Goal: Information Seeking & Learning: Check status

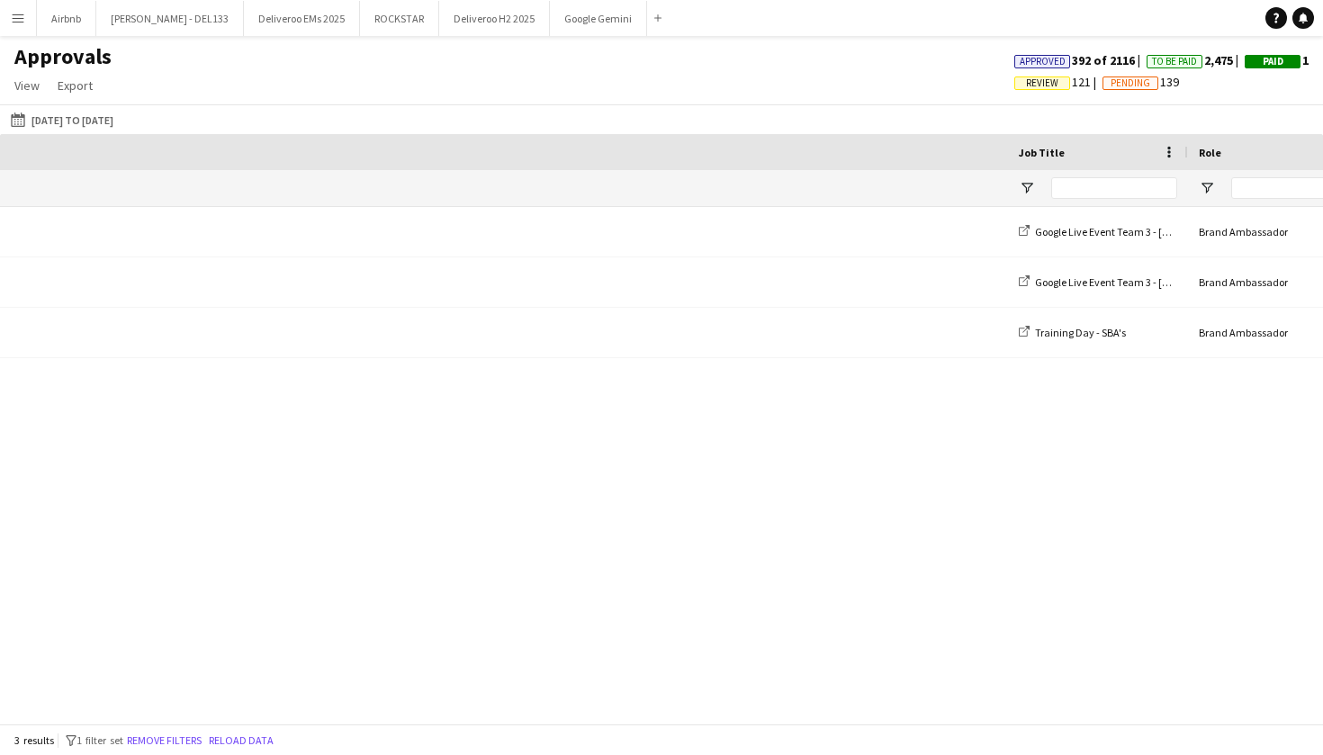
scroll to position [0, 1318]
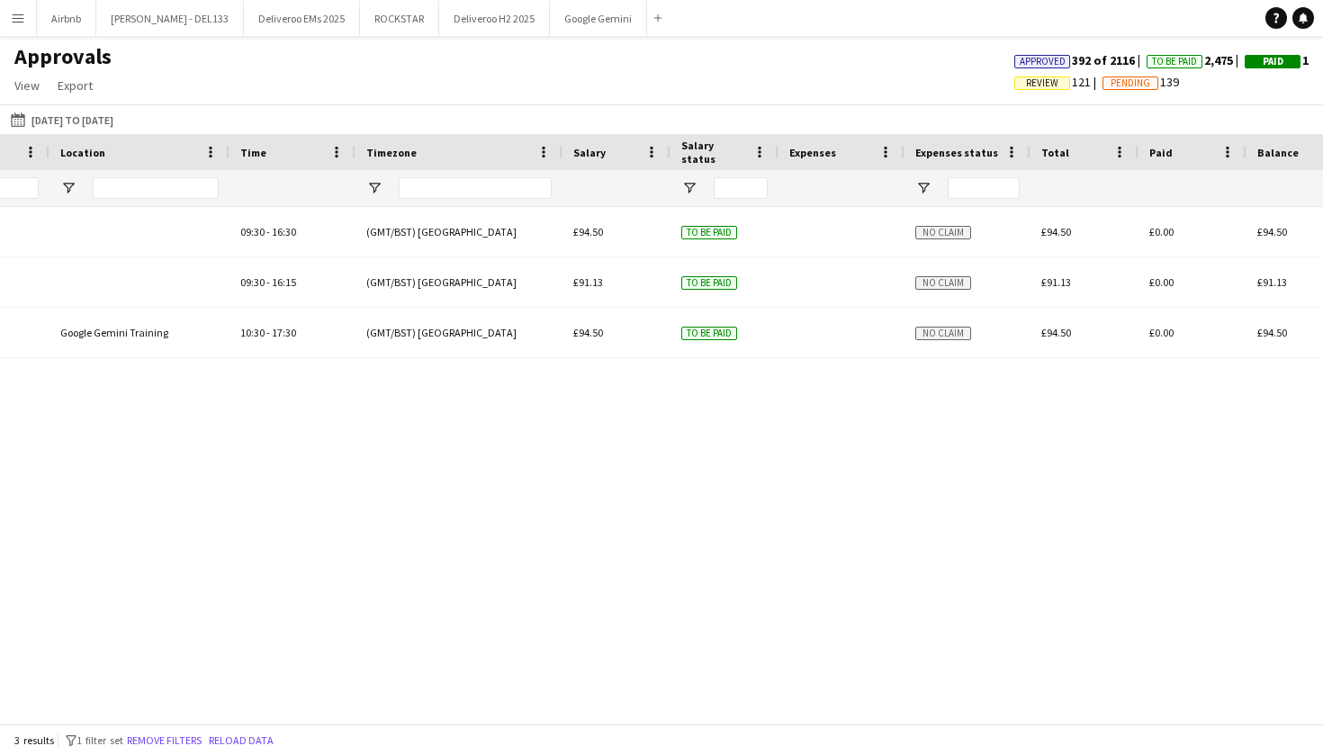
click at [17, 18] on app-icon "Menu" at bounding box center [18, 18] width 14 height 14
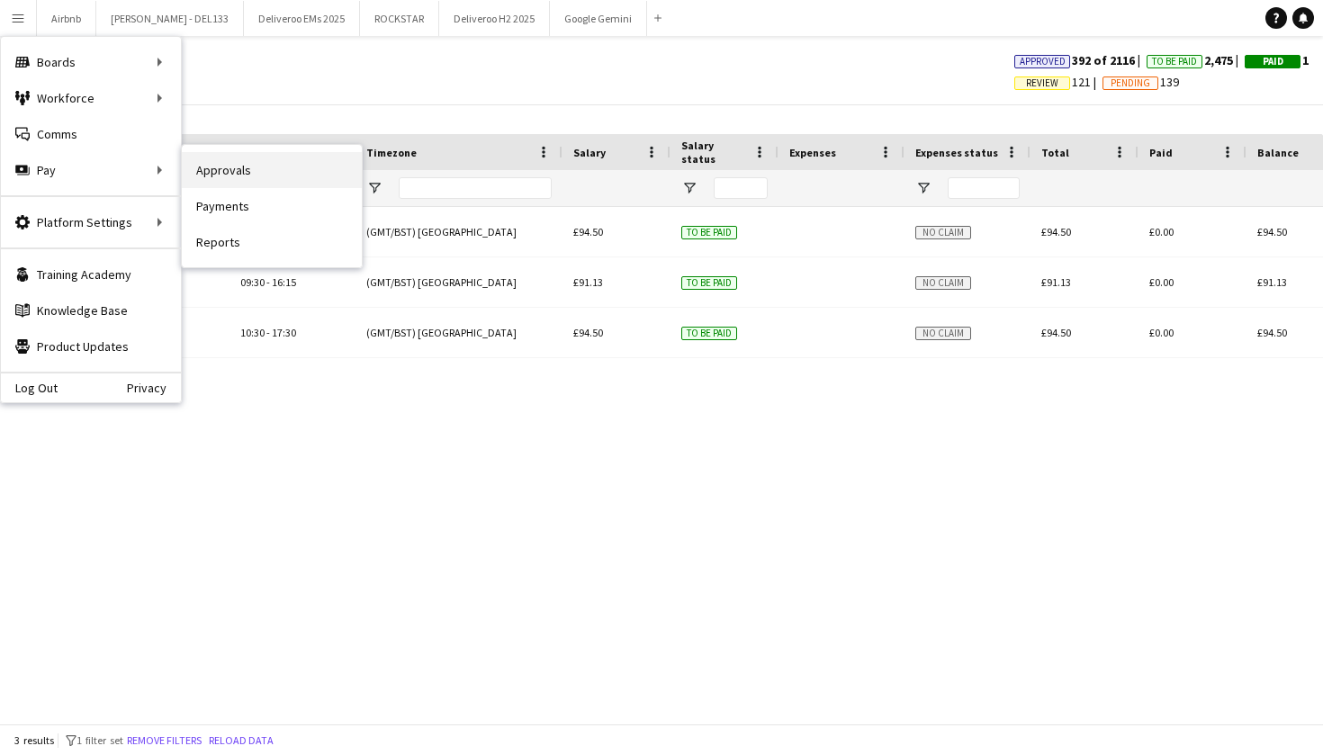
click at [232, 166] on link "Approvals" at bounding box center [272, 170] width 180 height 36
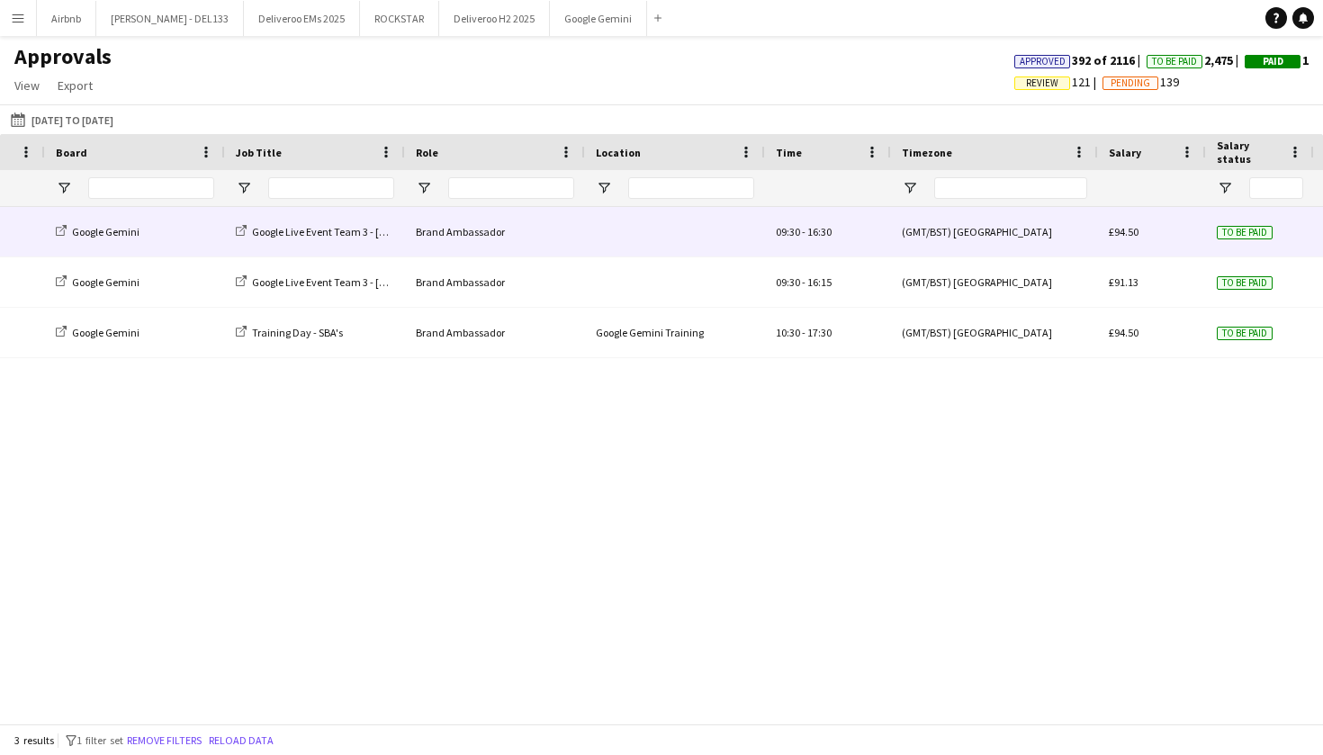
scroll to position [0, 0]
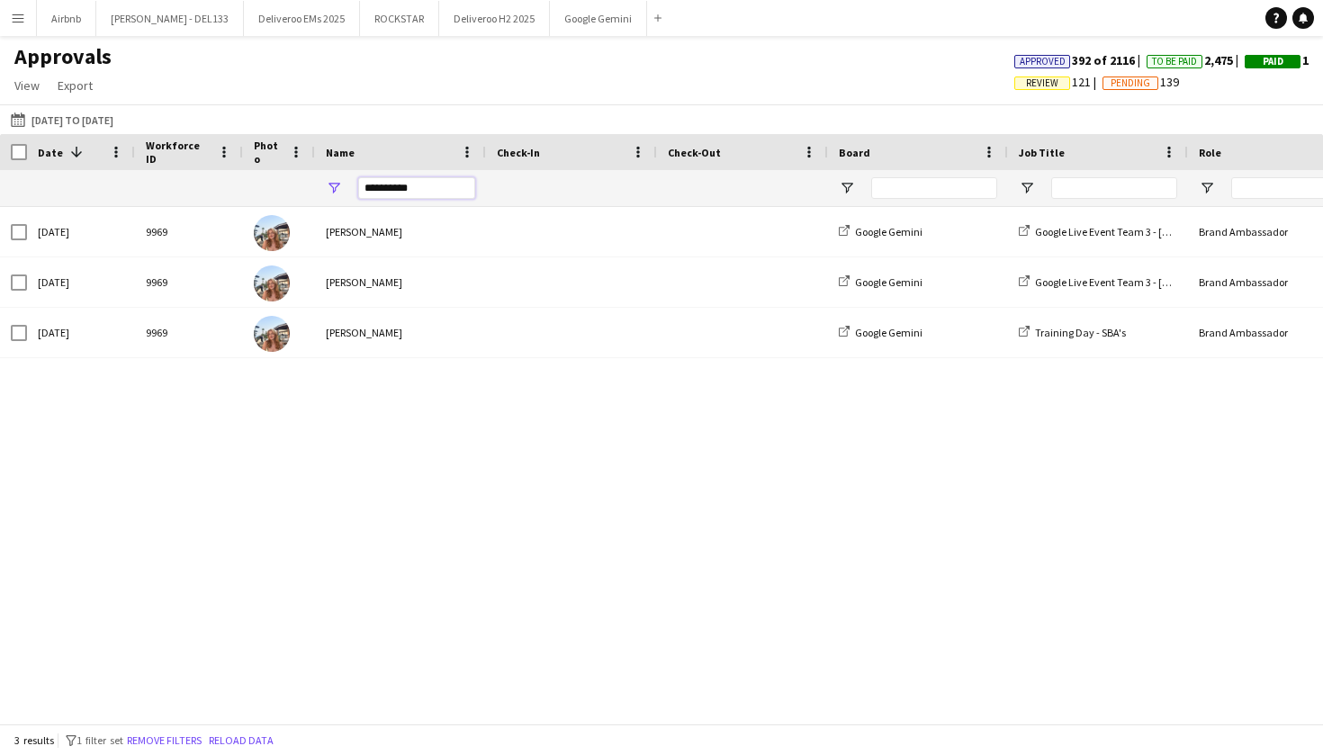
click at [407, 191] on input "**********" at bounding box center [416, 188] width 117 height 22
type input "*"
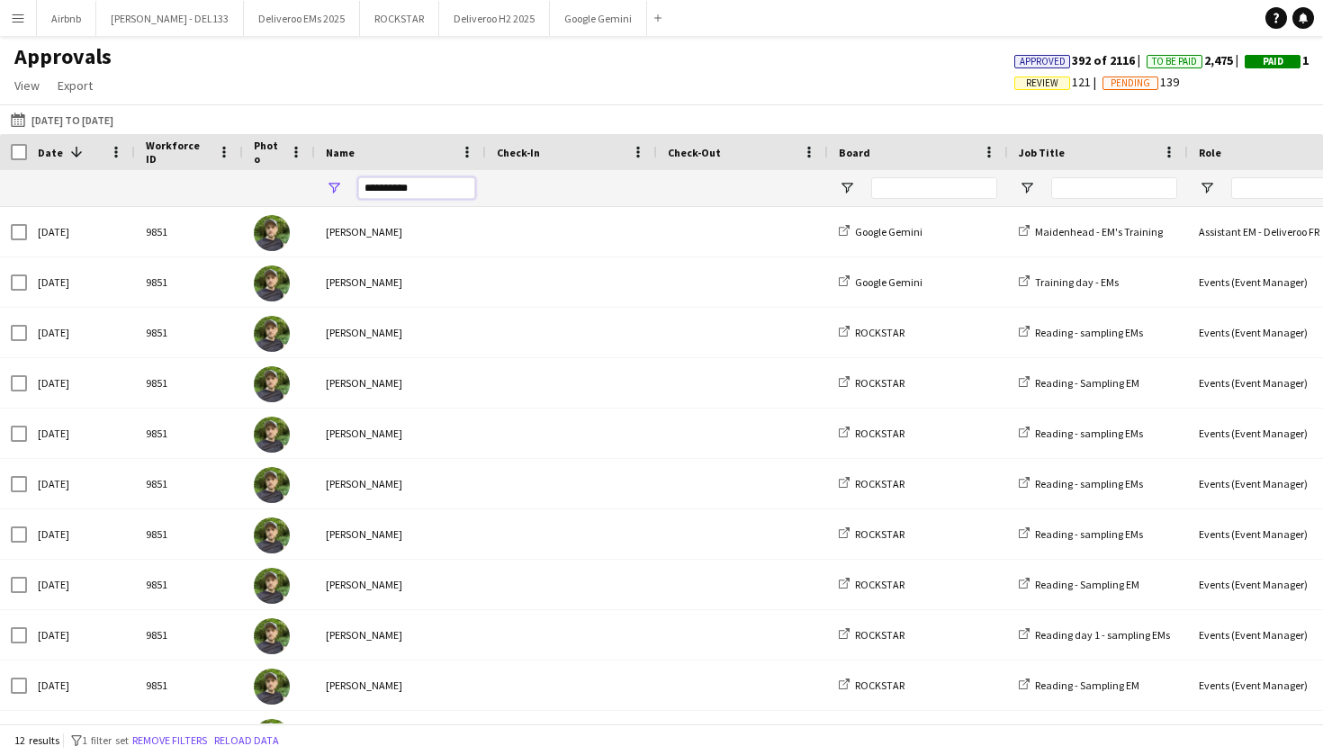
type input "**********"
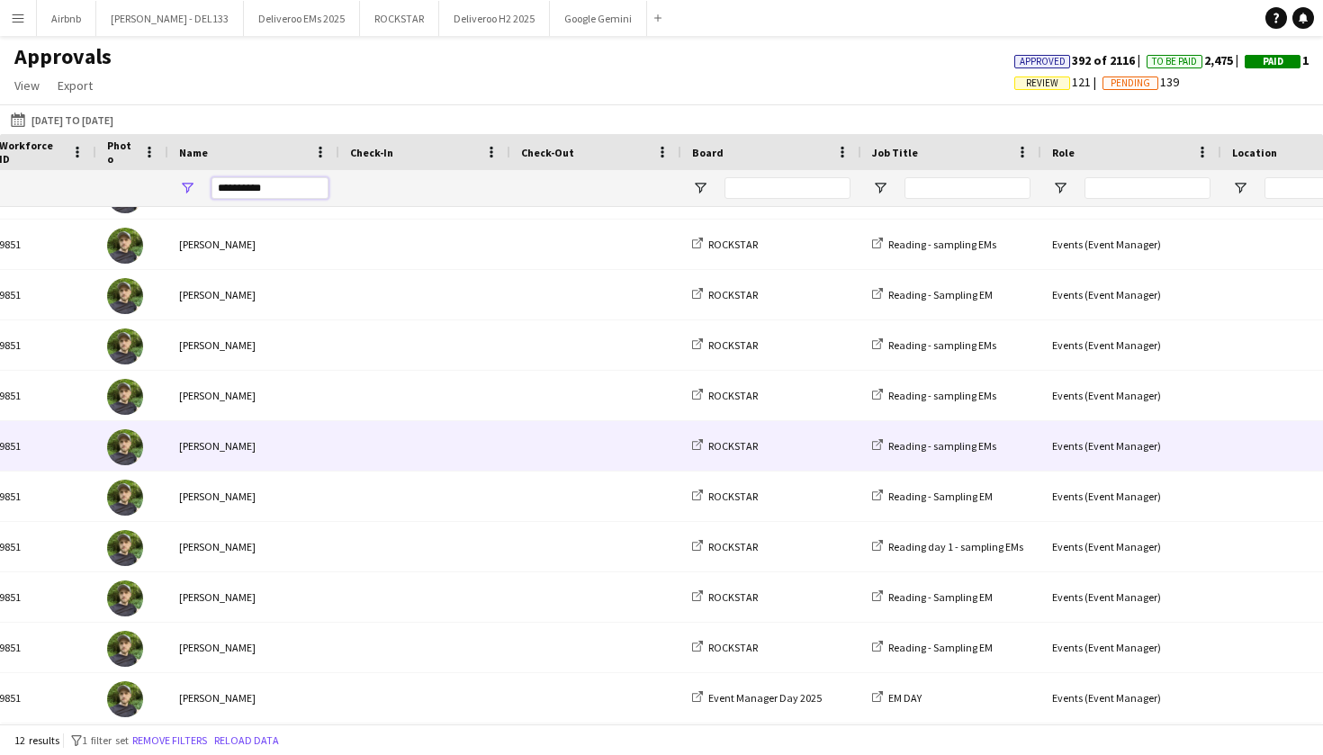
scroll to position [0, 557]
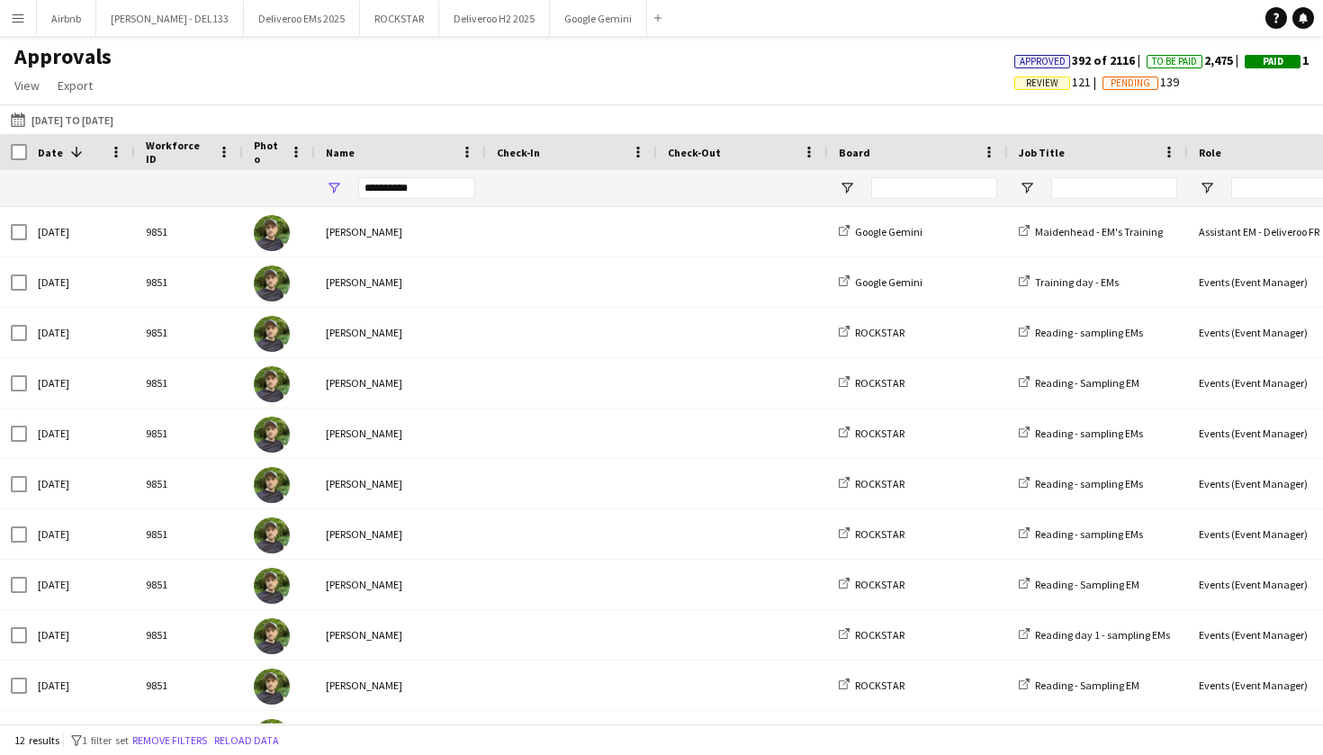
click at [23, 22] on app-icon "Menu" at bounding box center [18, 18] width 14 height 14
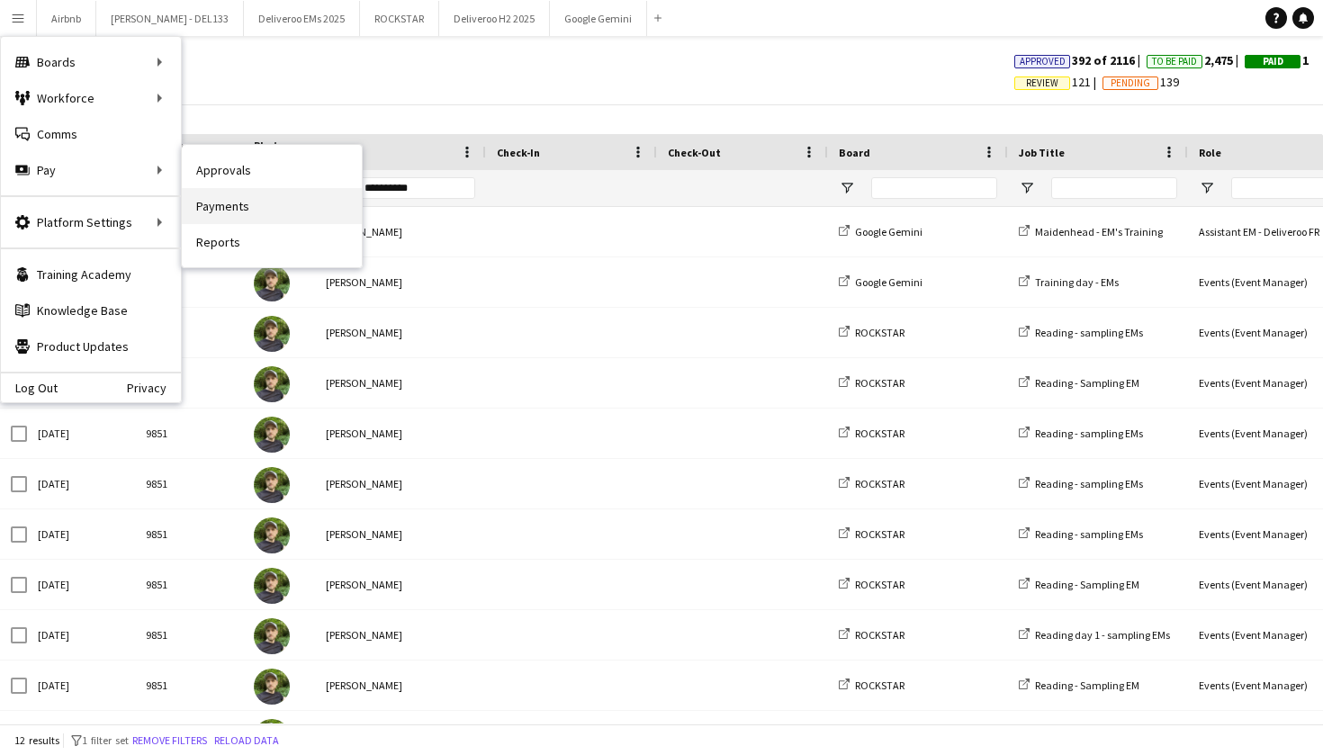
click at [233, 202] on link "Payments" at bounding box center [272, 206] width 180 height 36
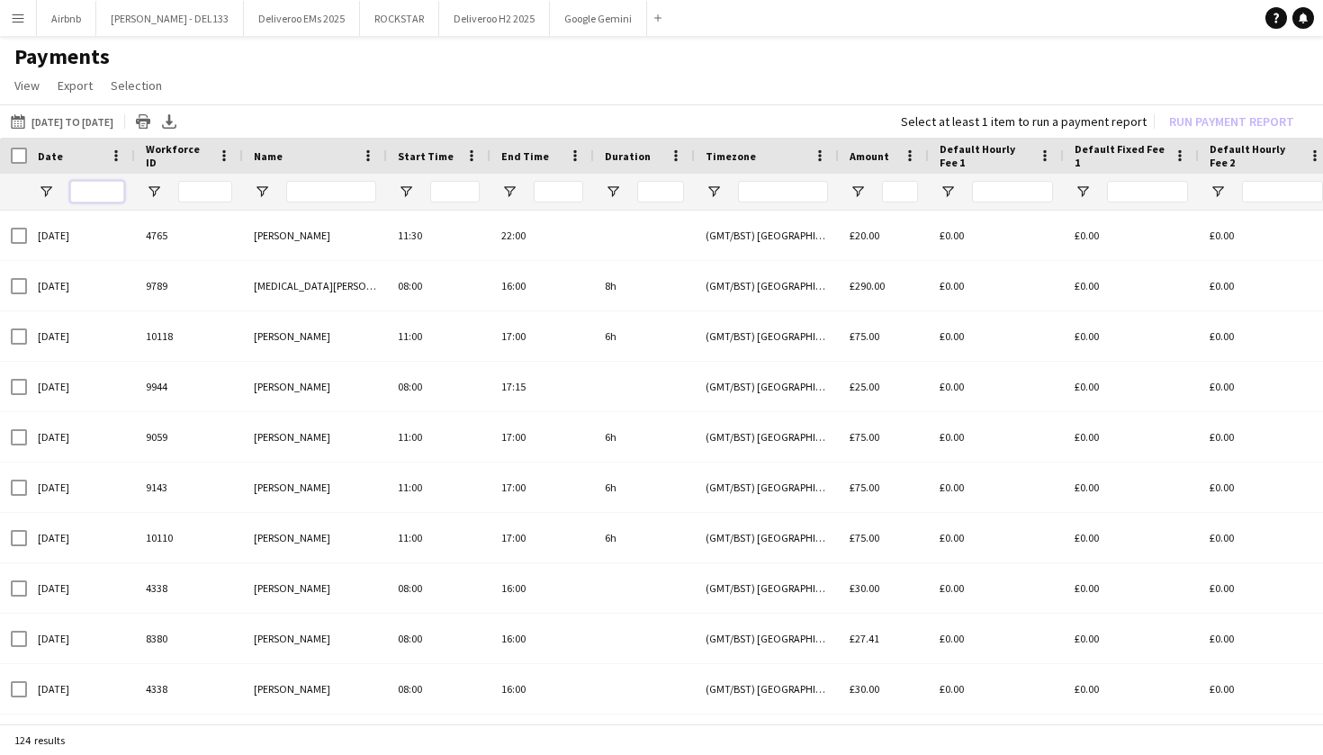
click at [103, 197] on input "Date Filter Input" at bounding box center [97, 192] width 54 height 22
click at [312, 192] on input "Name Filter Input" at bounding box center [331, 192] width 90 height 22
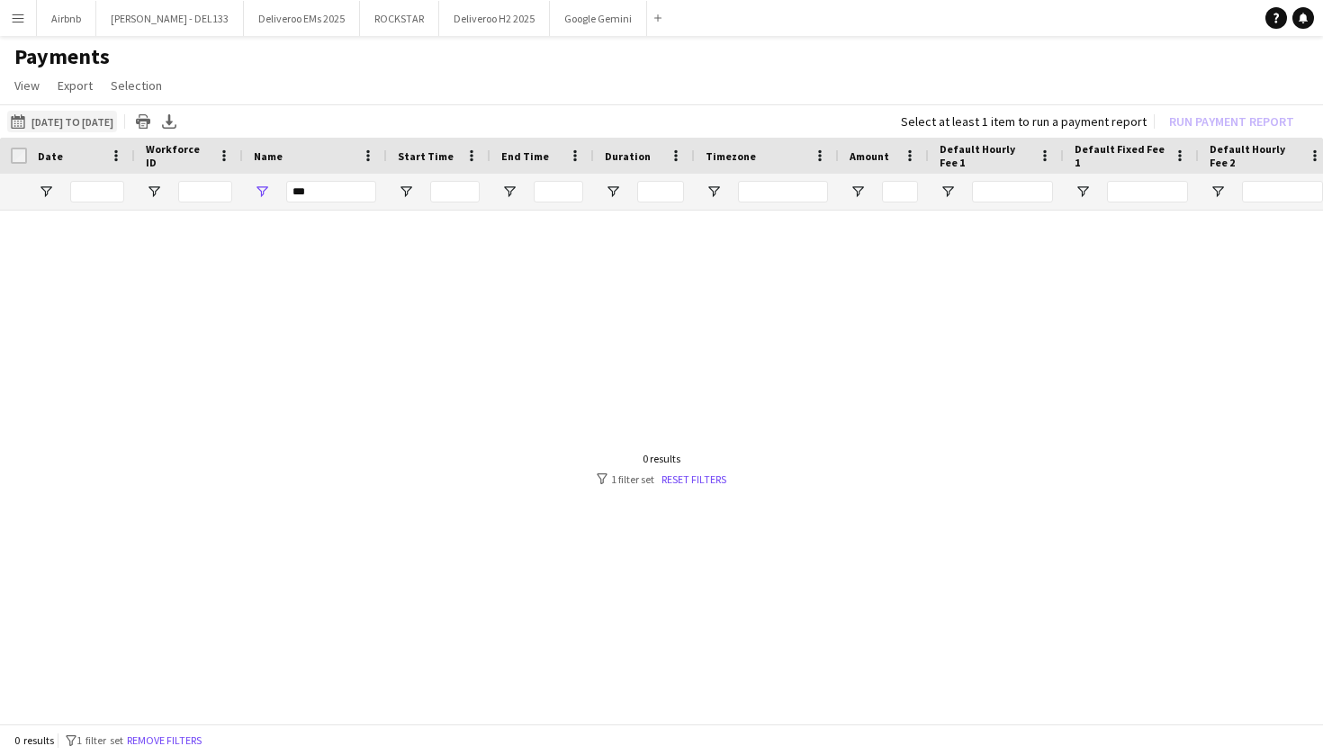
click at [117, 124] on button "[DATE] to [DATE] [DATE] to [DATE]" at bounding box center [62, 122] width 110 height 22
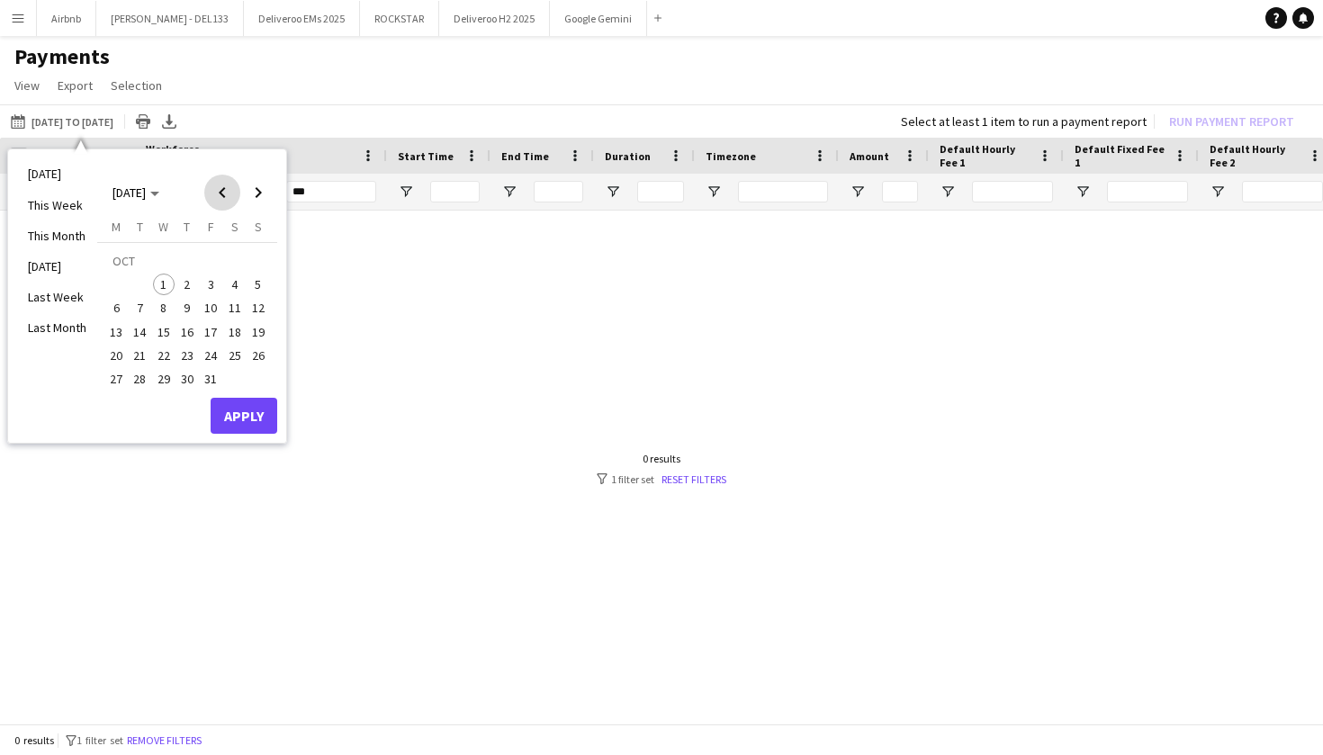
click at [234, 198] on span "Previous month" at bounding box center [222, 193] width 36 height 36
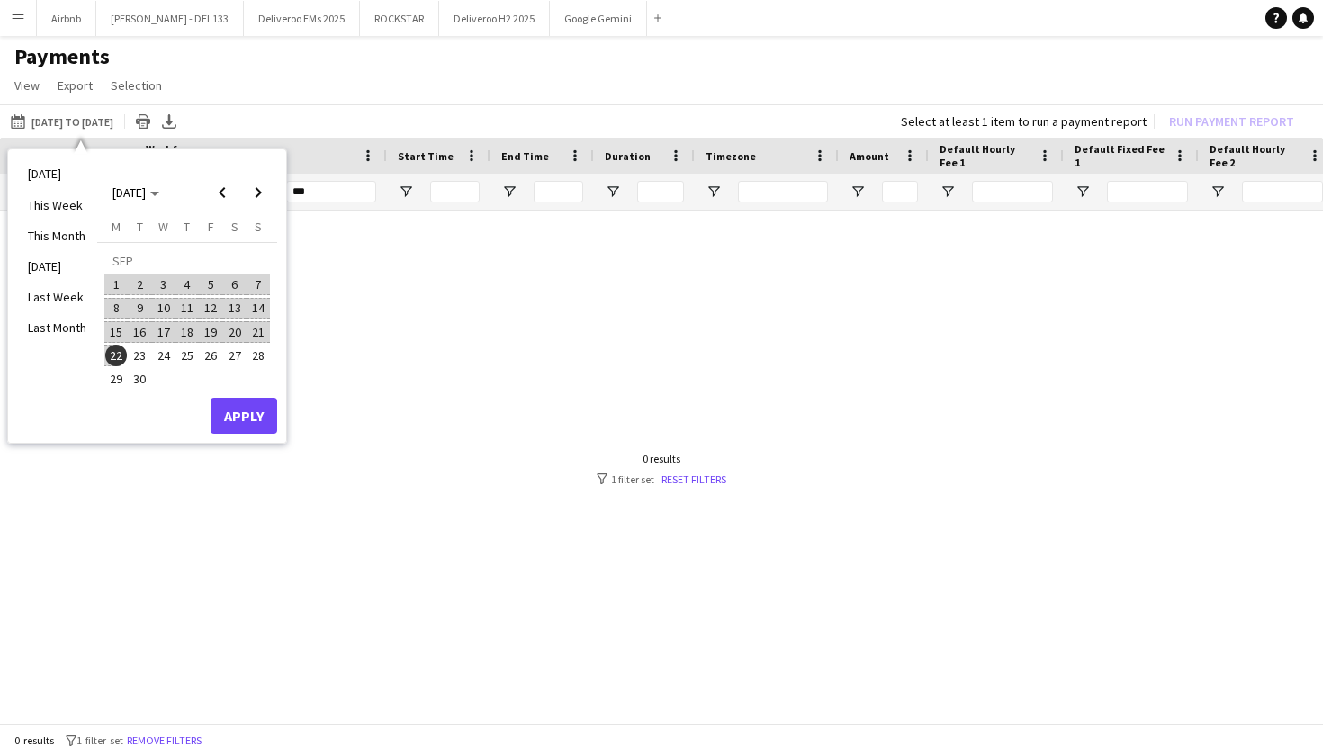
click at [123, 279] on span "1" at bounding box center [116, 285] width 22 height 22
click at [139, 381] on span "30" at bounding box center [141, 379] width 22 height 22
click at [258, 420] on button "Apply" at bounding box center [244, 416] width 67 height 36
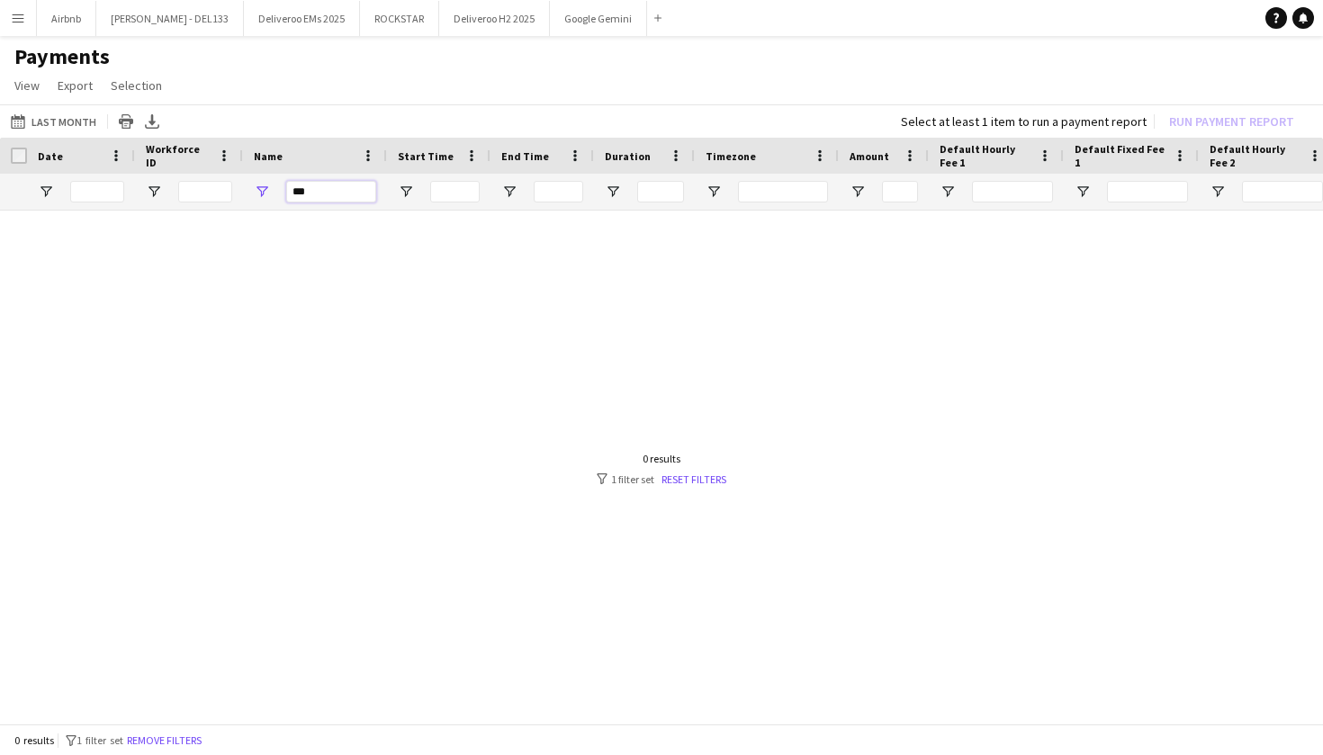
click at [332, 194] on input "***" at bounding box center [331, 192] width 90 height 22
type input "*"
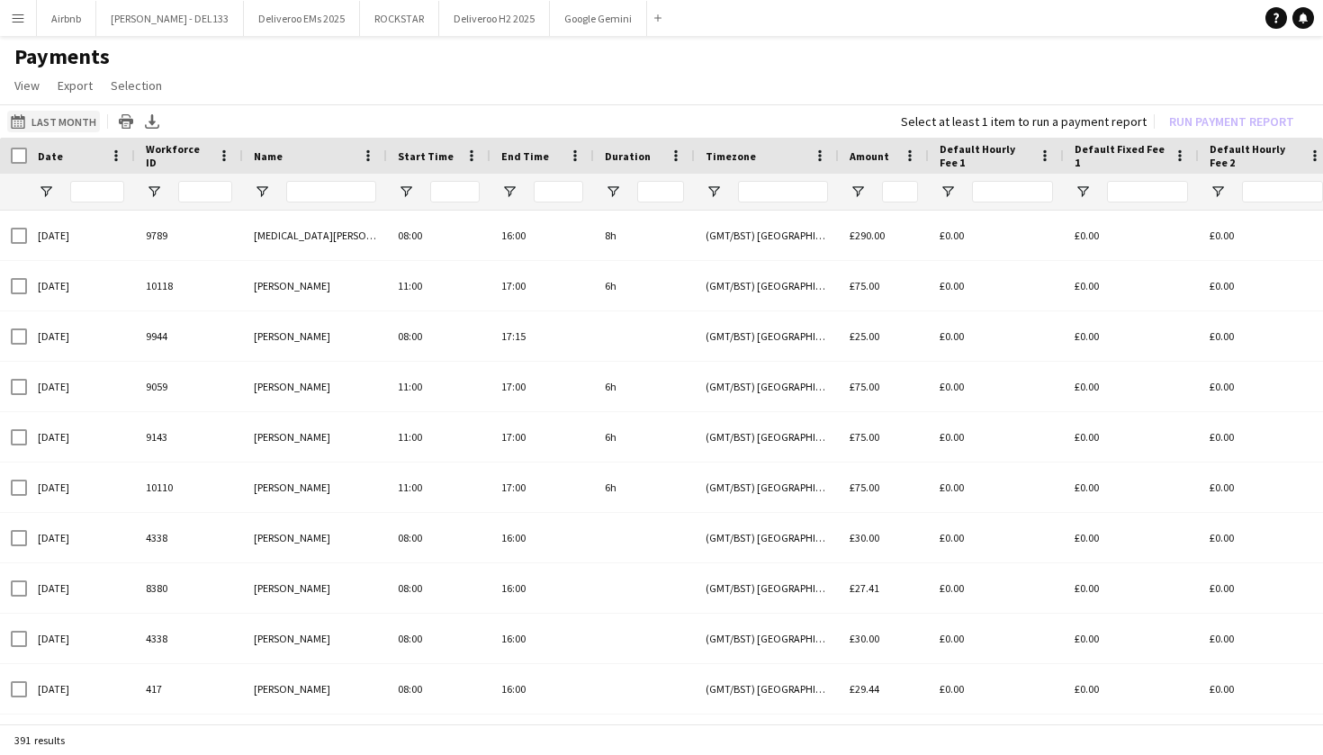
click at [71, 121] on button "[DATE] to [DATE] Last Month" at bounding box center [53, 122] width 93 height 22
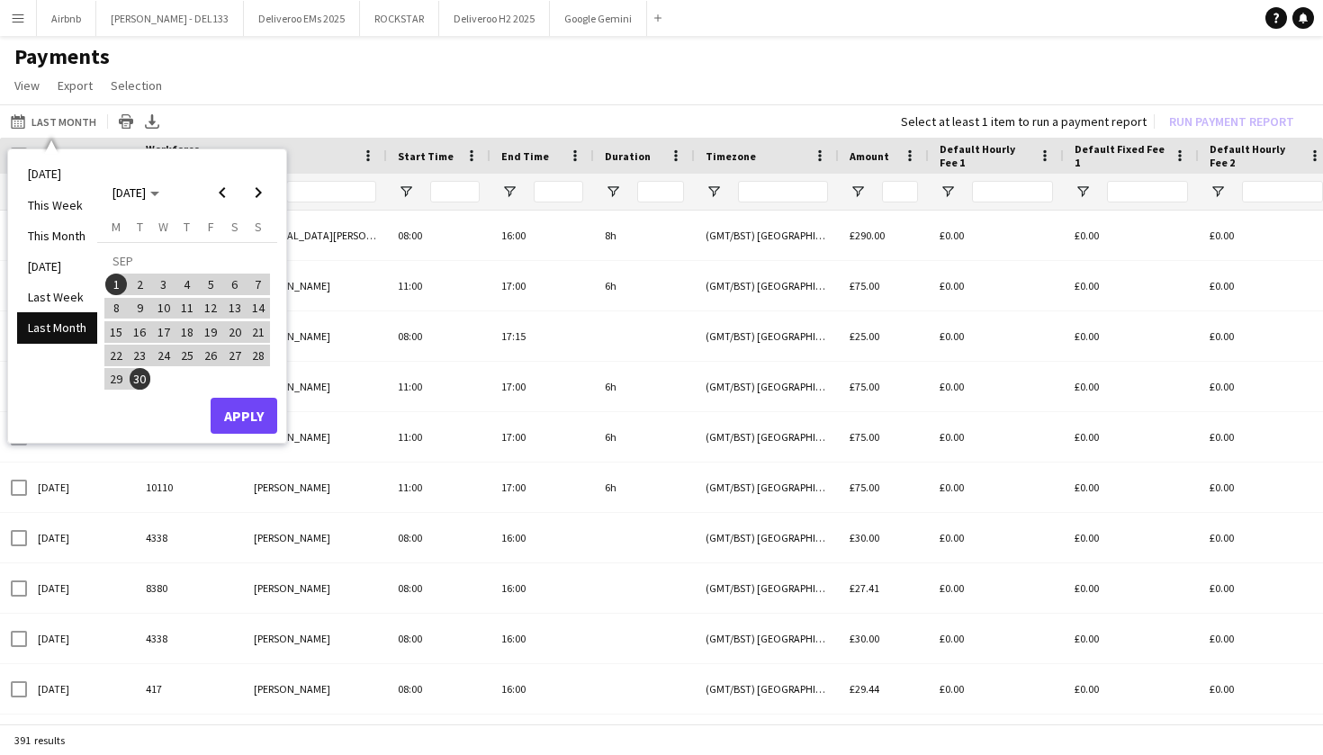
click at [24, 27] on button "Menu" at bounding box center [18, 18] width 36 height 36
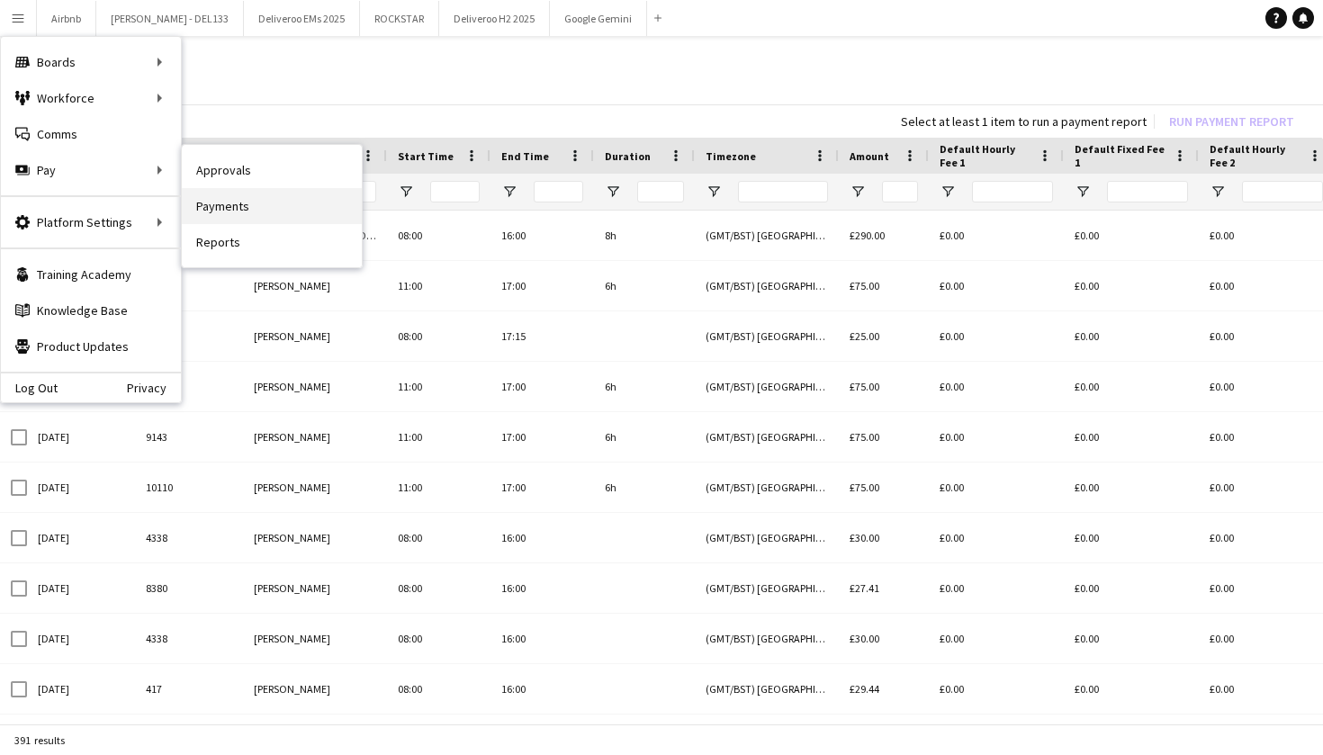
click at [210, 210] on link "Payments" at bounding box center [272, 206] width 180 height 36
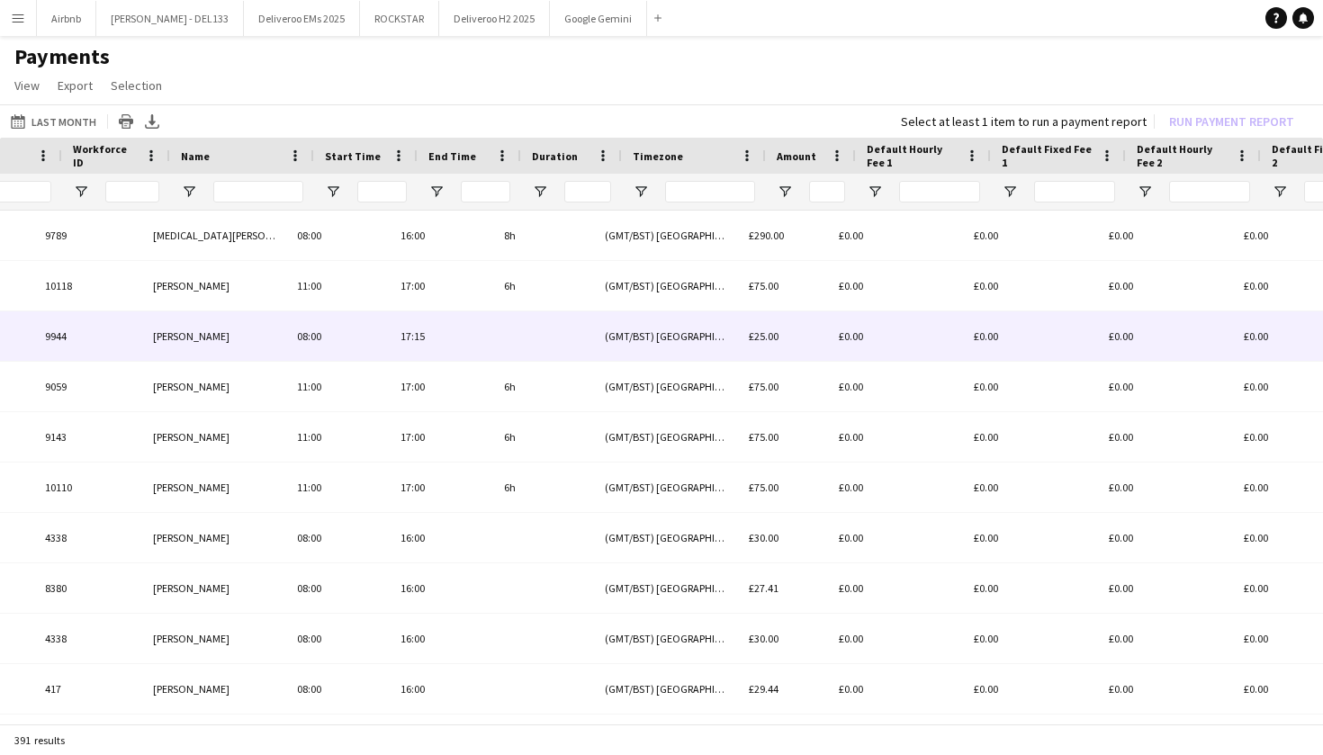
scroll to position [0, 459]
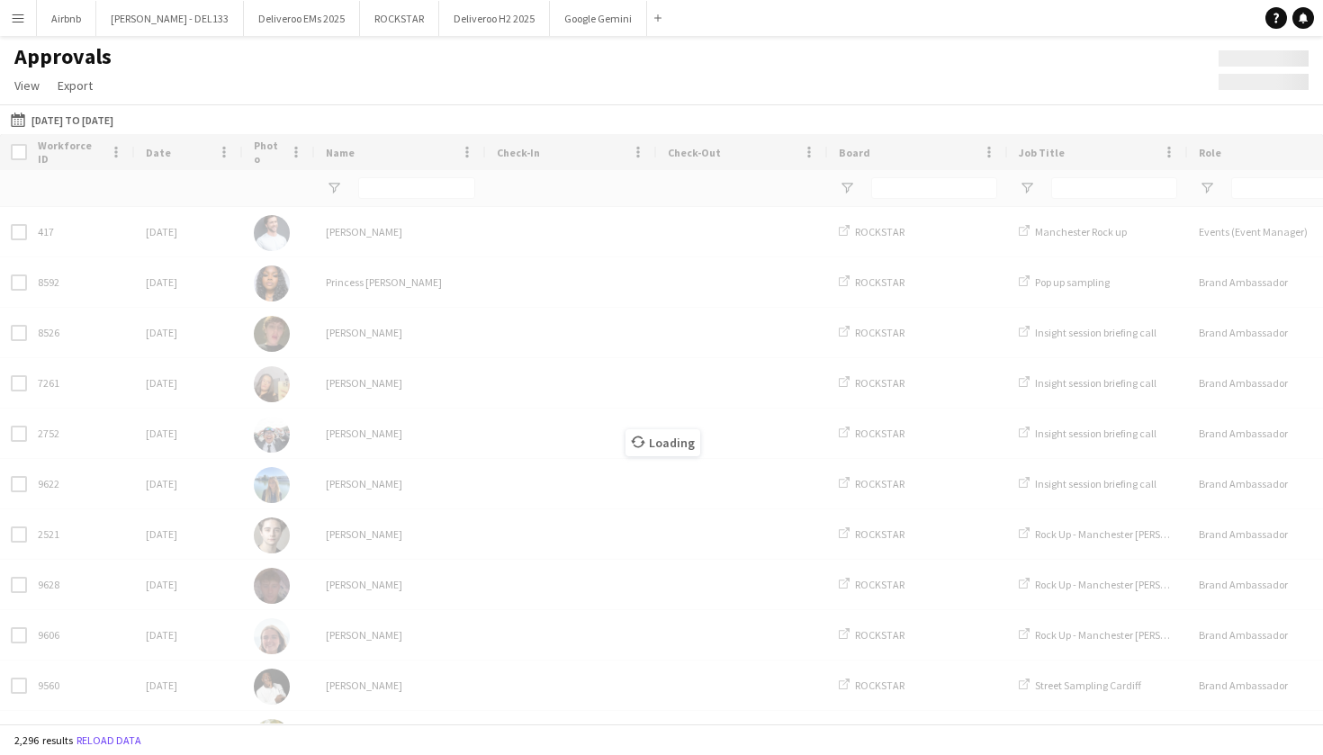
click at [516, 278] on div "Loading" at bounding box center [661, 428] width 1323 height 589
type input "**********"
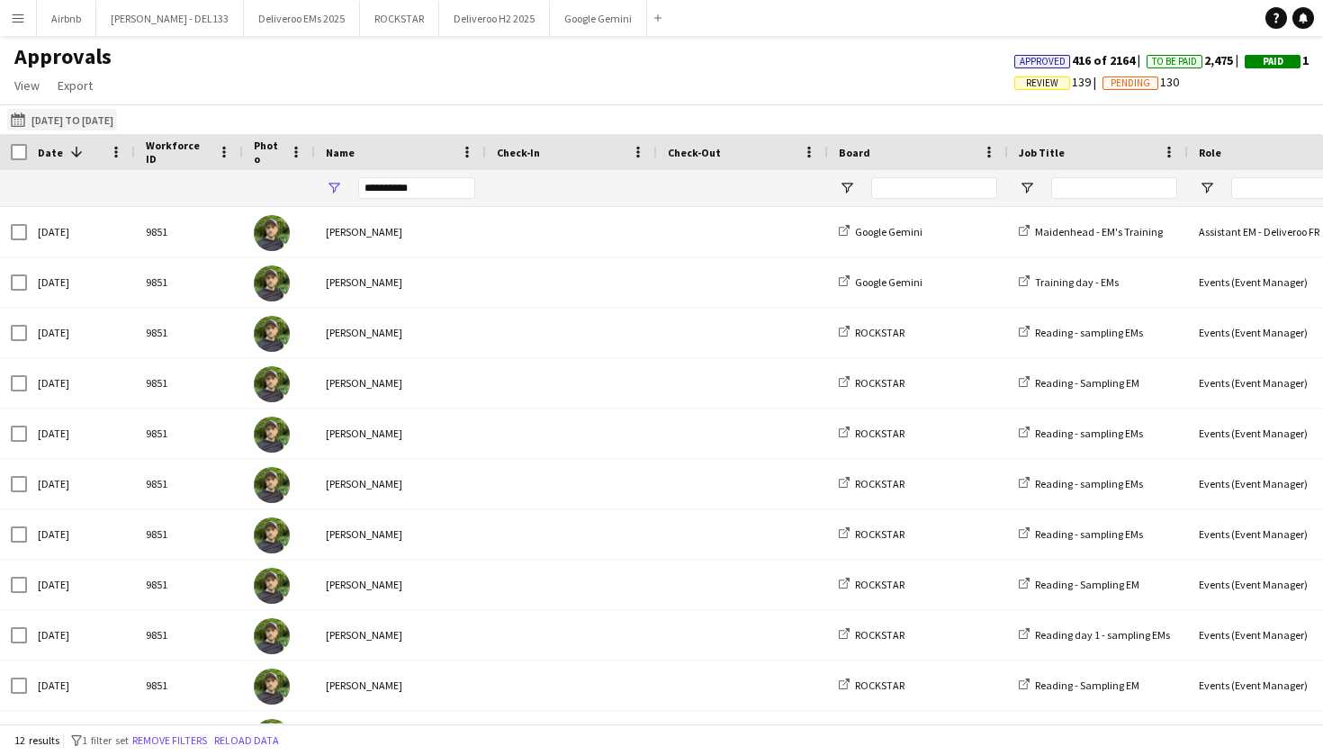
click at [117, 121] on button "[DATE] to [DATE] [DATE] to [DATE]" at bounding box center [62, 120] width 110 height 22
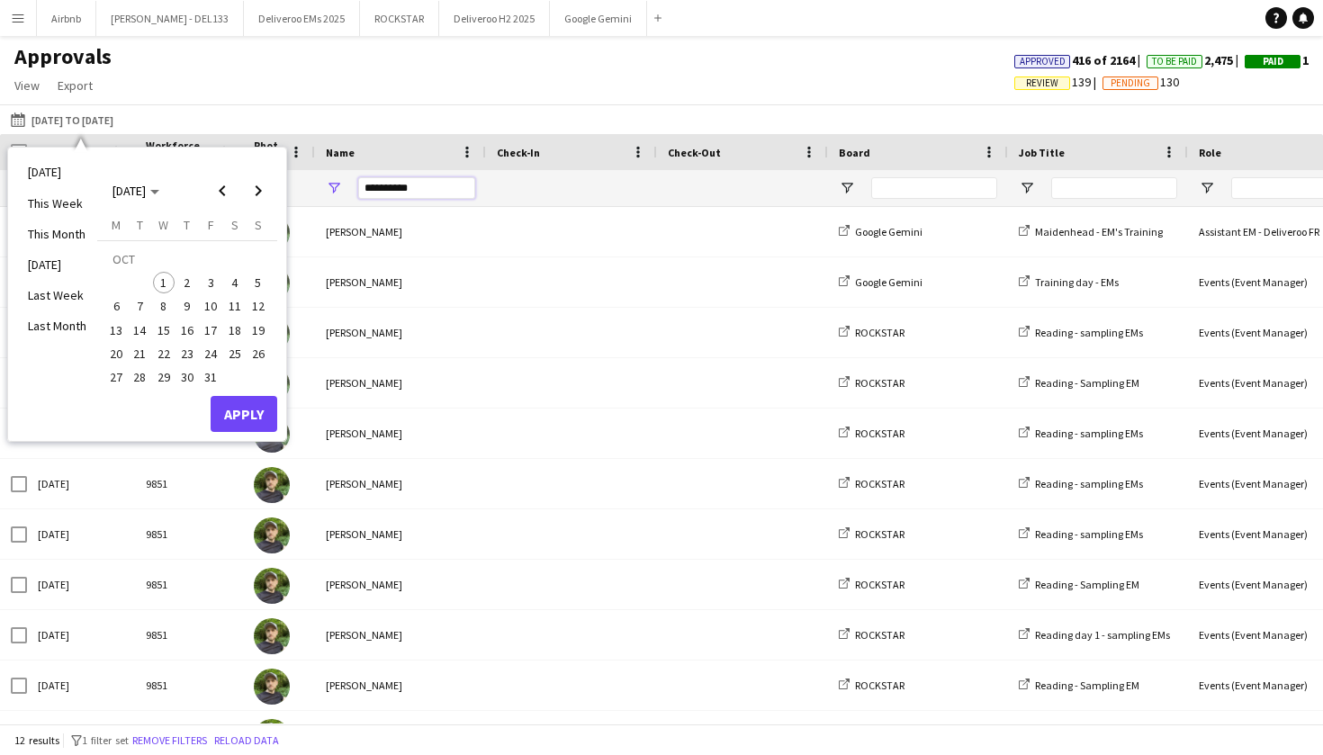
click at [430, 184] on input "**********" at bounding box center [416, 188] width 117 height 22
click at [298, 84] on div "Approvals View Customise view Customise filters Reset Filters Reset View Reset …" at bounding box center [661, 73] width 1323 height 61
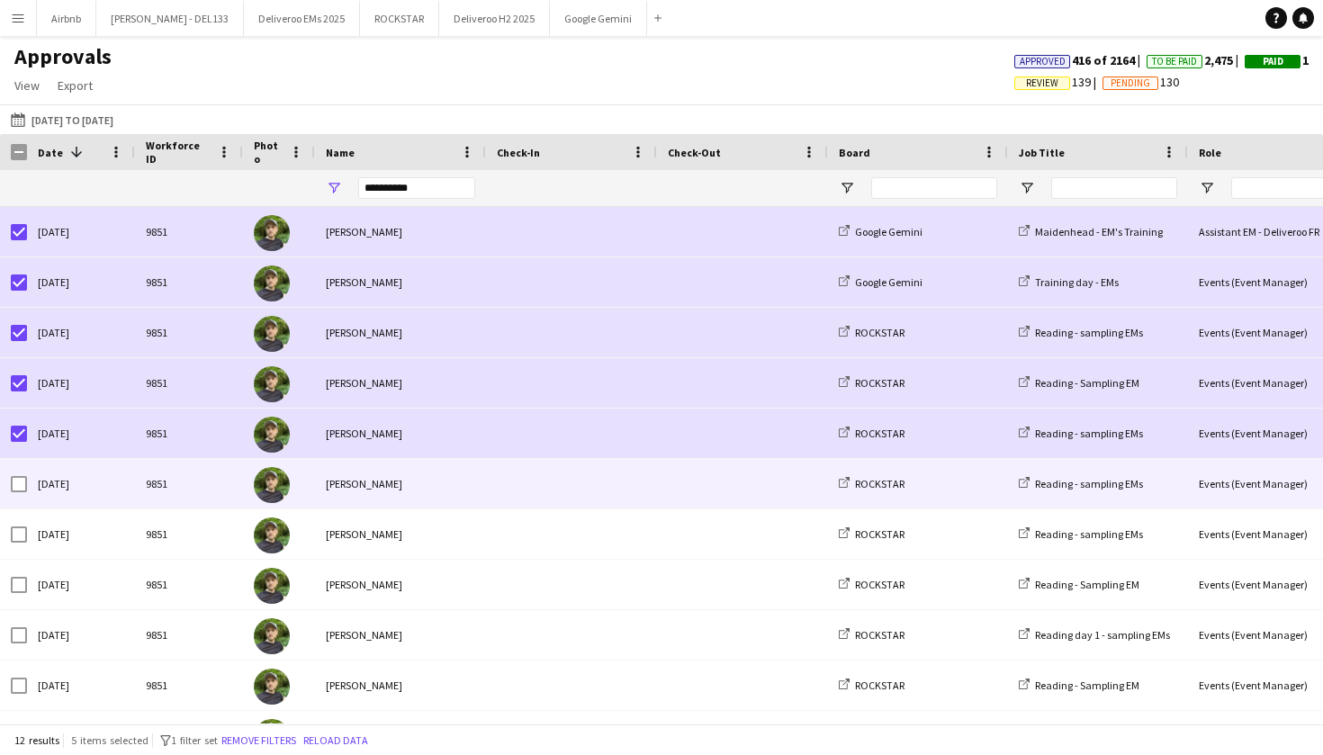
click at [27, 492] on div "[DATE]" at bounding box center [81, 483] width 108 height 49
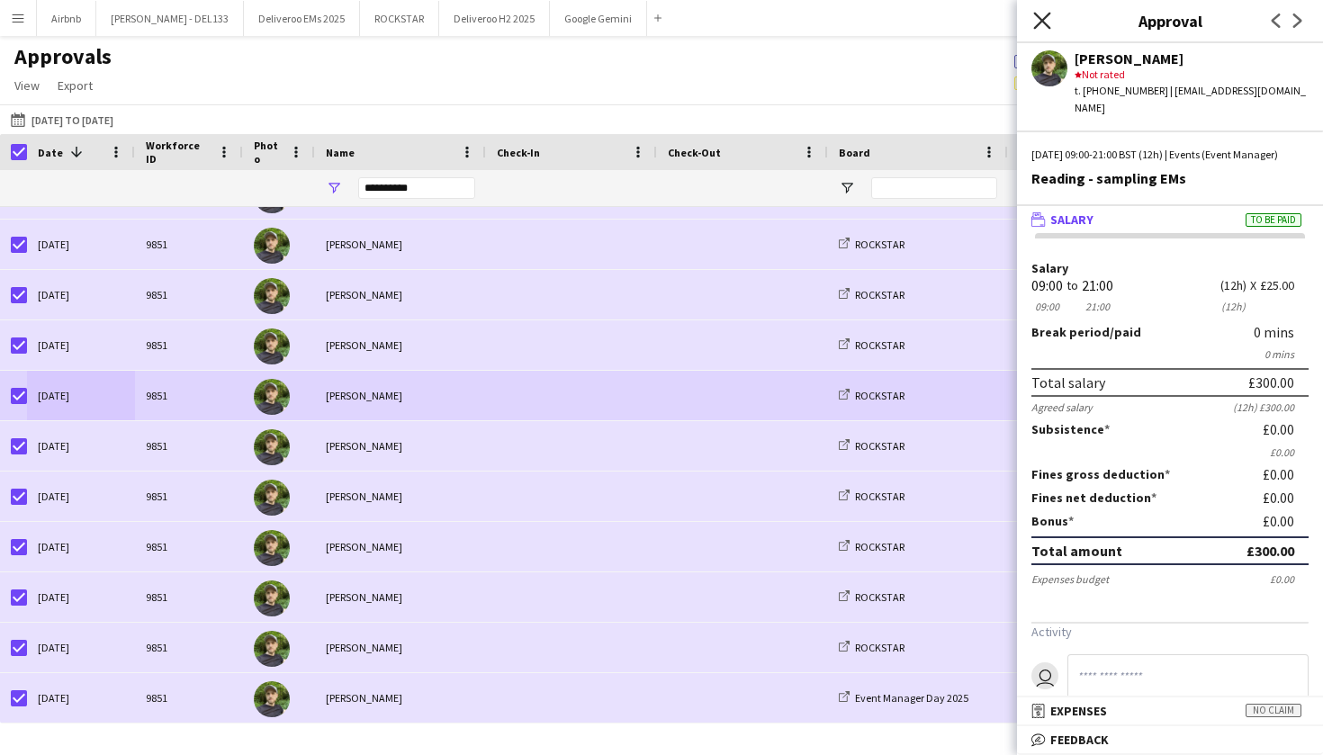
click at [1044, 19] on icon at bounding box center [1041, 20] width 17 height 17
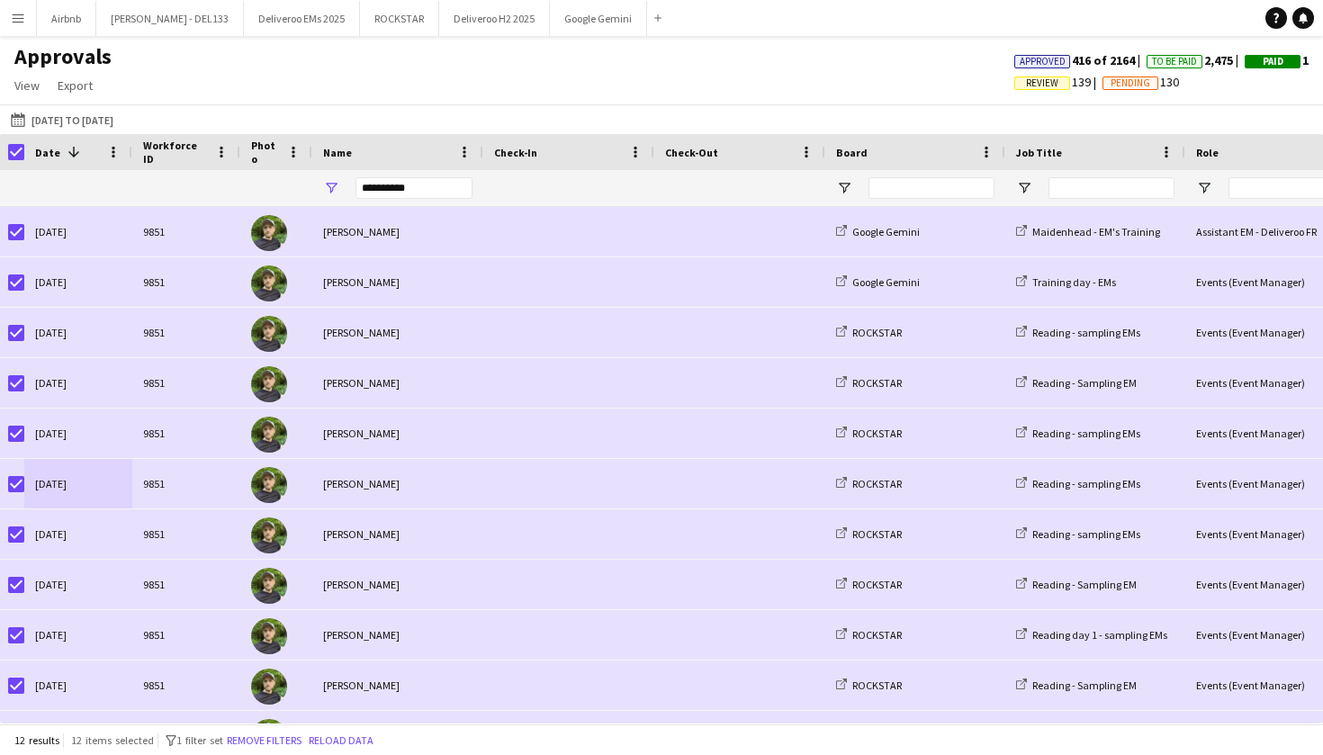
click at [346, 78] on div "Approvals View Customise view Customise filters Reset Filters Reset View Reset …" at bounding box center [661, 73] width 1323 height 61
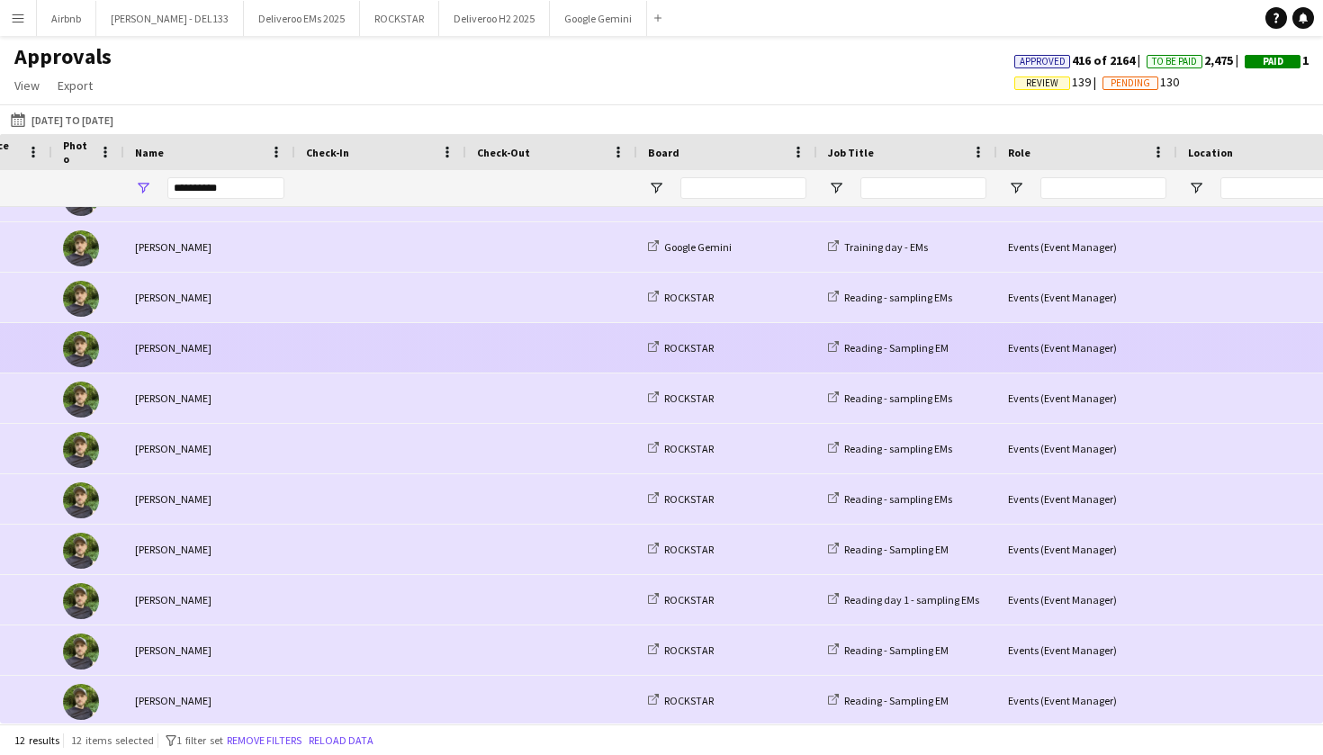
scroll to position [0, 412]
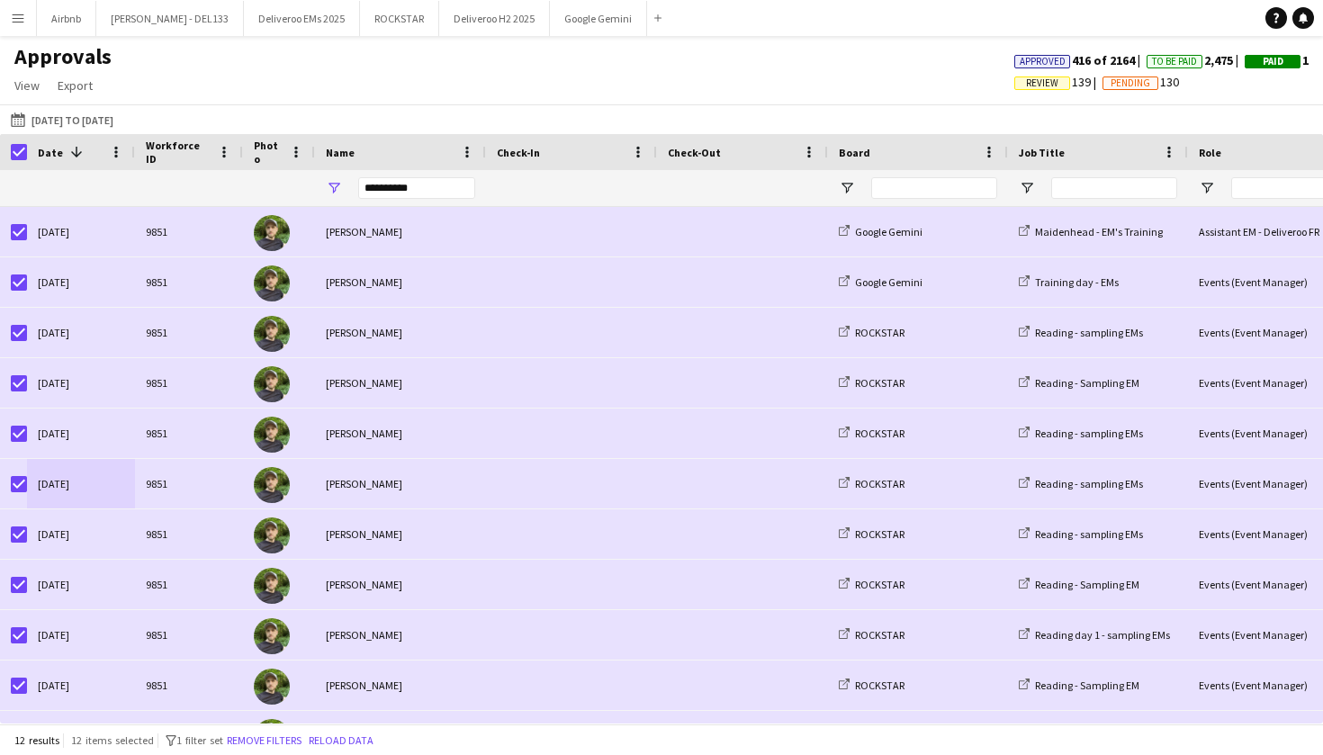
click at [624, 70] on div "Approvals View Customise view Customise filters Reset Filters Reset View Reset …" at bounding box center [661, 73] width 1323 height 61
click at [634, 79] on div "Approvals View Customise view Customise filters Reset Filters Reset View Reset …" at bounding box center [661, 73] width 1323 height 61
click at [704, 67] on div "Approvals View Customise view Customise filters Reset Filters Reset View Reset …" at bounding box center [661, 73] width 1323 height 61
click at [431, 183] on input "**********" at bounding box center [416, 188] width 117 height 22
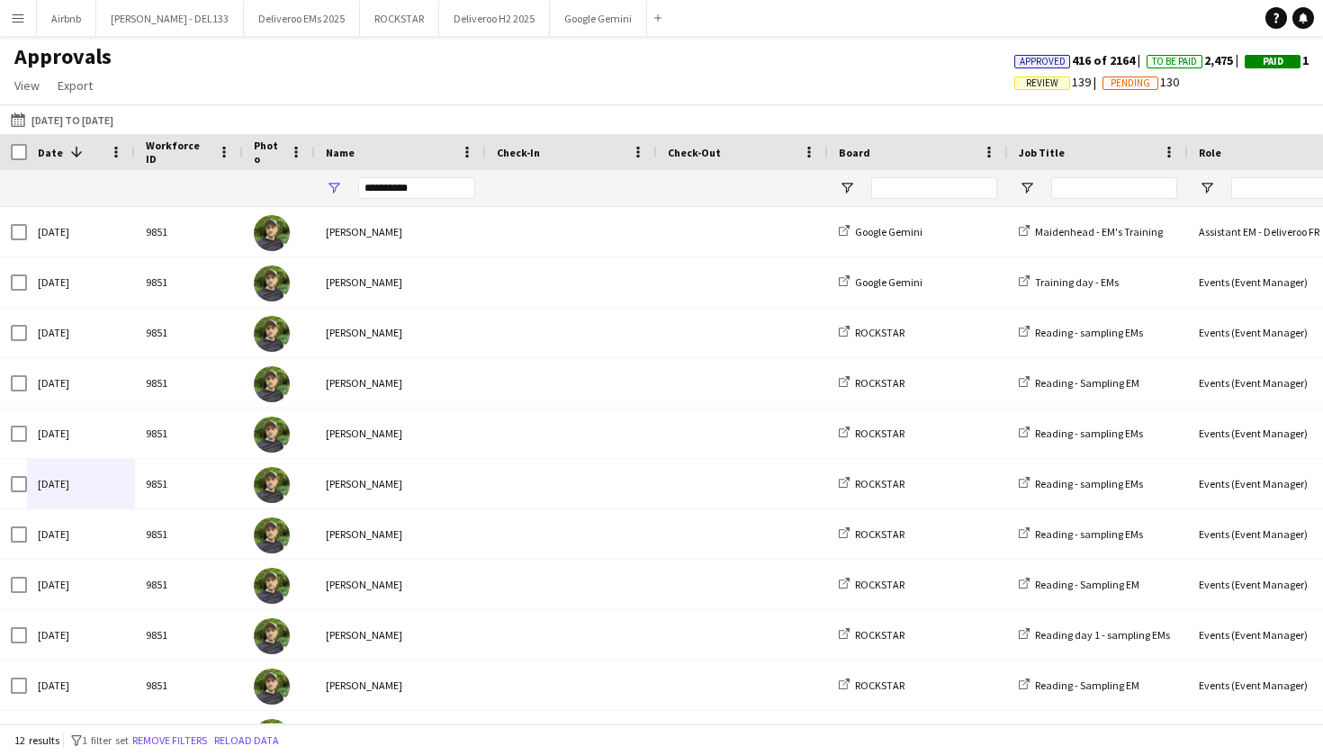
click at [537, 86] on div "Approvals View Customise view Customise filters Reset Filters Reset View Reset …" at bounding box center [661, 73] width 1323 height 61
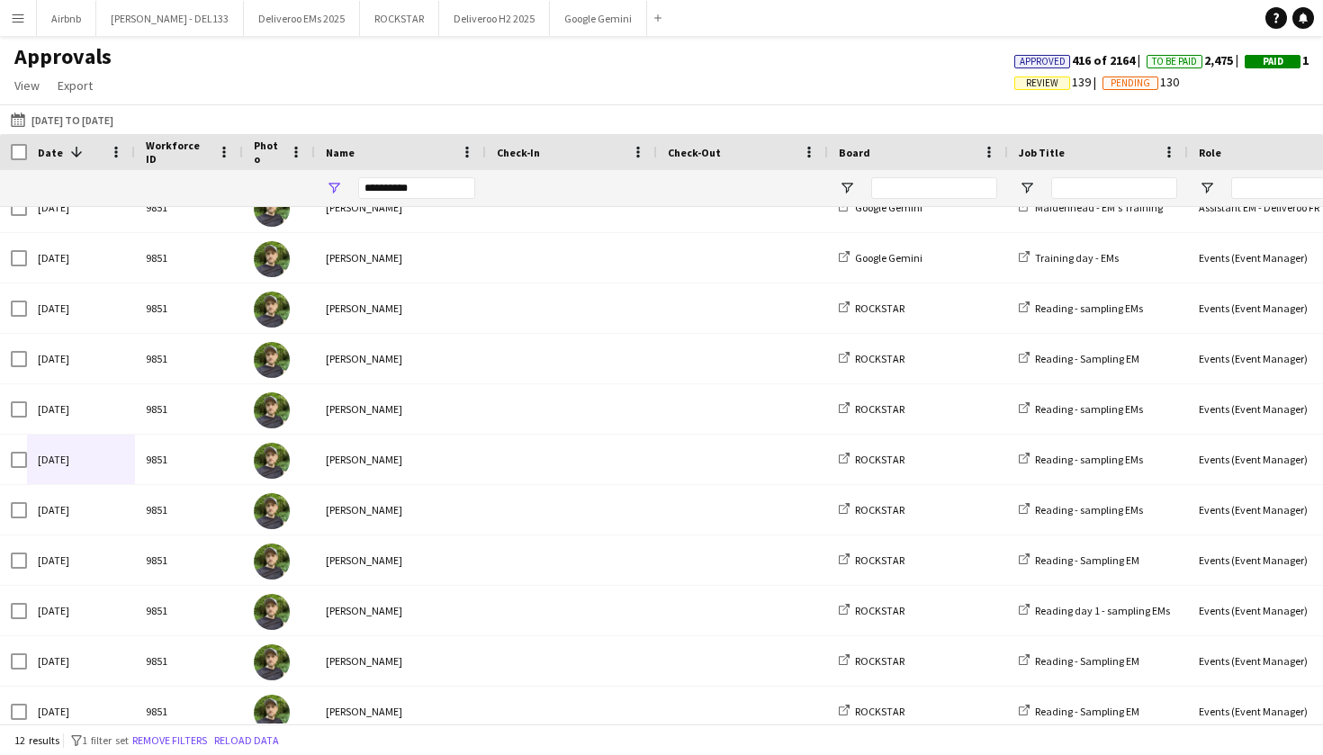
click at [1110, 83] on span "Pending" at bounding box center [1130, 83] width 40 height 12
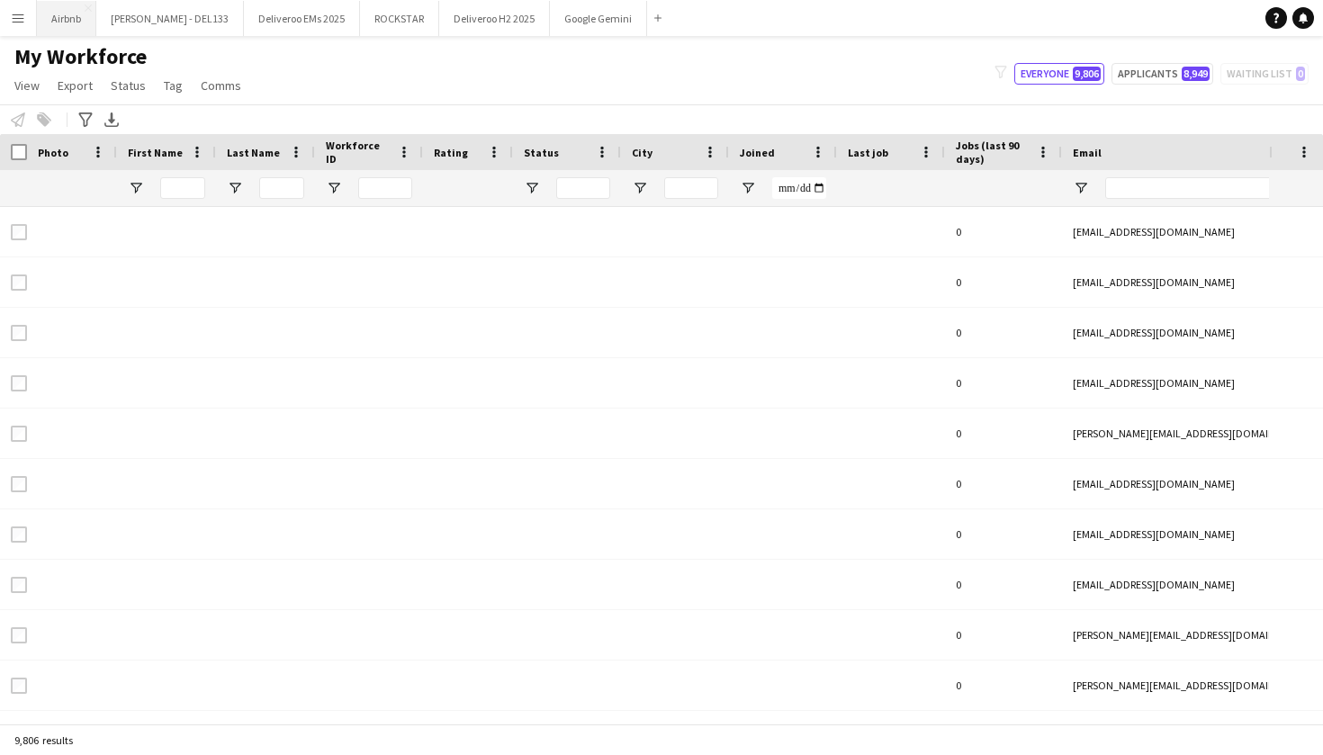
type input "*****"
type input "**********"
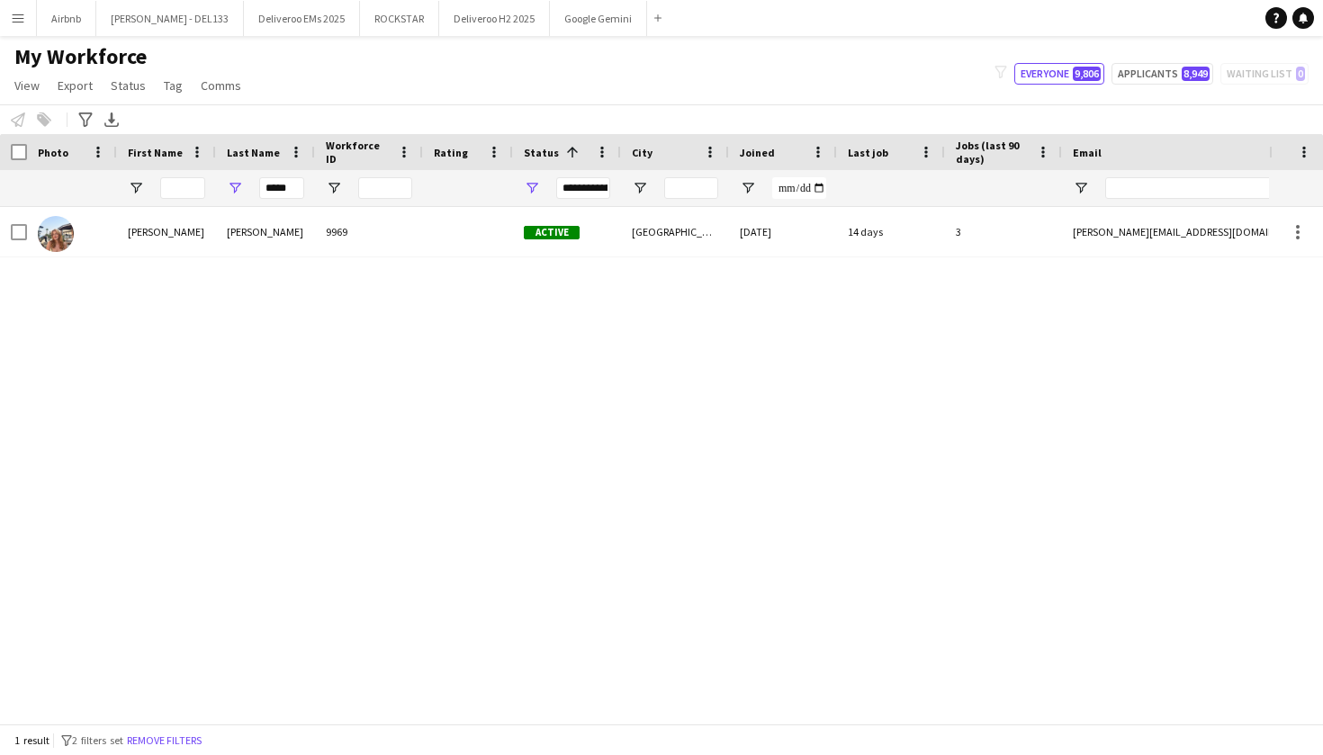
click at [22, 17] on app-icon "Menu" at bounding box center [18, 18] width 14 height 14
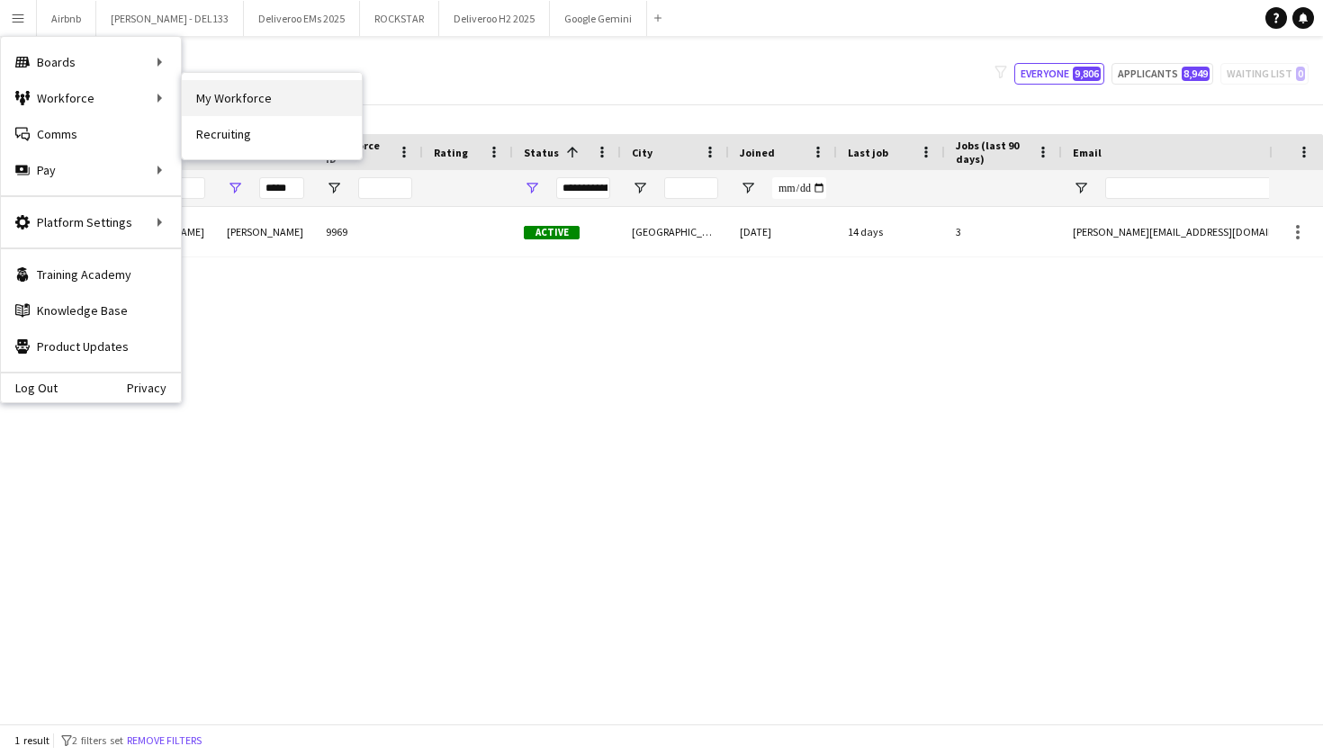
click at [229, 103] on link "My Workforce" at bounding box center [272, 98] width 180 height 36
type input "**********"
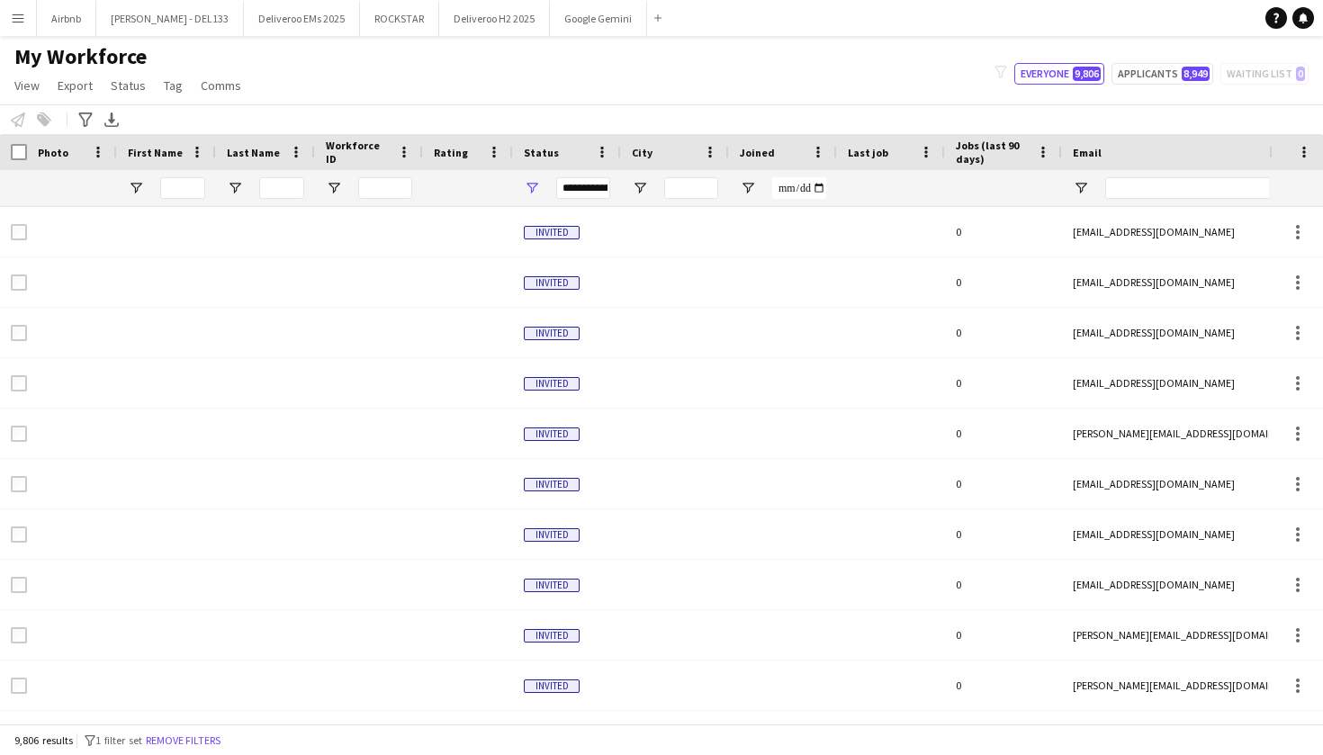
type input "*****"
type input "**********"
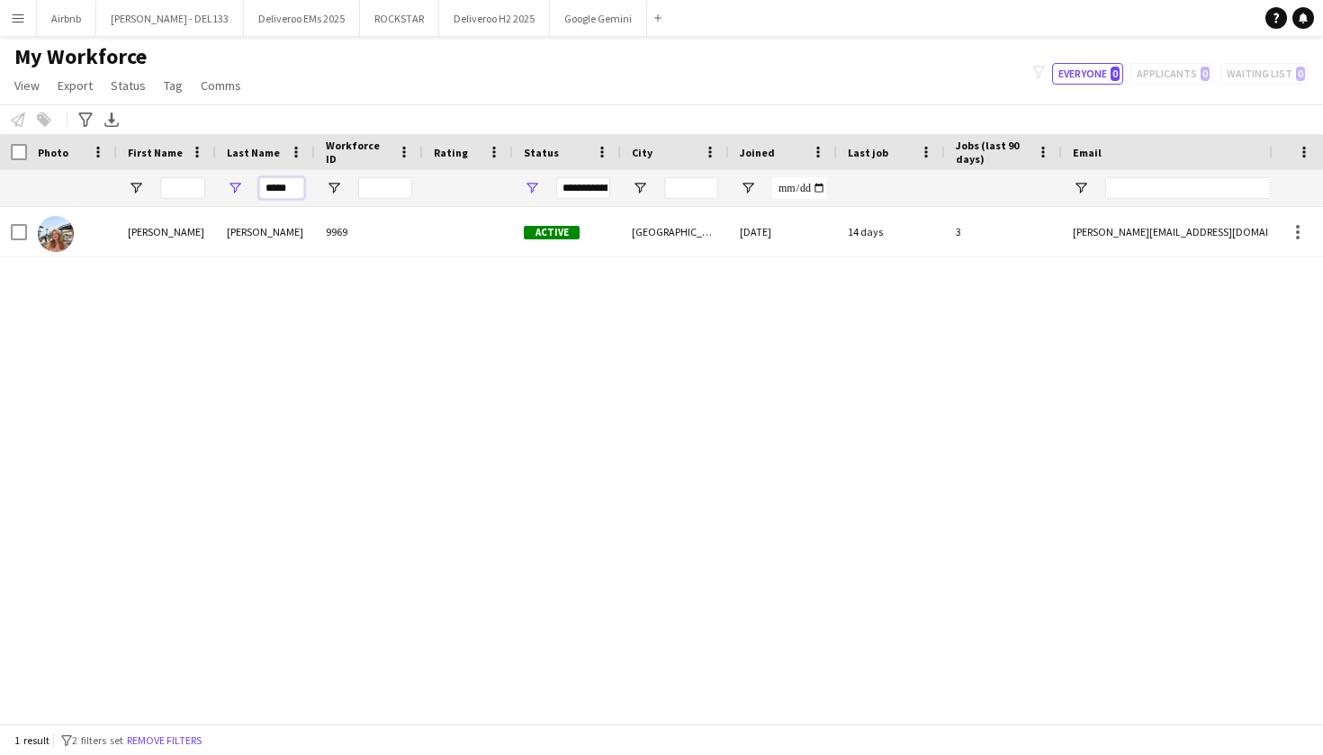
click at [297, 191] on input "*****" at bounding box center [281, 188] width 45 height 22
type input "*"
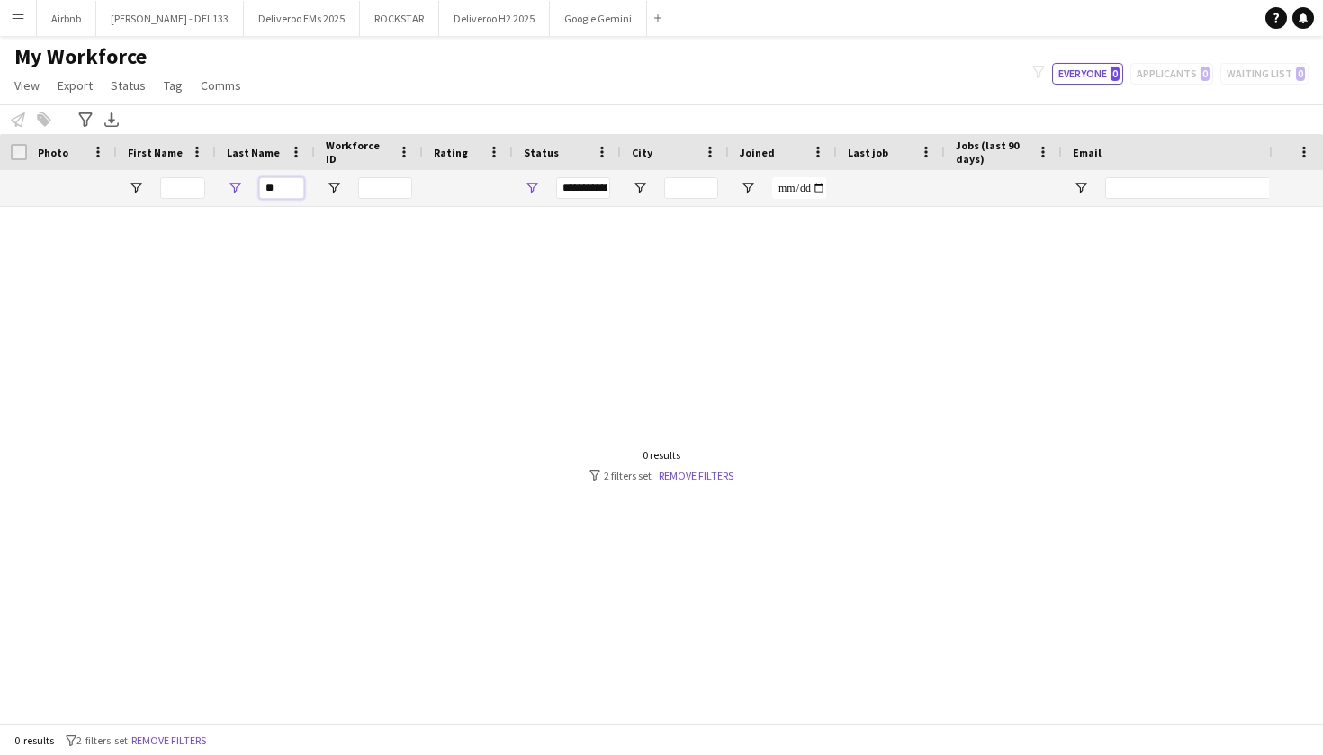
type input "*"
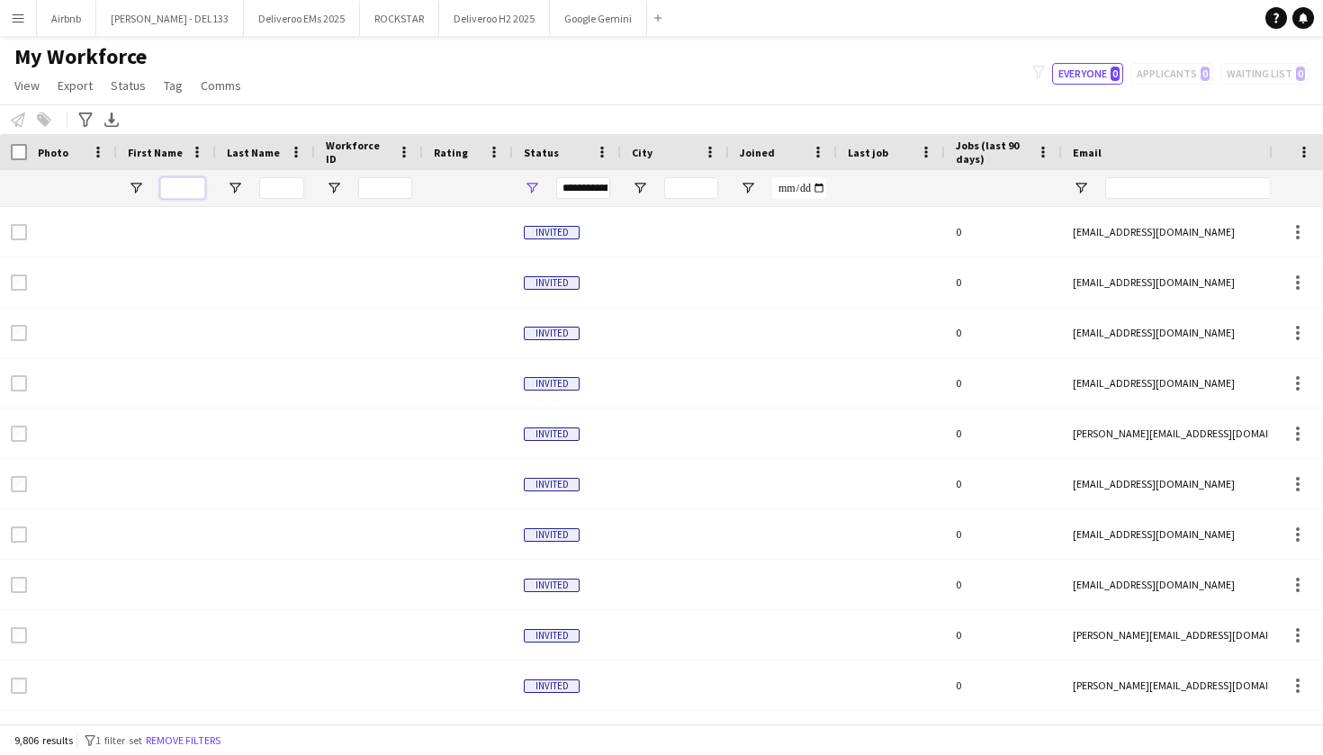
click at [184, 184] on input "First Name Filter Input" at bounding box center [182, 188] width 45 height 22
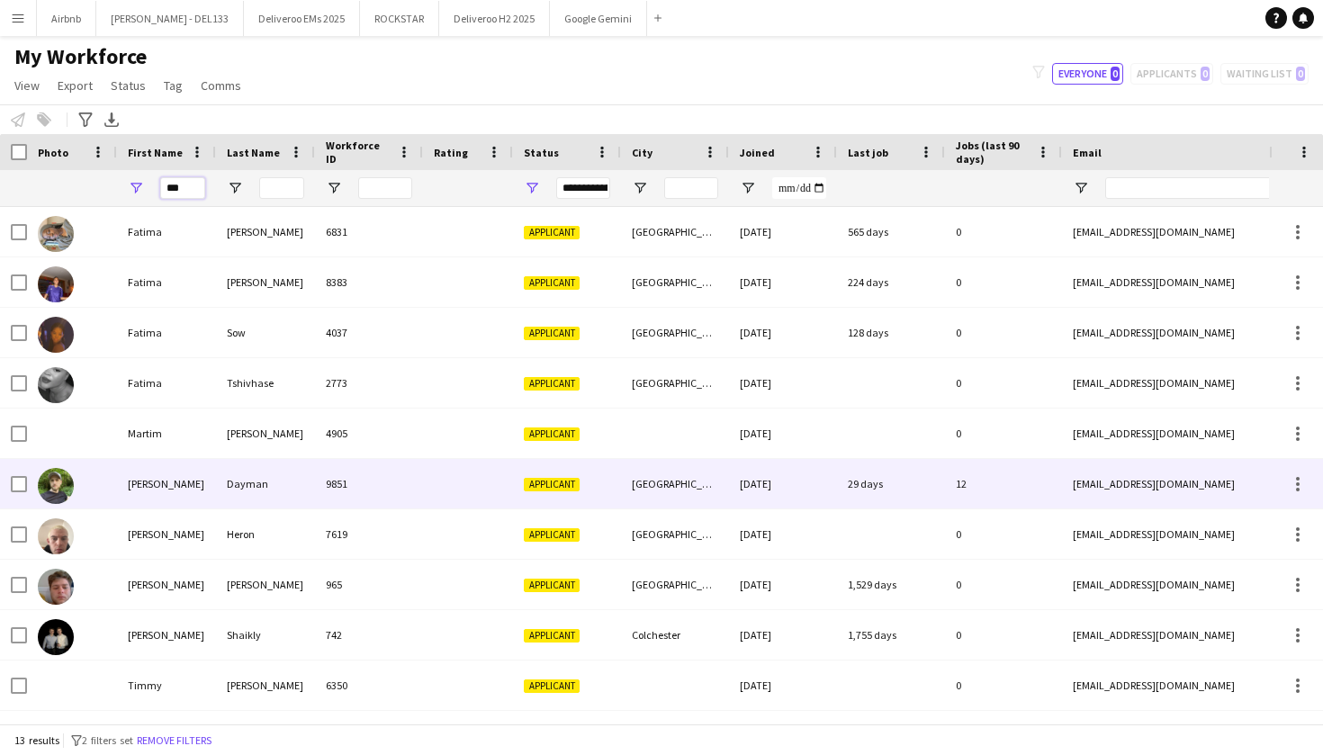
type input "***"
click at [295, 498] on div "Dayman" at bounding box center [265, 483] width 99 height 49
click at [669, 482] on div "[GEOGRAPHIC_DATA]" at bounding box center [675, 483] width 108 height 49
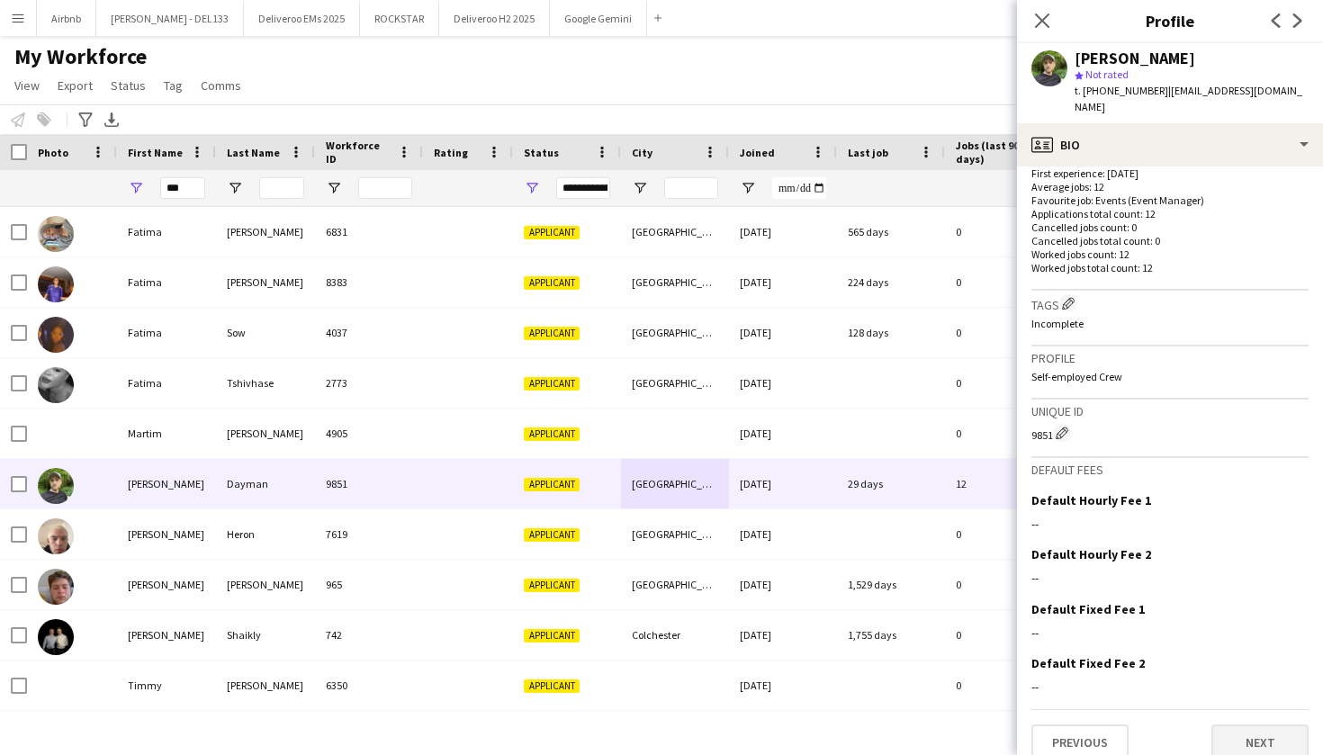
click at [1280, 724] on button "Next" at bounding box center [1259, 742] width 97 height 36
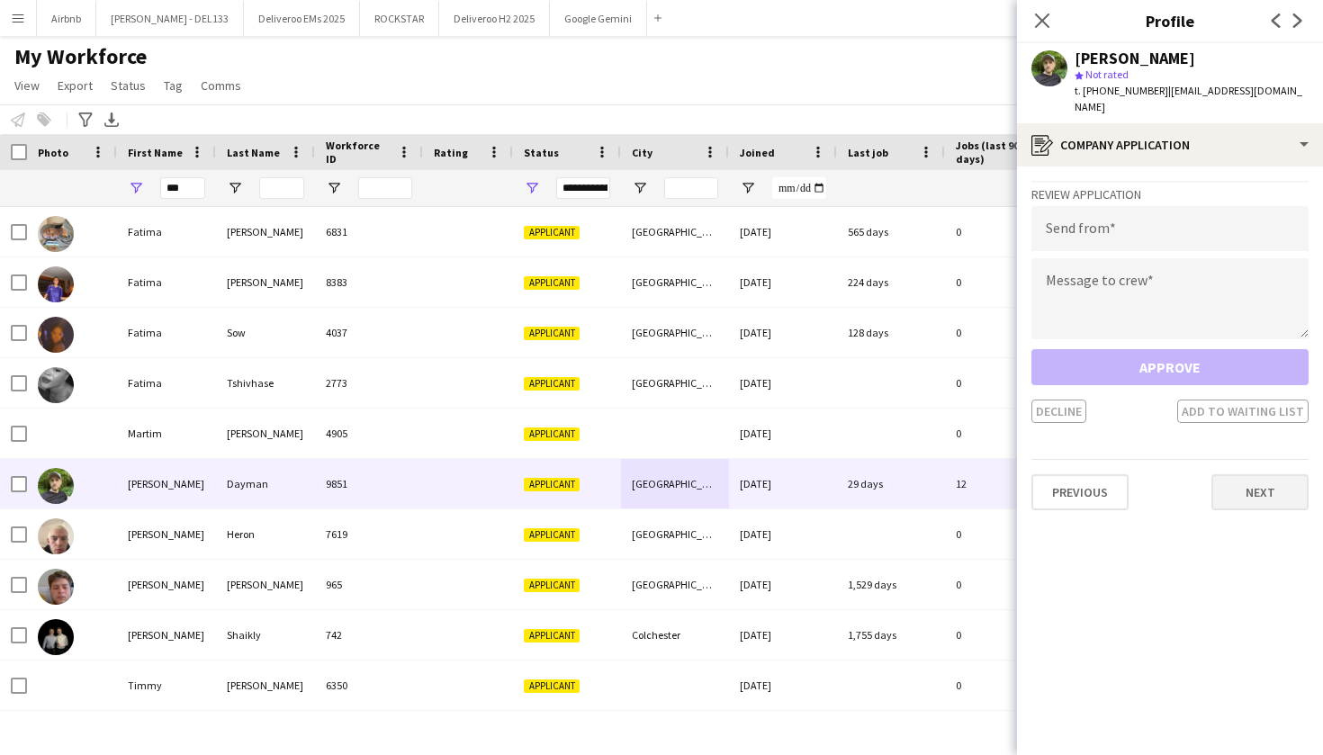
click at [1254, 483] on button "Next" at bounding box center [1259, 492] width 97 height 36
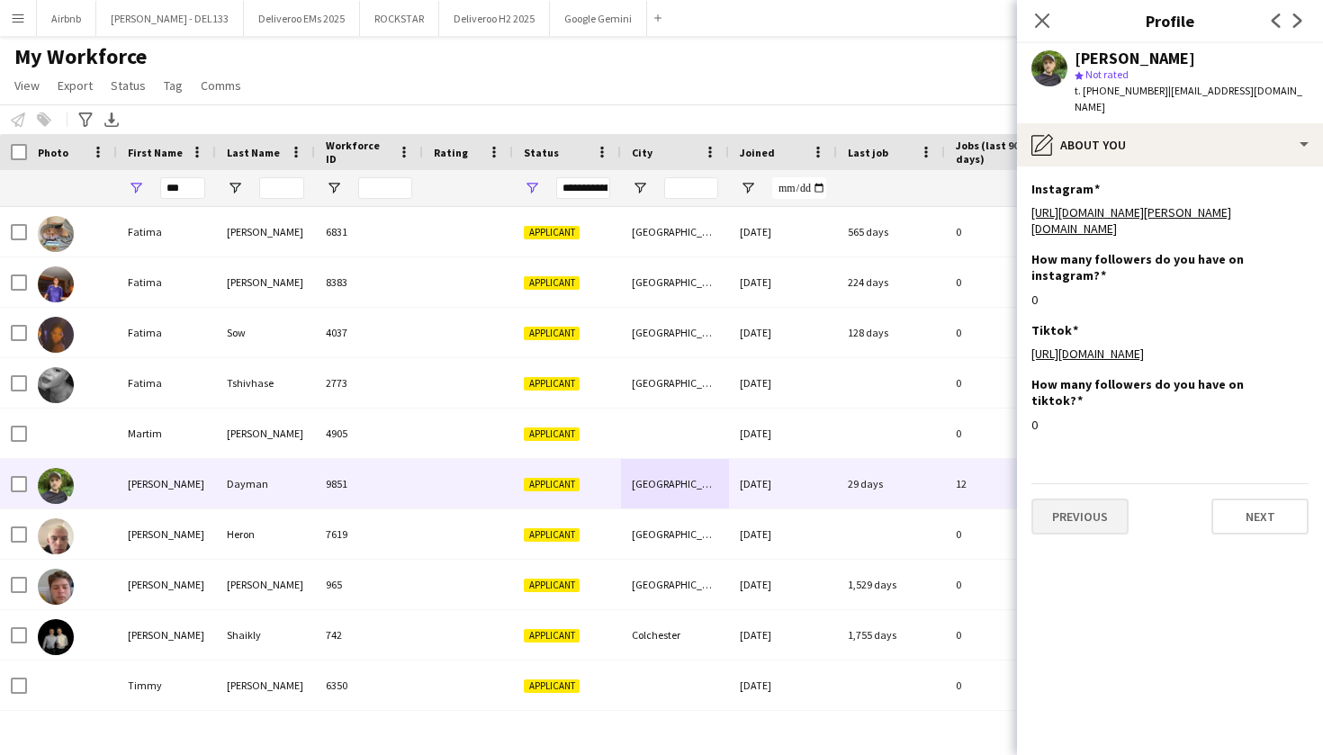
click at [1086, 508] on button "Previous" at bounding box center [1079, 517] width 97 height 36
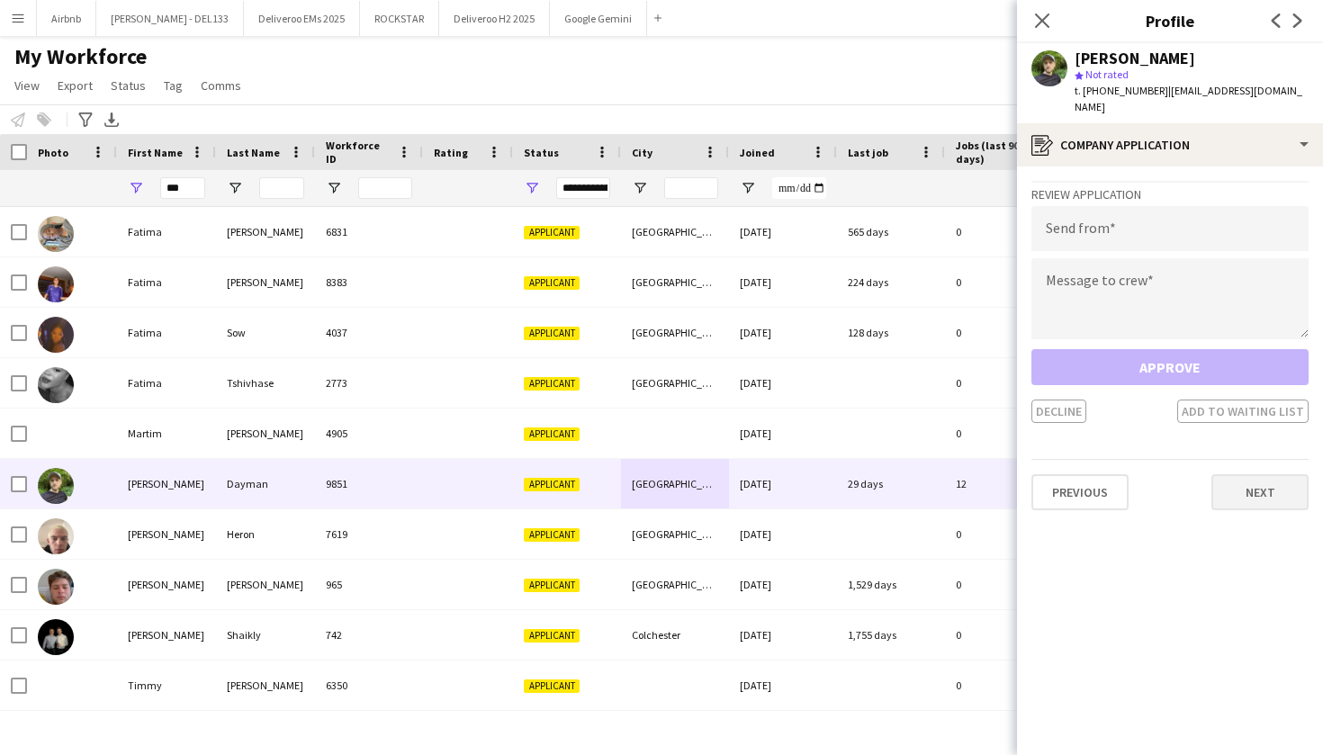
click at [1263, 474] on button "Next" at bounding box center [1259, 492] width 97 height 36
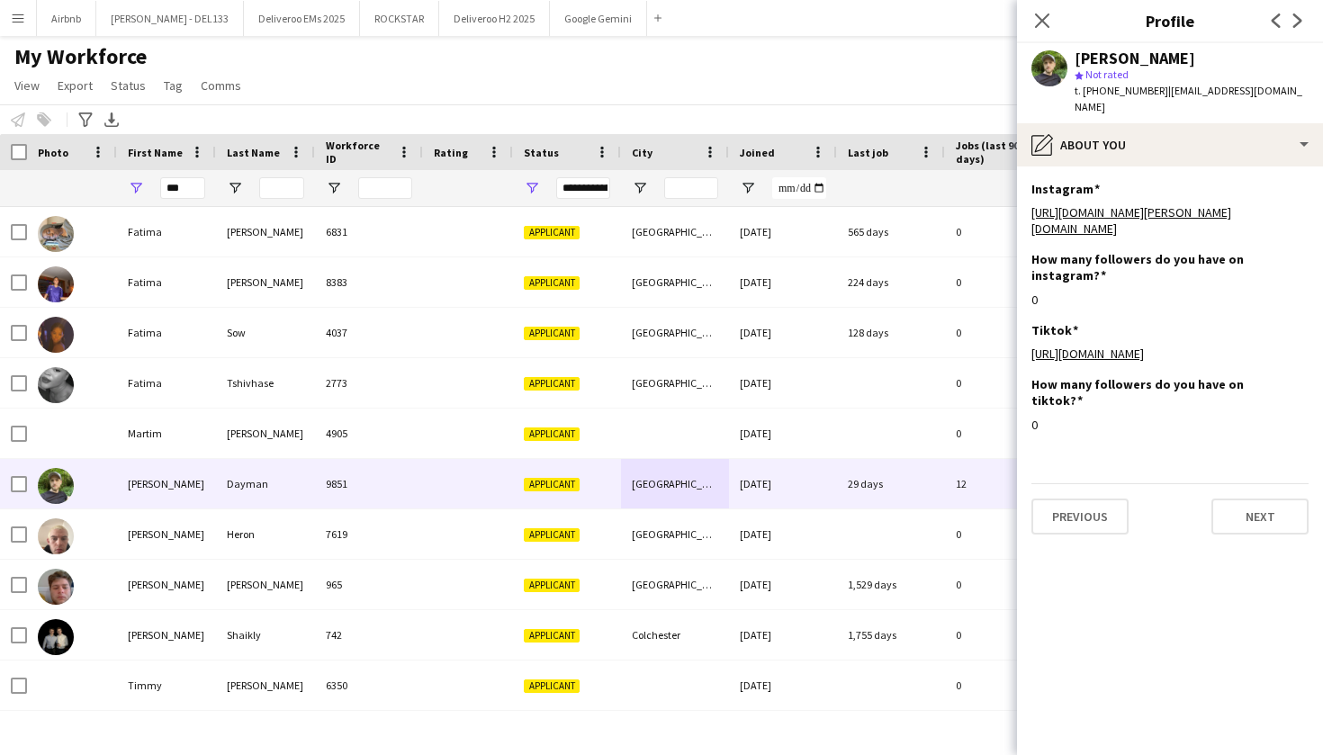
click at [1263, 483] on div "Previous Next" at bounding box center [1169, 508] width 277 height 51
click at [1263, 499] on button "Next" at bounding box center [1259, 517] width 97 height 36
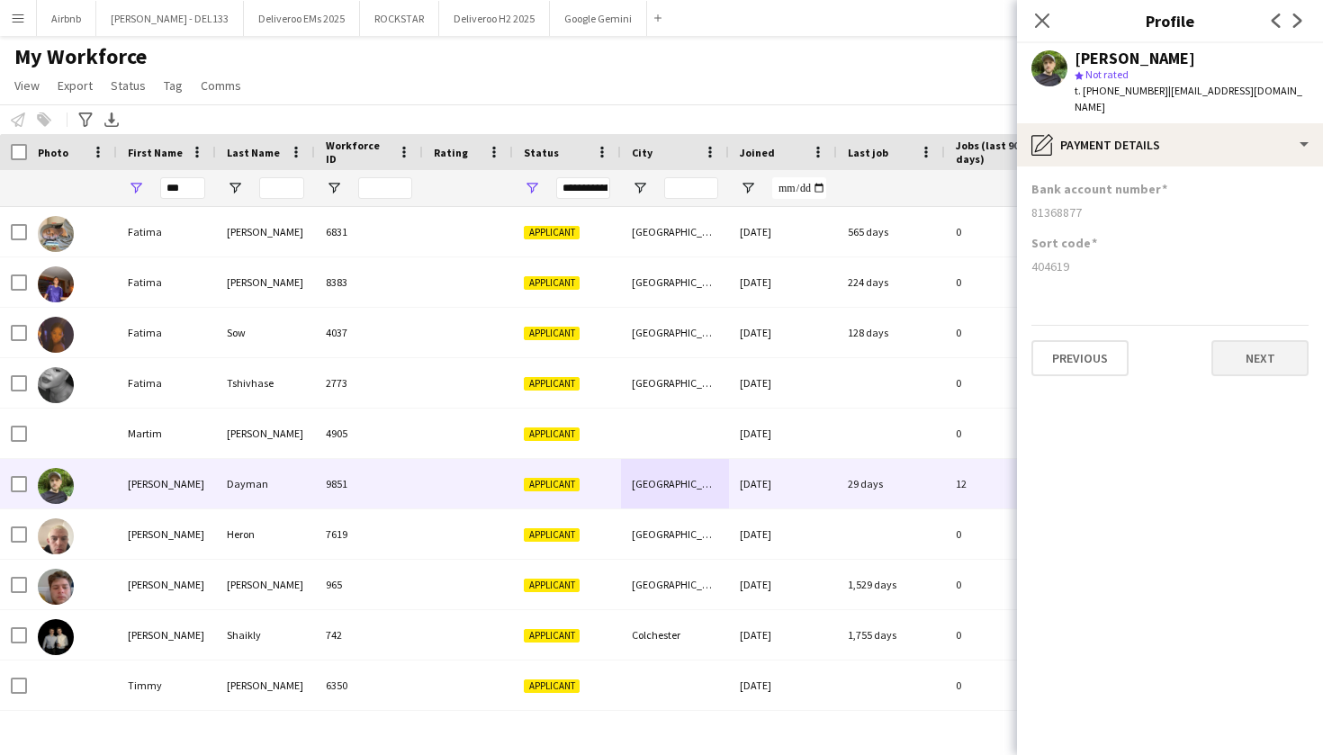
click at [1263, 350] on button "Next" at bounding box center [1259, 358] width 97 height 36
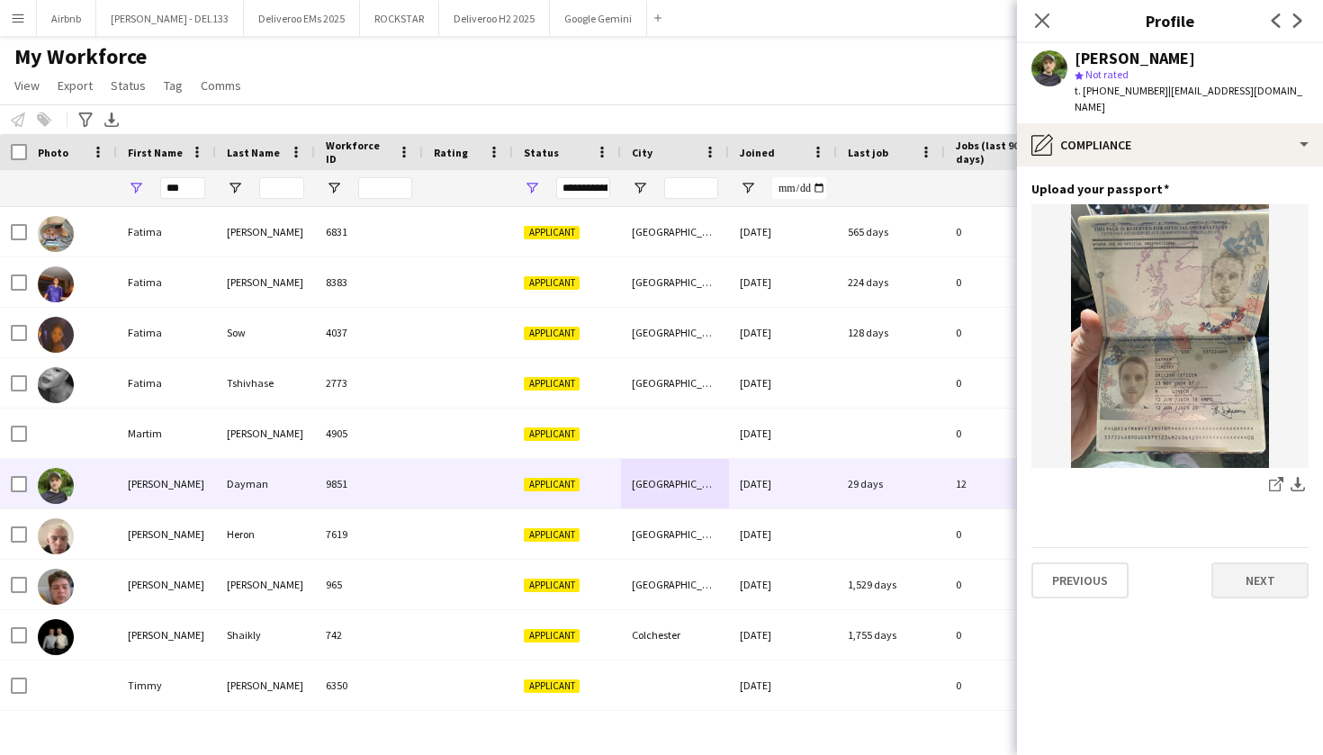
click at [1269, 562] on button "Next" at bounding box center [1259, 580] width 97 height 36
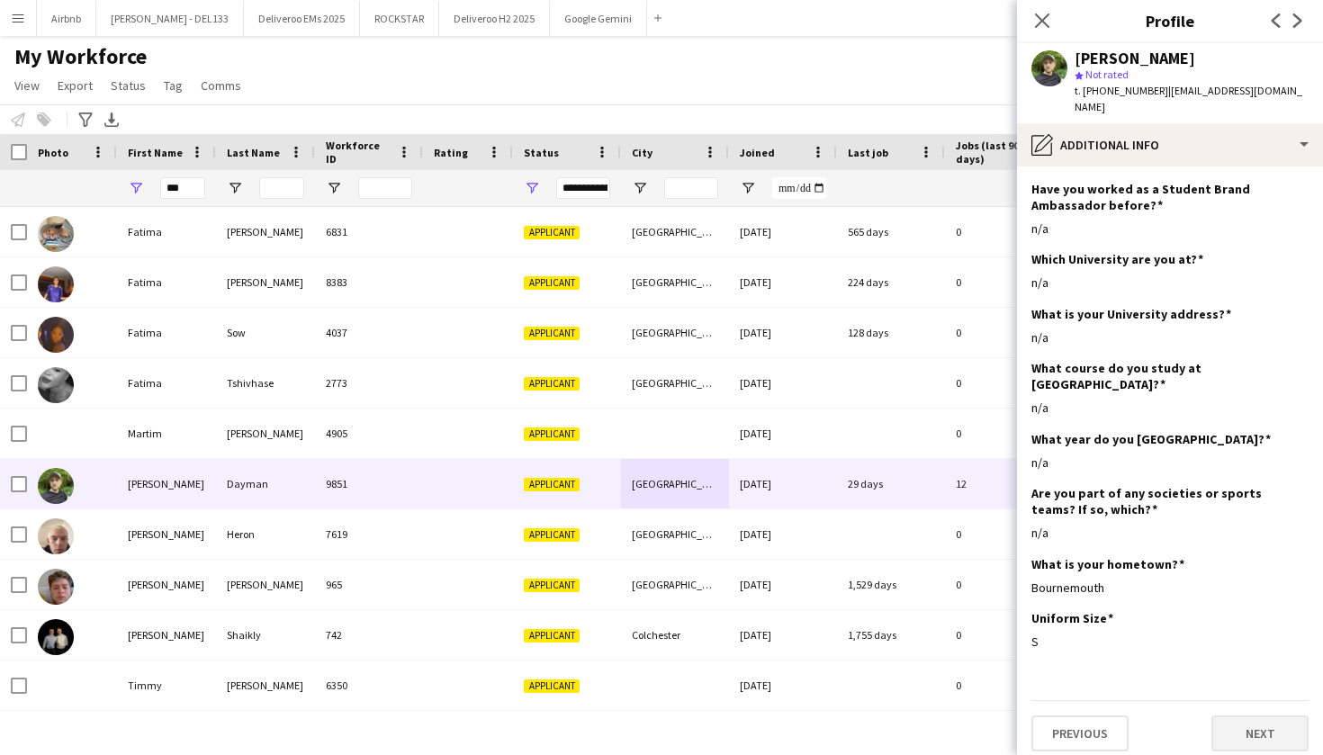
click at [1234, 715] on button "Next" at bounding box center [1259, 733] width 97 height 36
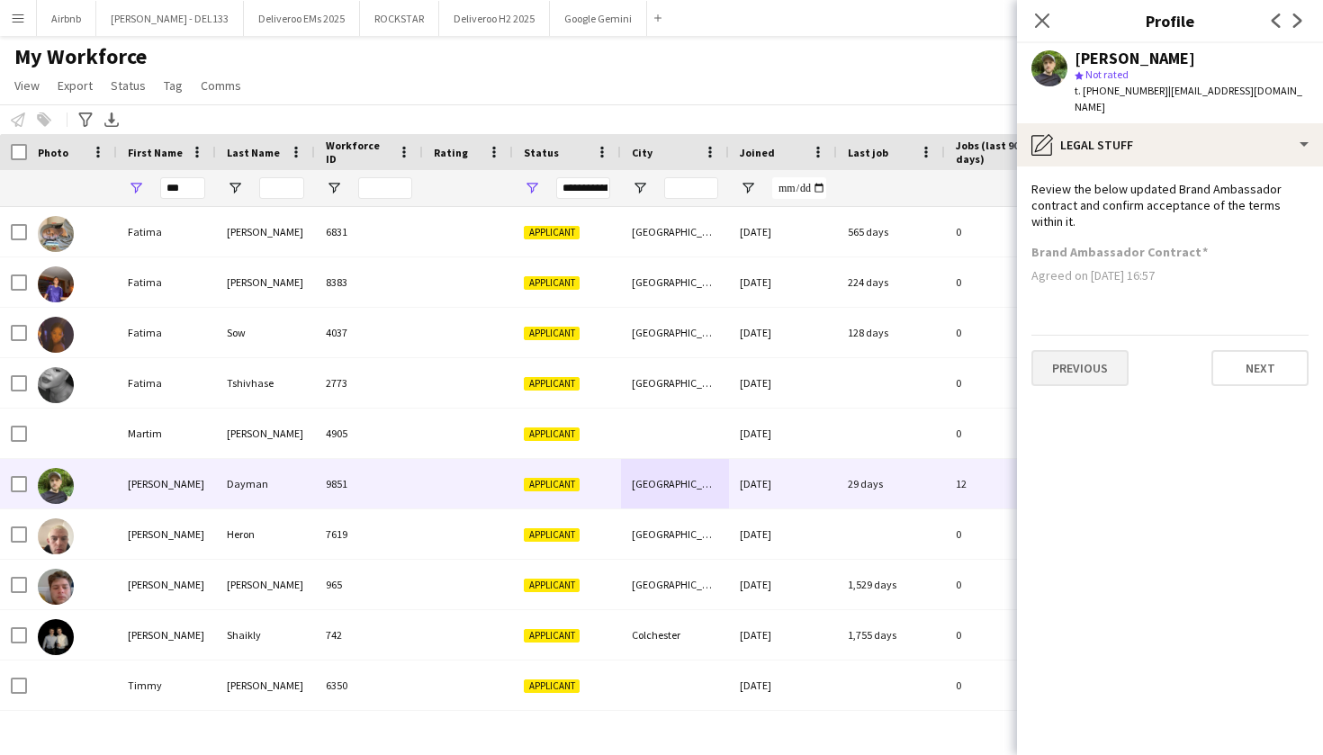
click at [1099, 352] on button "Previous" at bounding box center [1079, 368] width 97 height 36
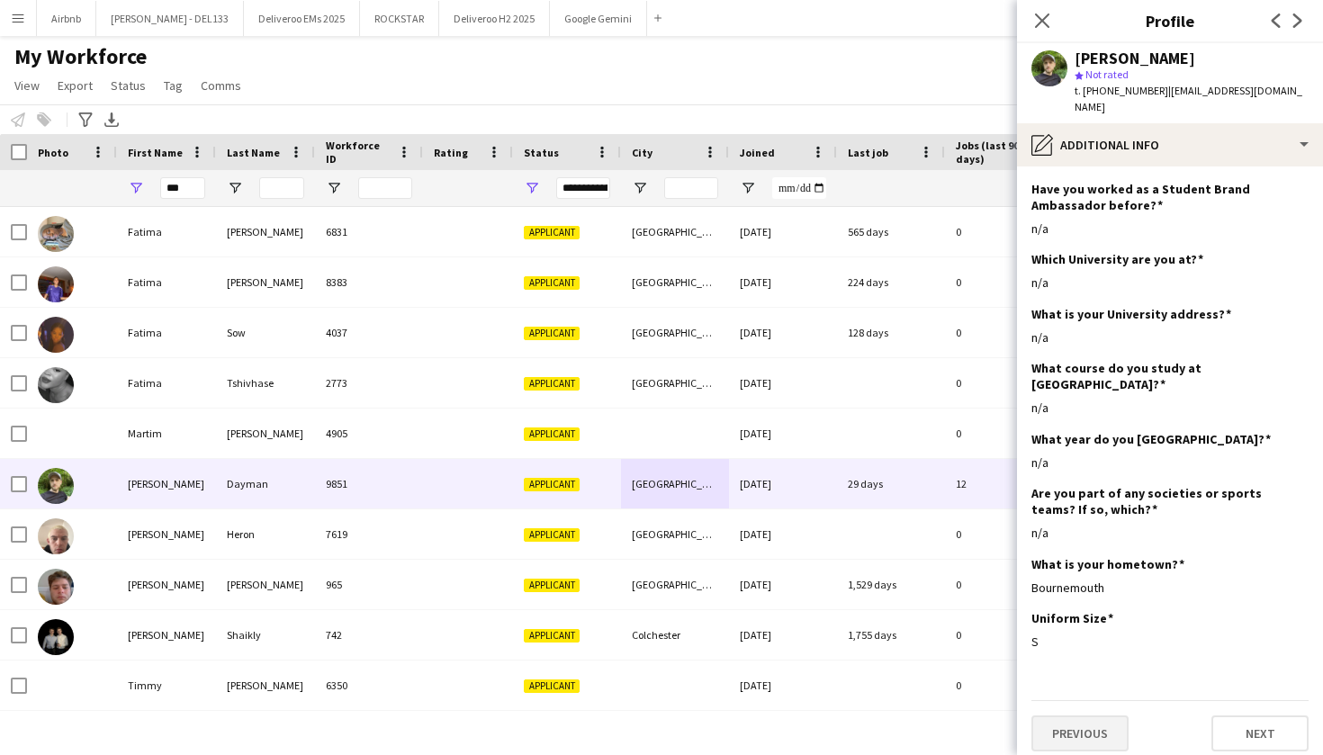
click at [1098, 715] on button "Previous" at bounding box center [1079, 733] width 97 height 36
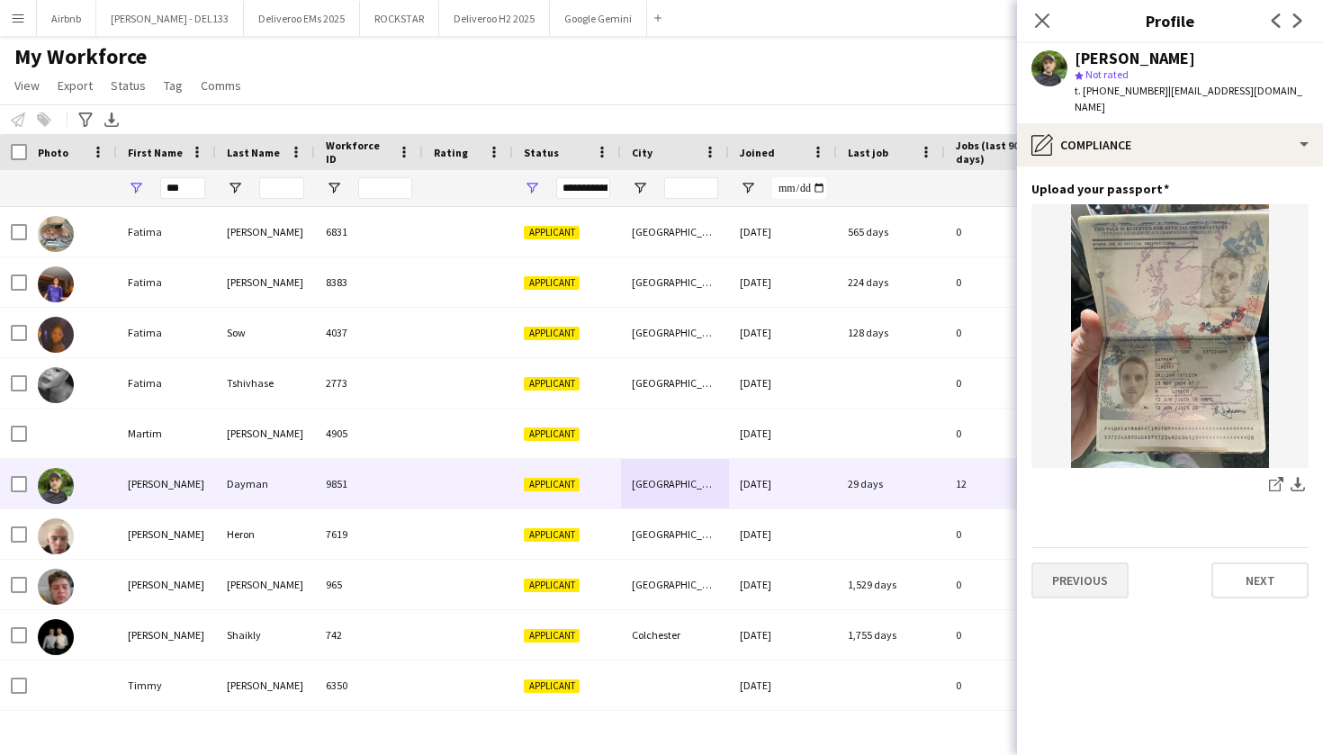
click at [1084, 575] on button "Previous" at bounding box center [1079, 580] width 97 height 36
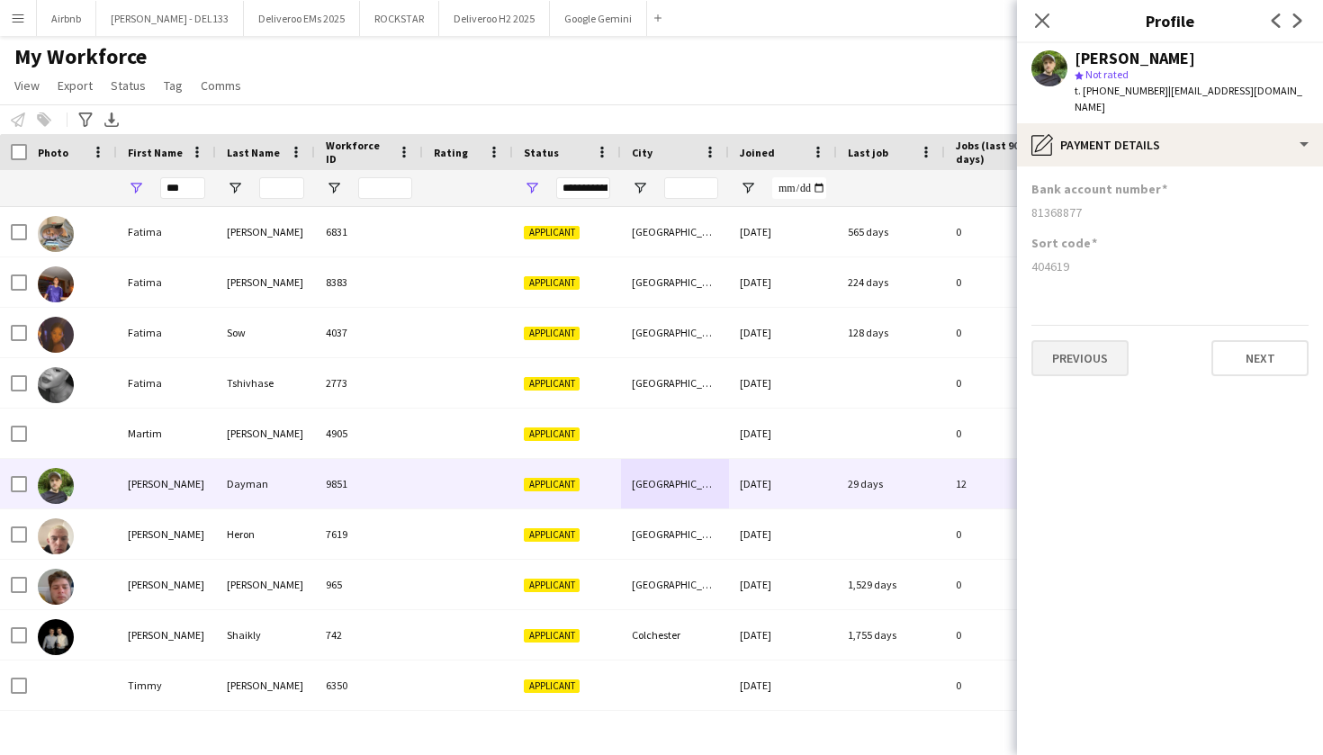
click at [1073, 355] on button "Previous" at bounding box center [1079, 358] width 97 height 36
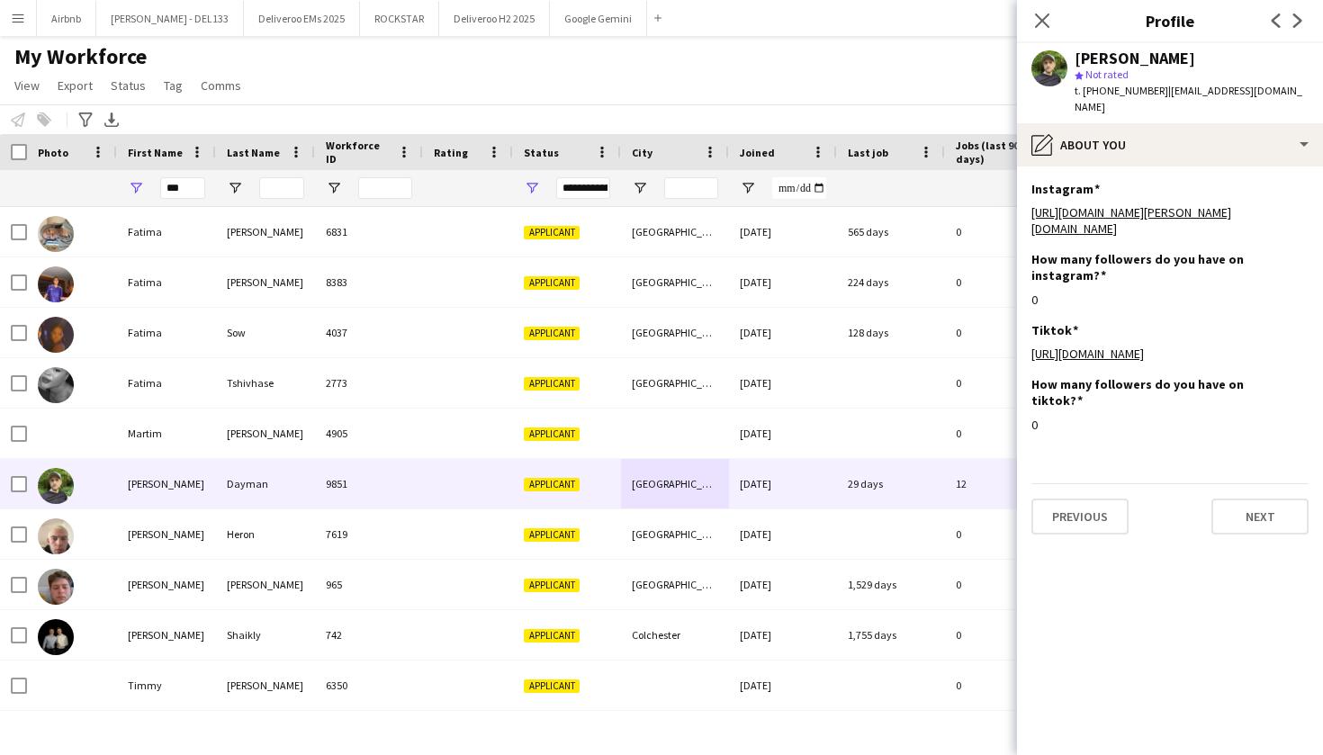
click at [1096, 516] on app-section-data-types "Instagram Edit this field [URL][DOMAIN_NAME][PERSON_NAME][DOMAIN_NAME] How many…" at bounding box center [1170, 460] width 306 height 589
click at [1096, 509] on button "Previous" at bounding box center [1079, 517] width 97 height 36
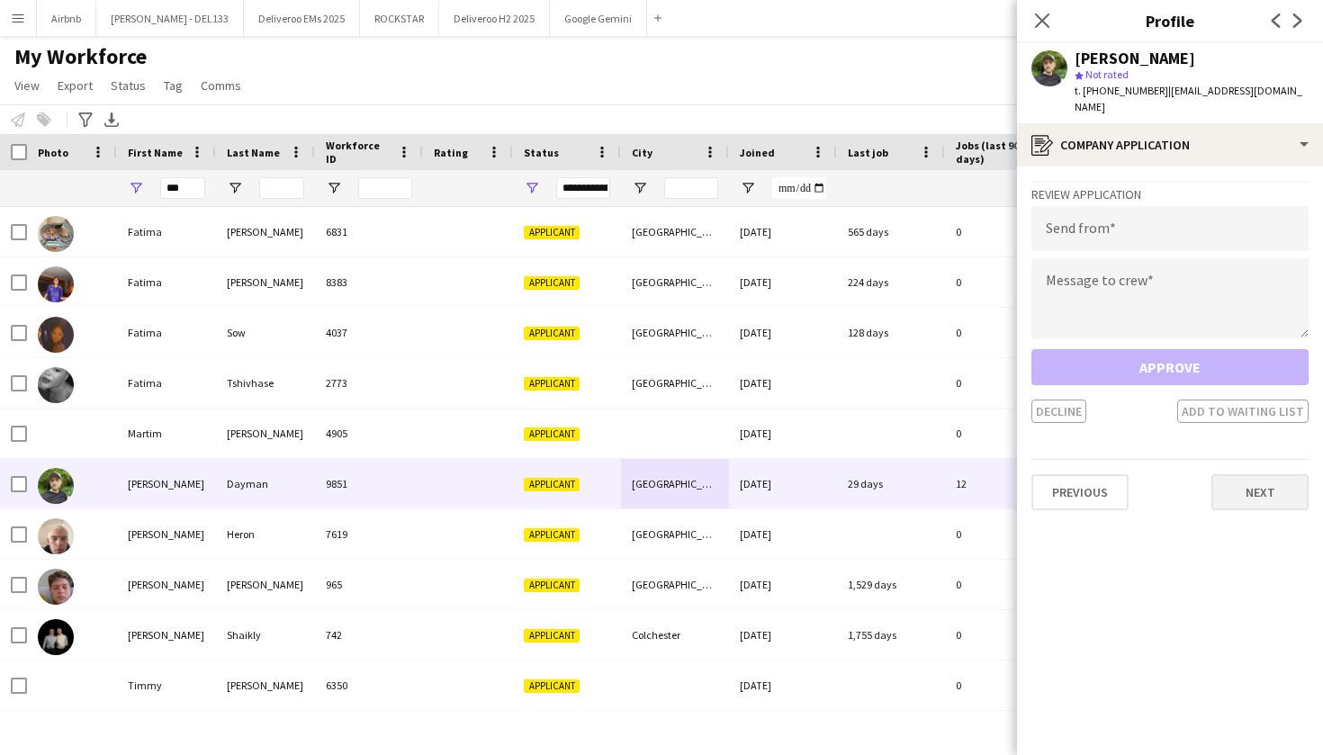
click at [1269, 474] on button "Next" at bounding box center [1259, 492] width 97 height 36
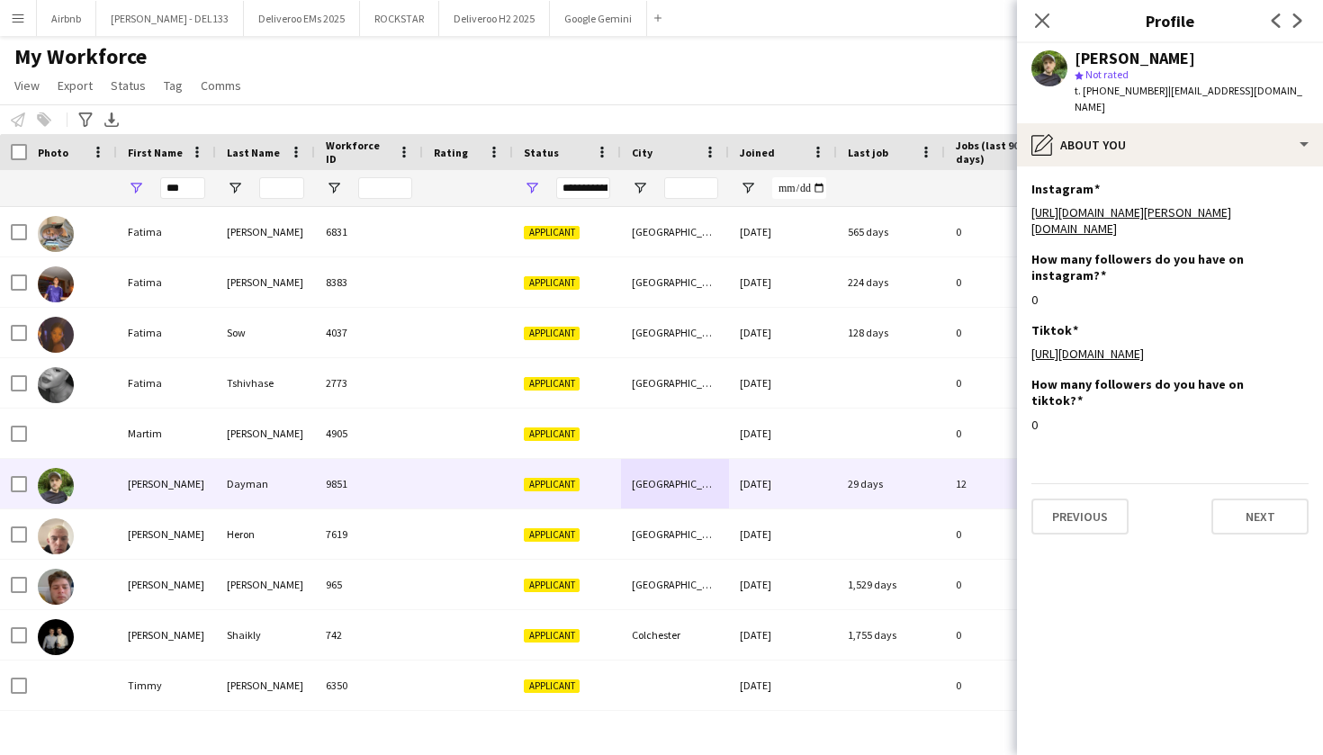
click at [1269, 483] on div "Previous Next" at bounding box center [1169, 508] width 277 height 51
click at [1268, 499] on button "Next" at bounding box center [1259, 517] width 97 height 36
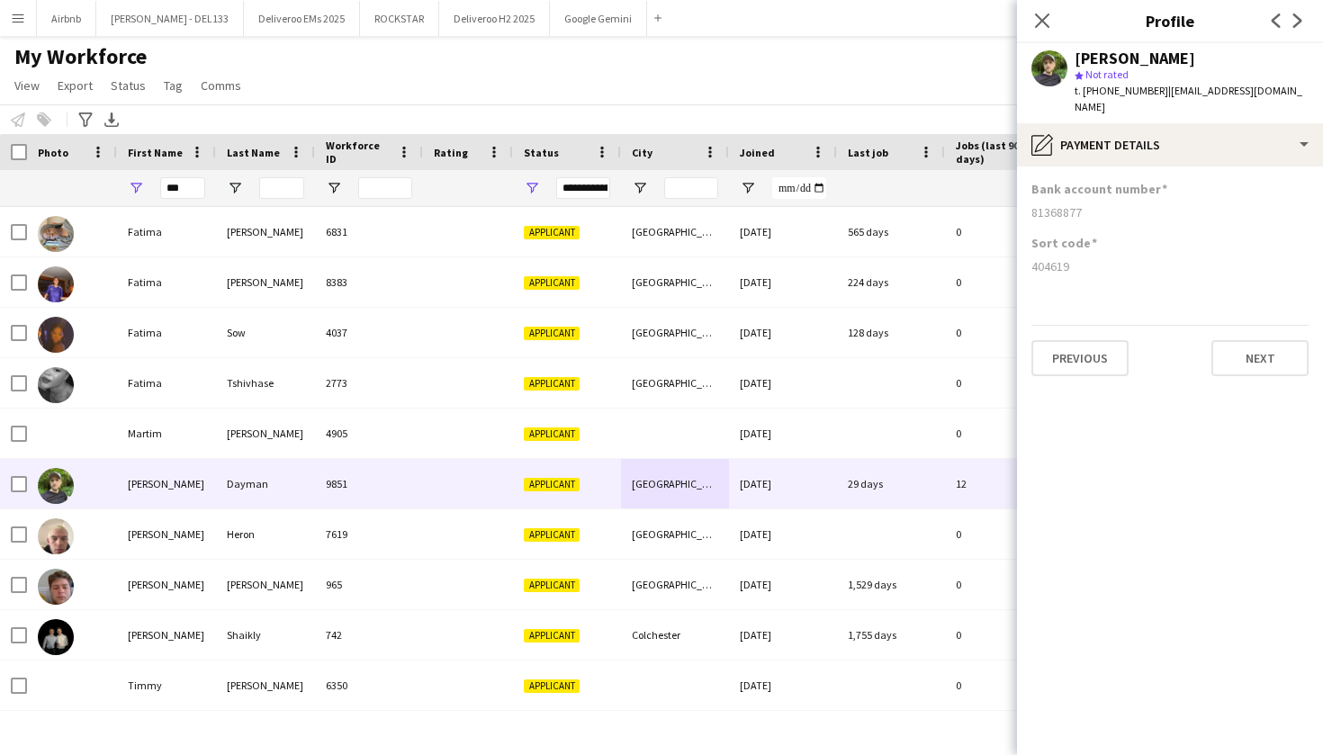
click at [16, 21] on app-icon "Menu" at bounding box center [18, 18] width 14 height 14
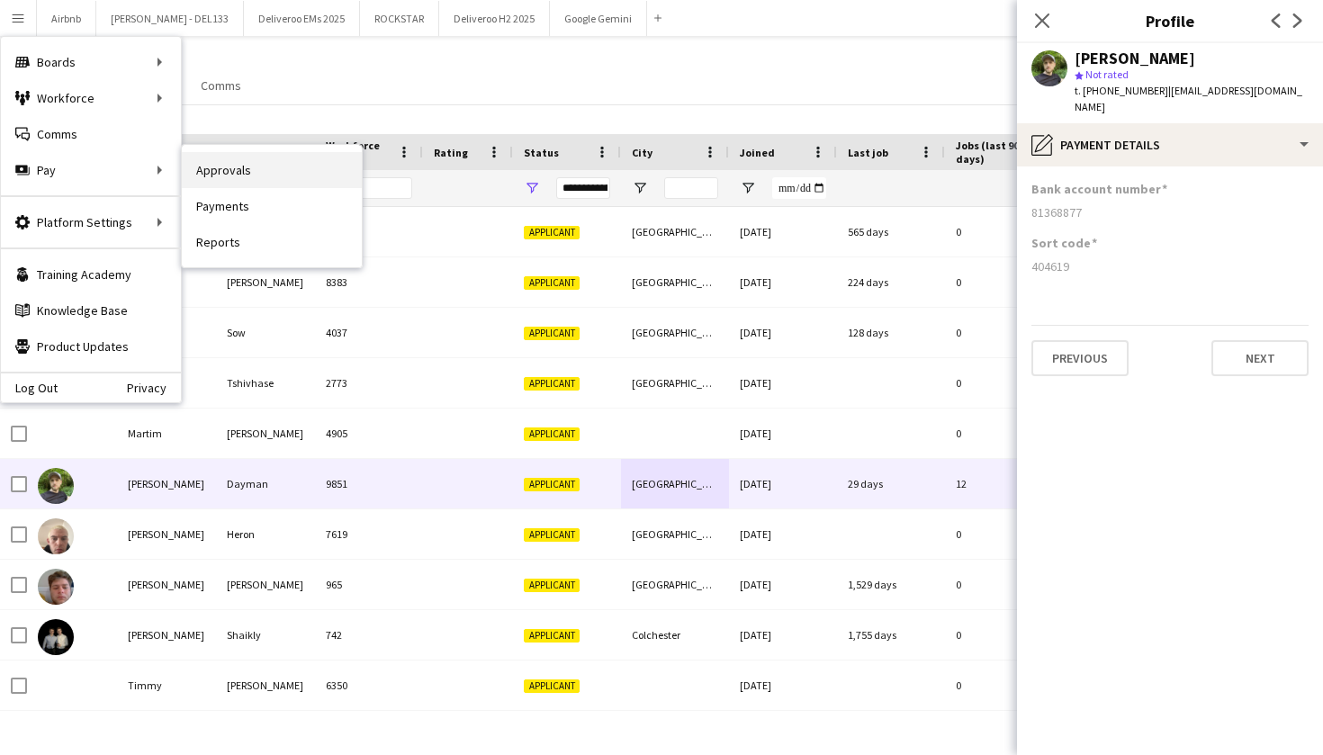
click at [231, 172] on link "Approvals" at bounding box center [272, 170] width 180 height 36
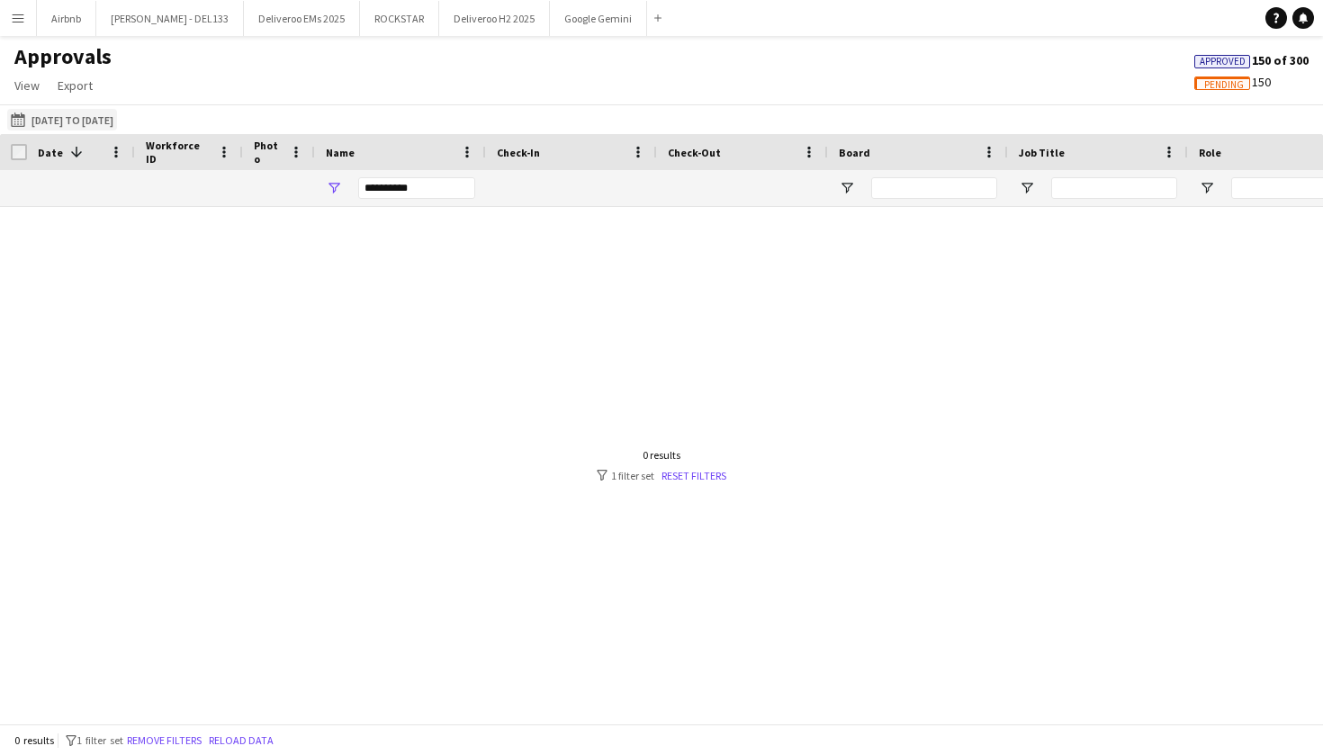
click at [99, 120] on button "[DATE] to [DATE] [DATE] to [DATE]" at bounding box center [62, 120] width 110 height 22
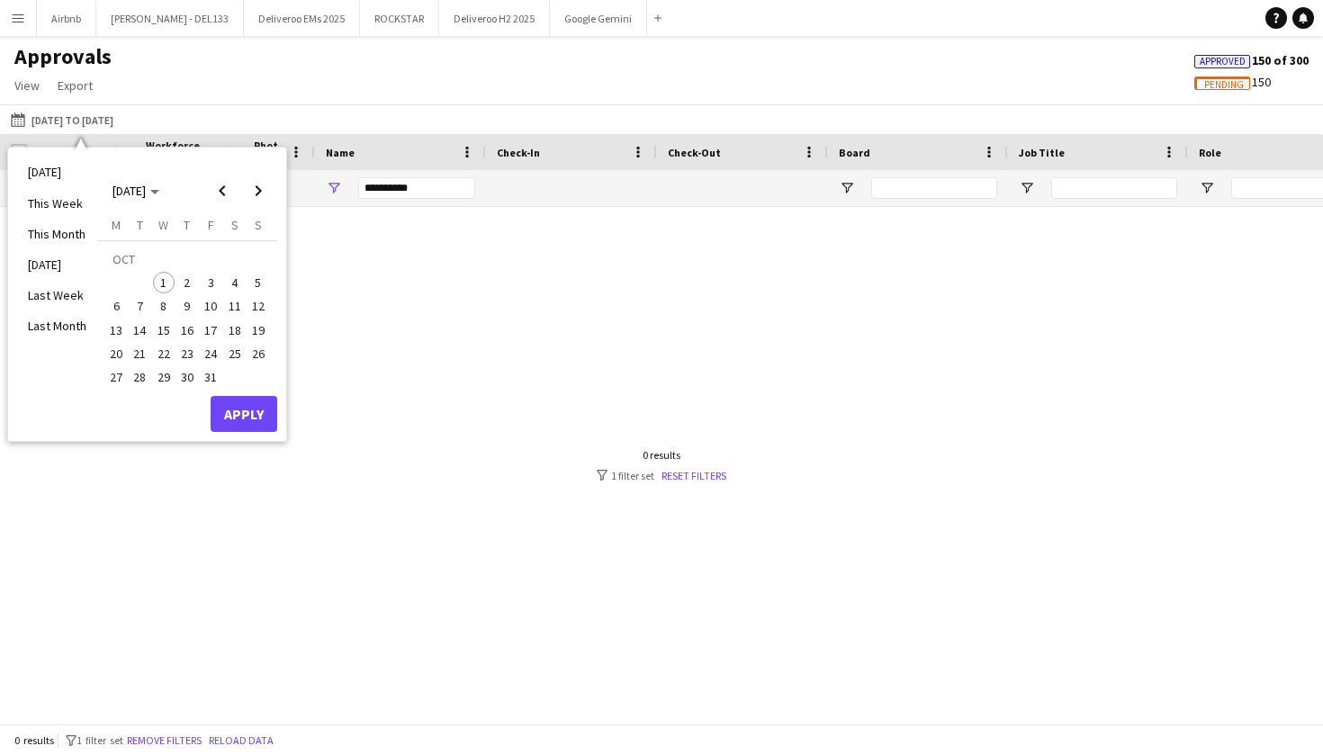
click at [302, 103] on div "Approvals View Customise view Customise filters Reset Filters Reset View Reset …" at bounding box center [661, 73] width 1323 height 61
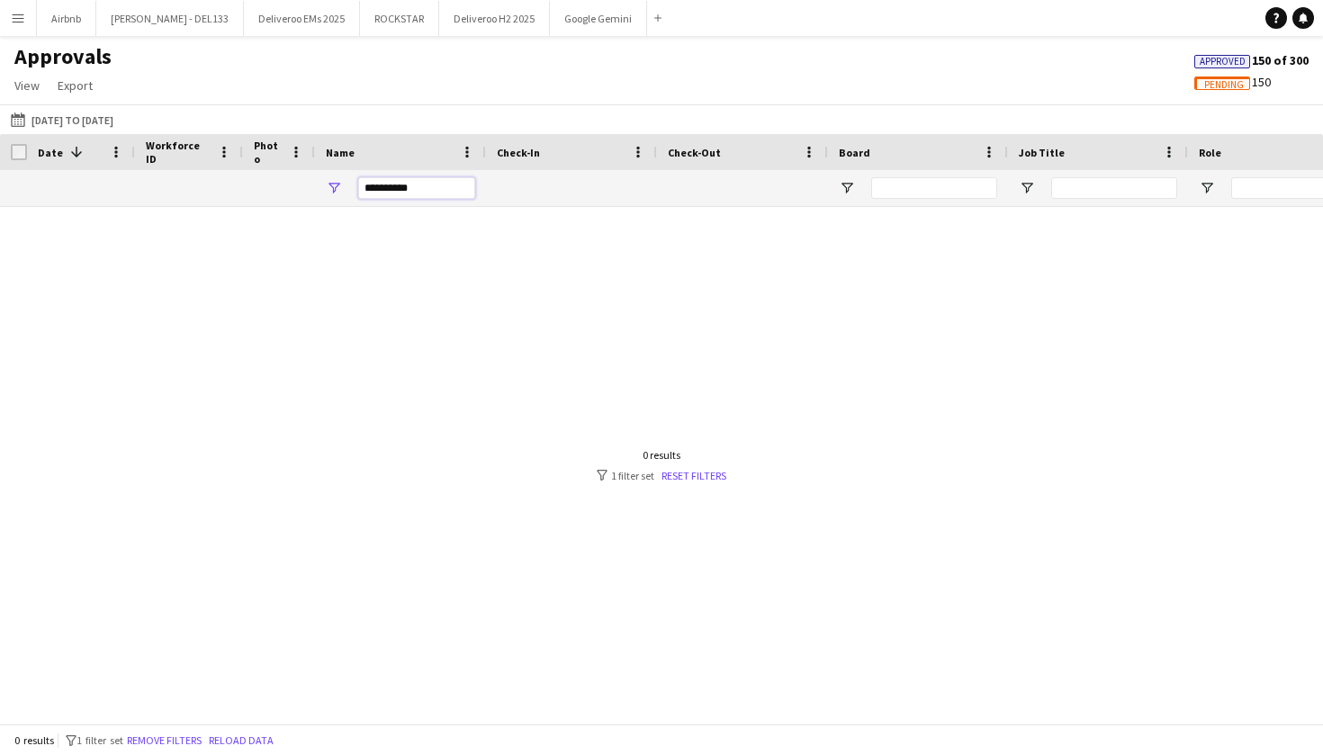
click at [427, 184] on input "**********" at bounding box center [416, 188] width 117 height 22
click at [86, 112] on button "[DATE] to [DATE] [DATE] to [DATE]" at bounding box center [62, 120] width 110 height 22
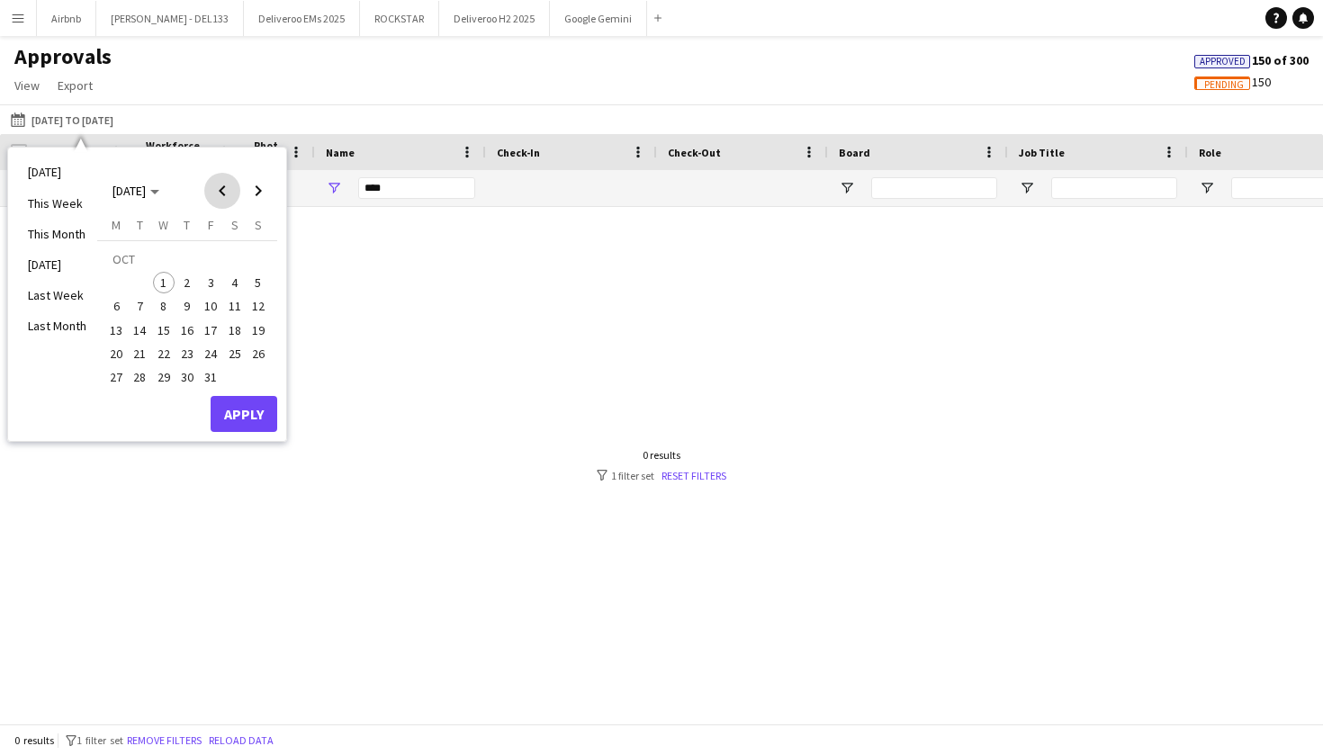
click at [224, 195] on span "Previous month" at bounding box center [222, 191] width 36 height 36
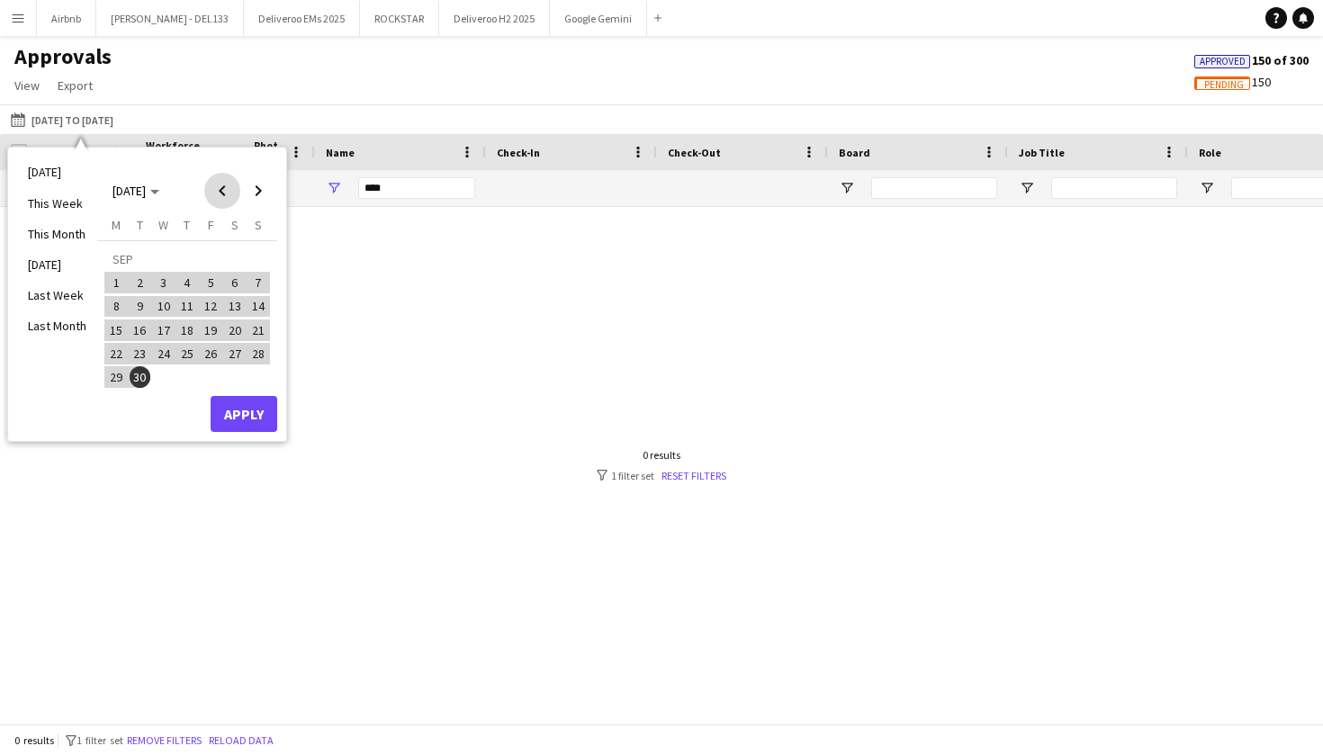
click at [224, 187] on span "Previous month" at bounding box center [222, 191] width 36 height 36
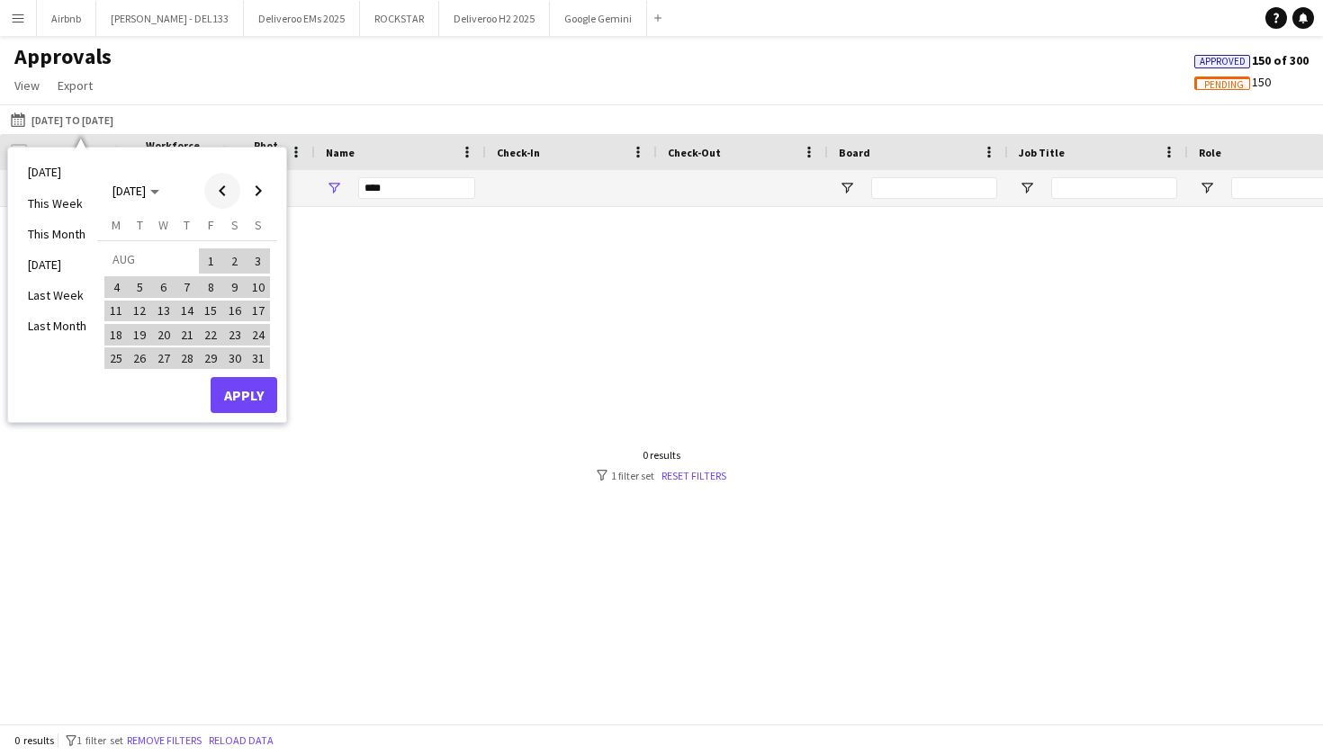
click at [224, 187] on span "Previous month" at bounding box center [222, 191] width 36 height 36
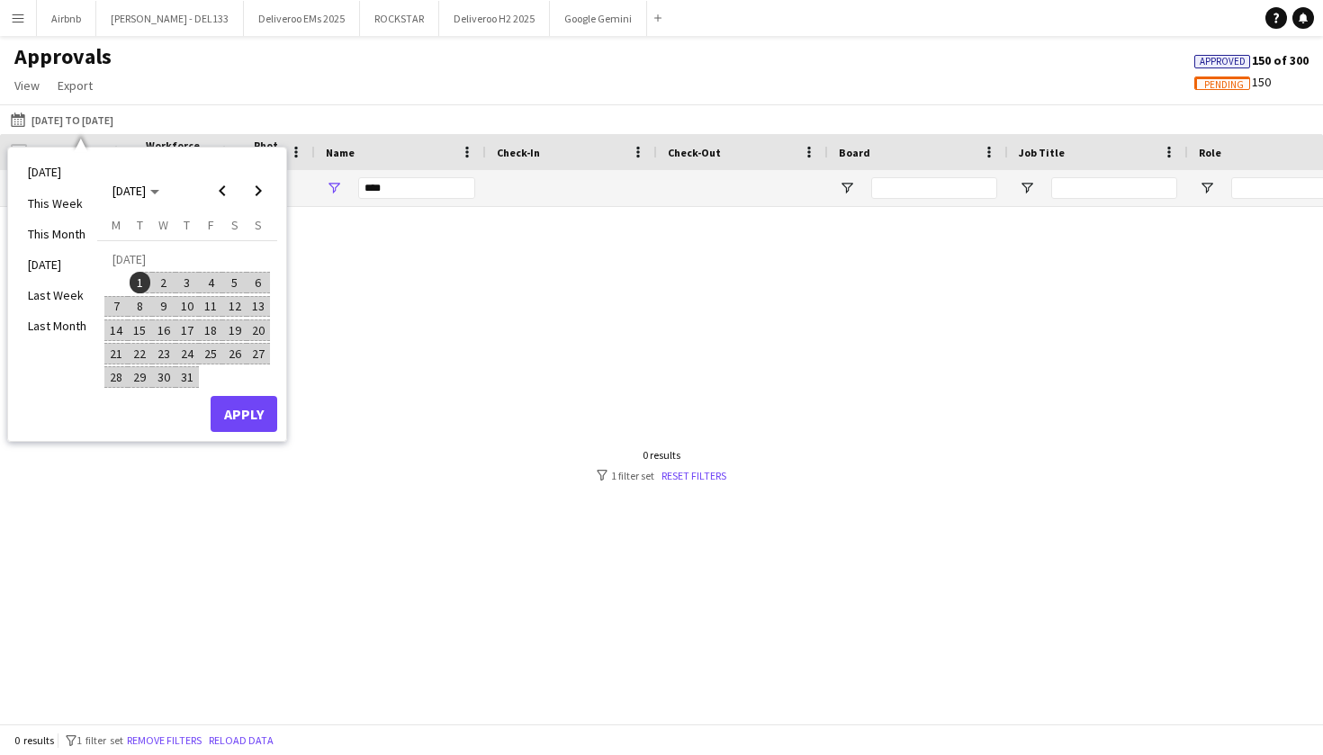
click at [138, 281] on span "1" at bounding box center [141, 283] width 22 height 22
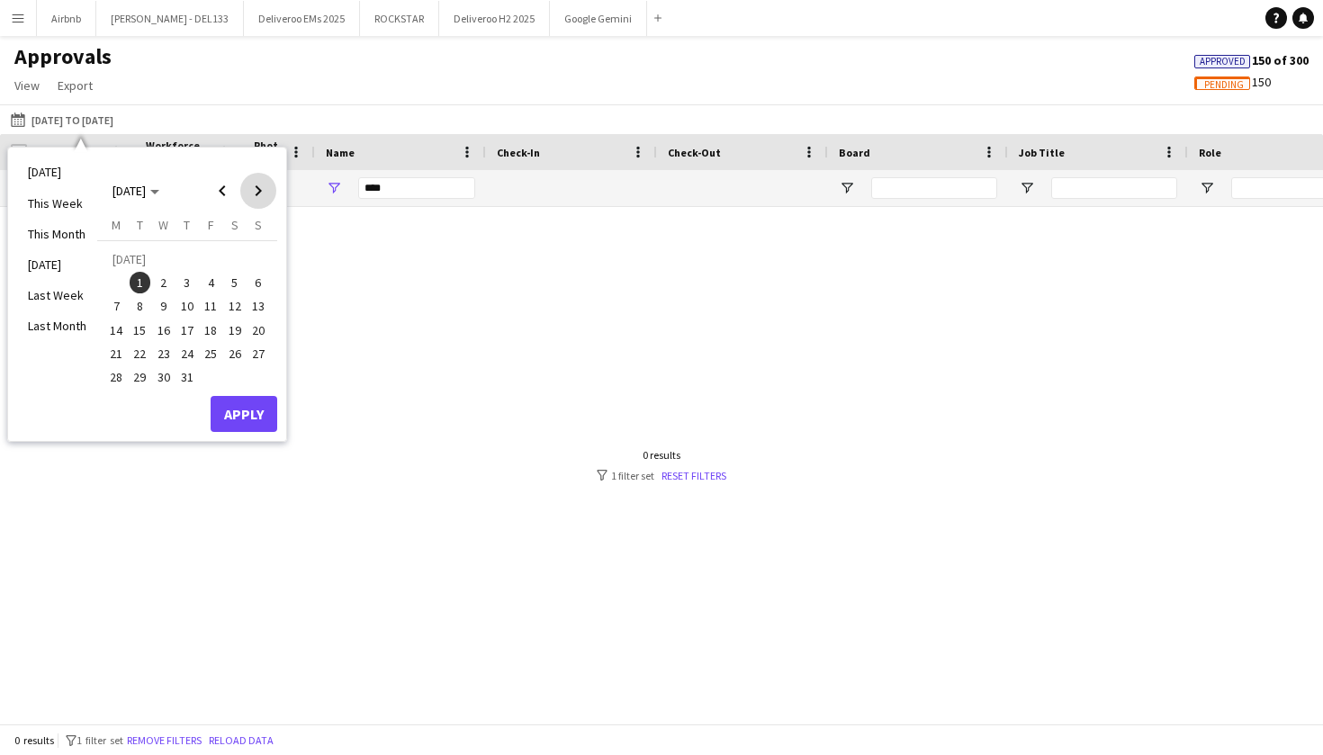
click at [262, 192] on span "Next month" at bounding box center [258, 191] width 36 height 36
click at [140, 379] on span "30" at bounding box center [141, 377] width 22 height 22
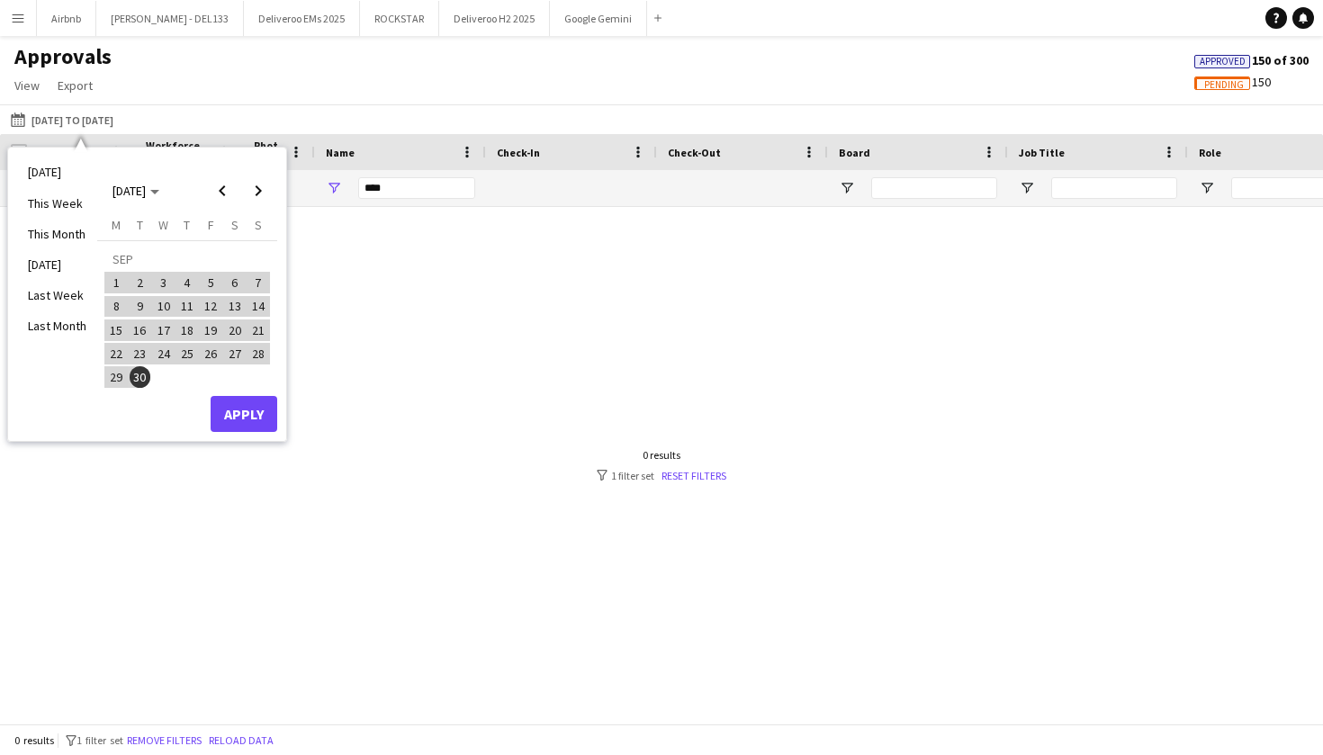
click at [241, 407] on button "Apply" at bounding box center [244, 414] width 67 height 36
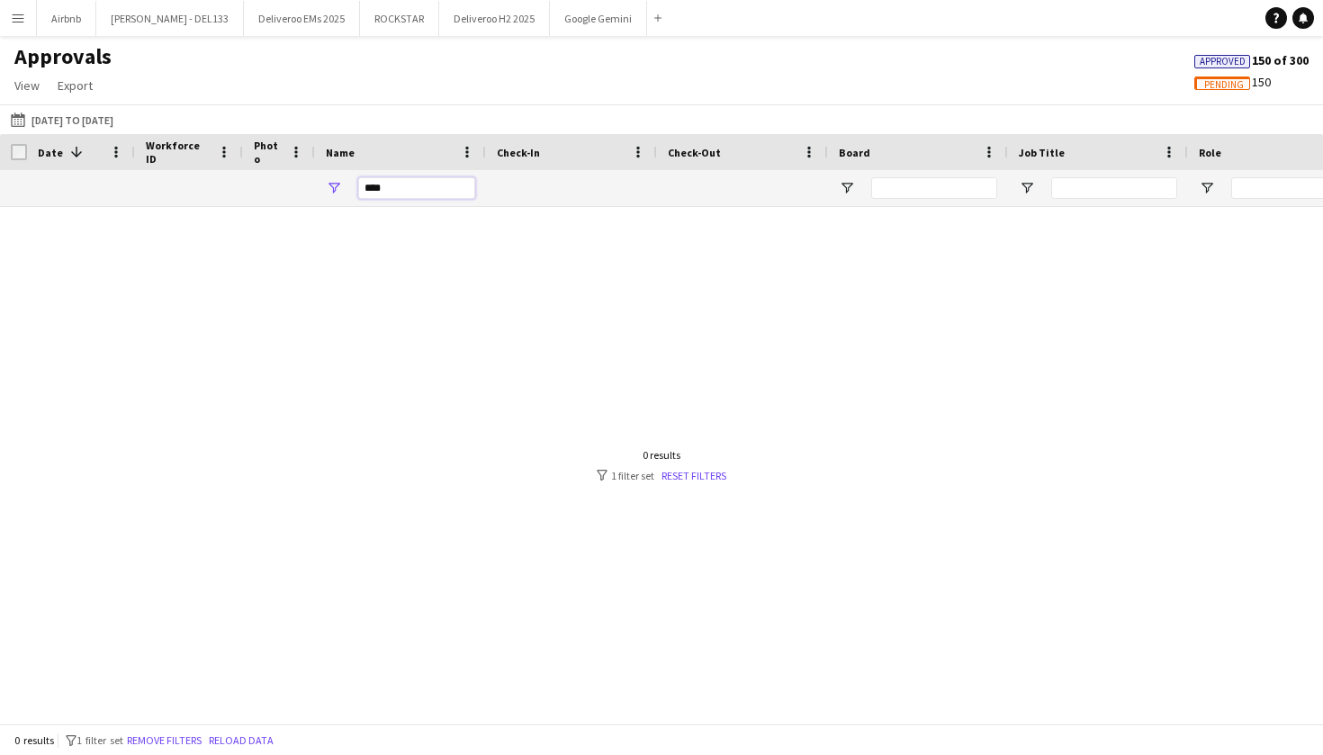
click at [391, 192] on input "***" at bounding box center [416, 188] width 117 height 22
type input "*"
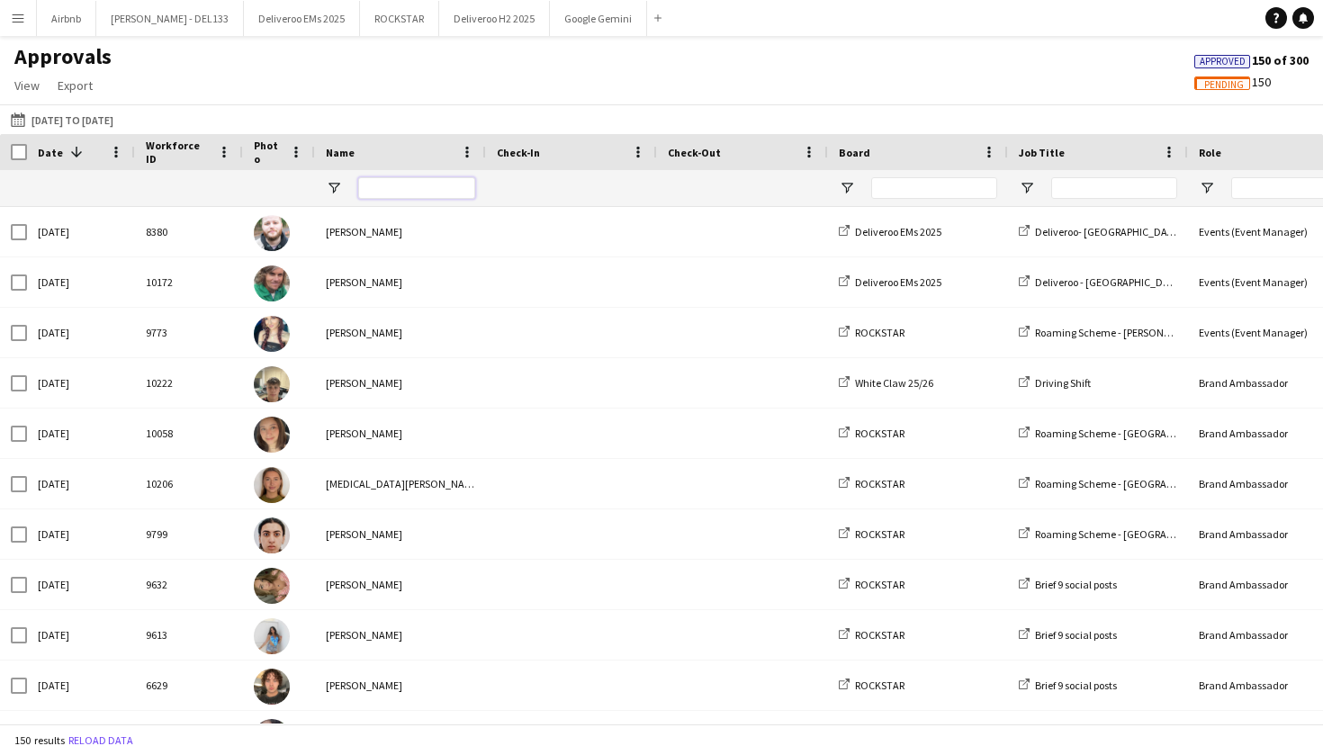
click at [386, 189] on input "Name Filter Input" at bounding box center [416, 188] width 117 height 22
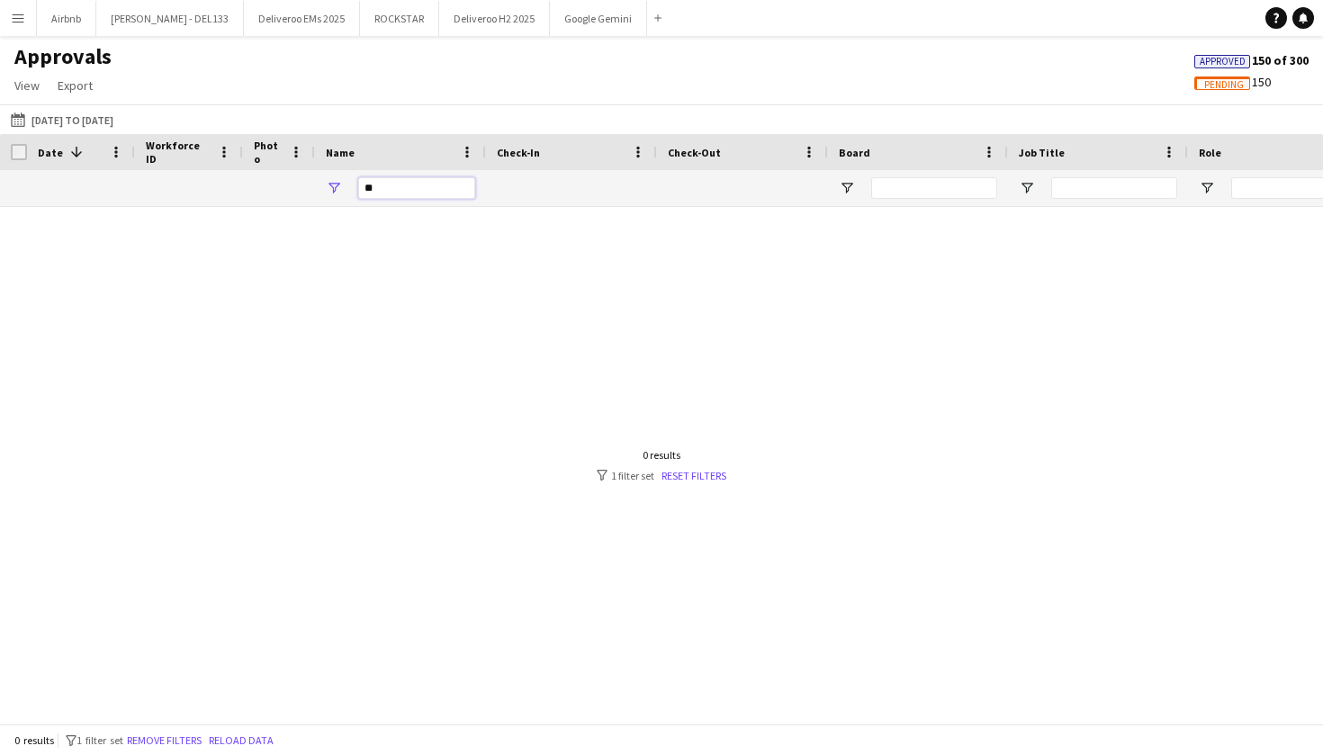
type input "*"
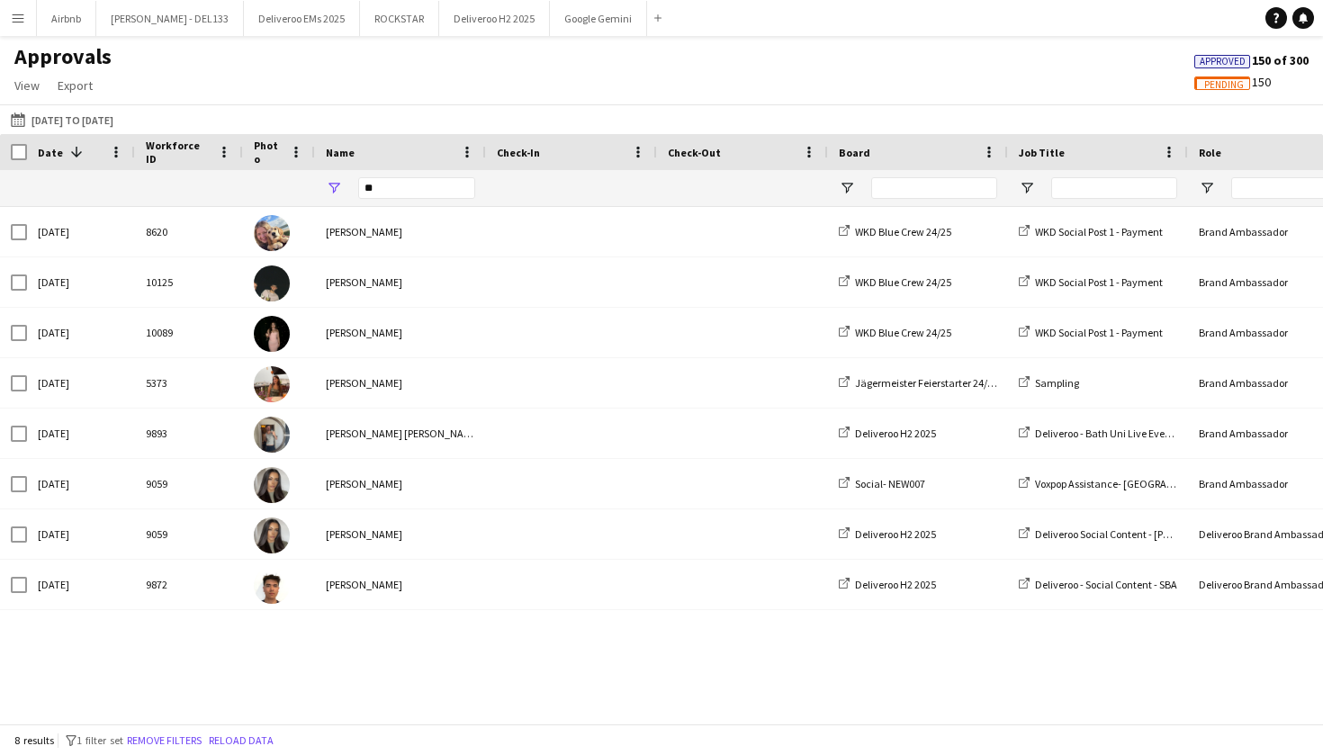
click at [1227, 60] on span "Approved" at bounding box center [1223, 62] width 46 height 12
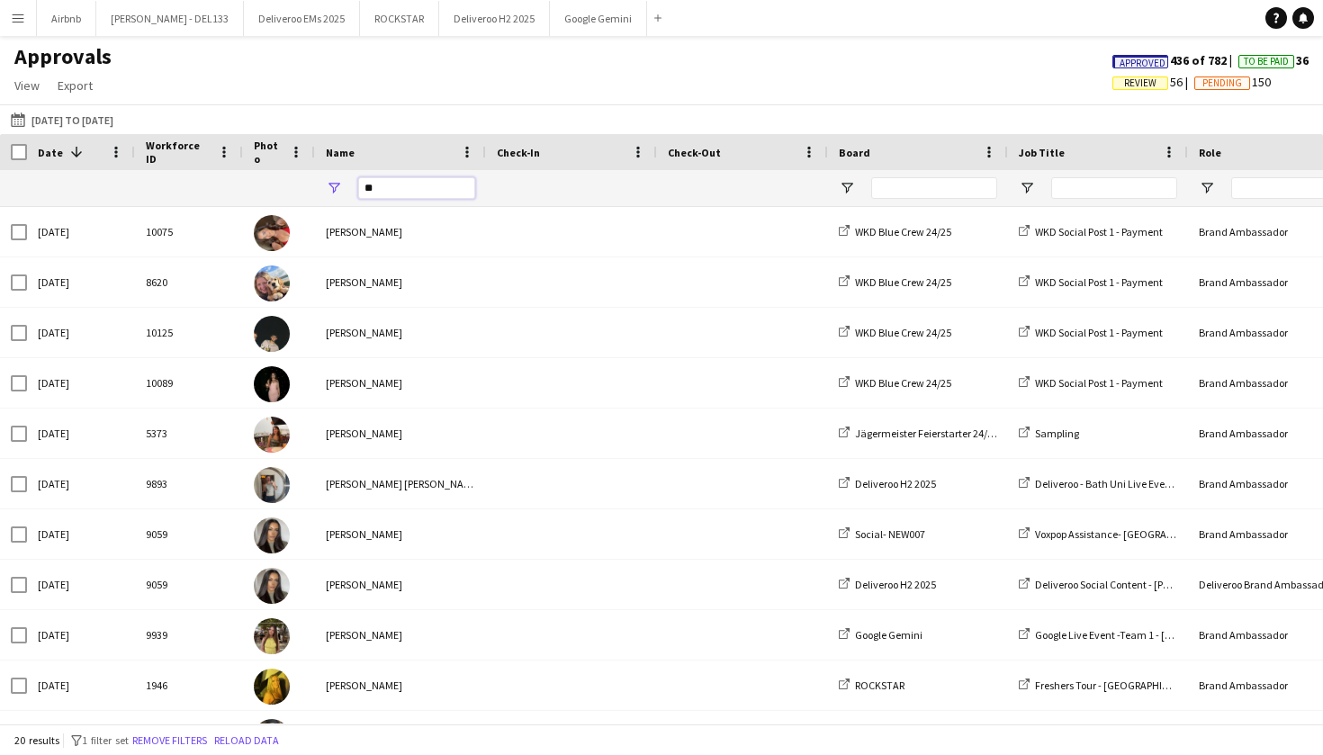
click at [393, 183] on input "**" at bounding box center [416, 188] width 117 height 22
type input "*"
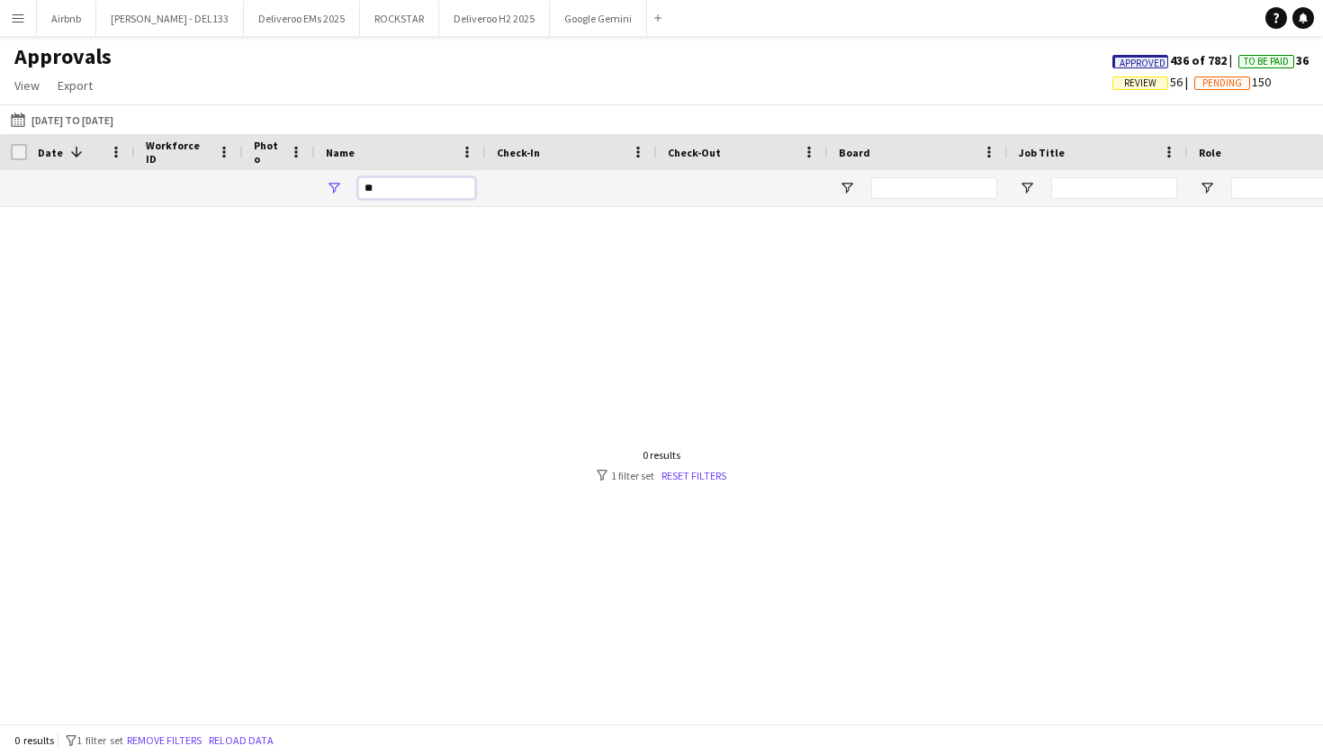
type input "*"
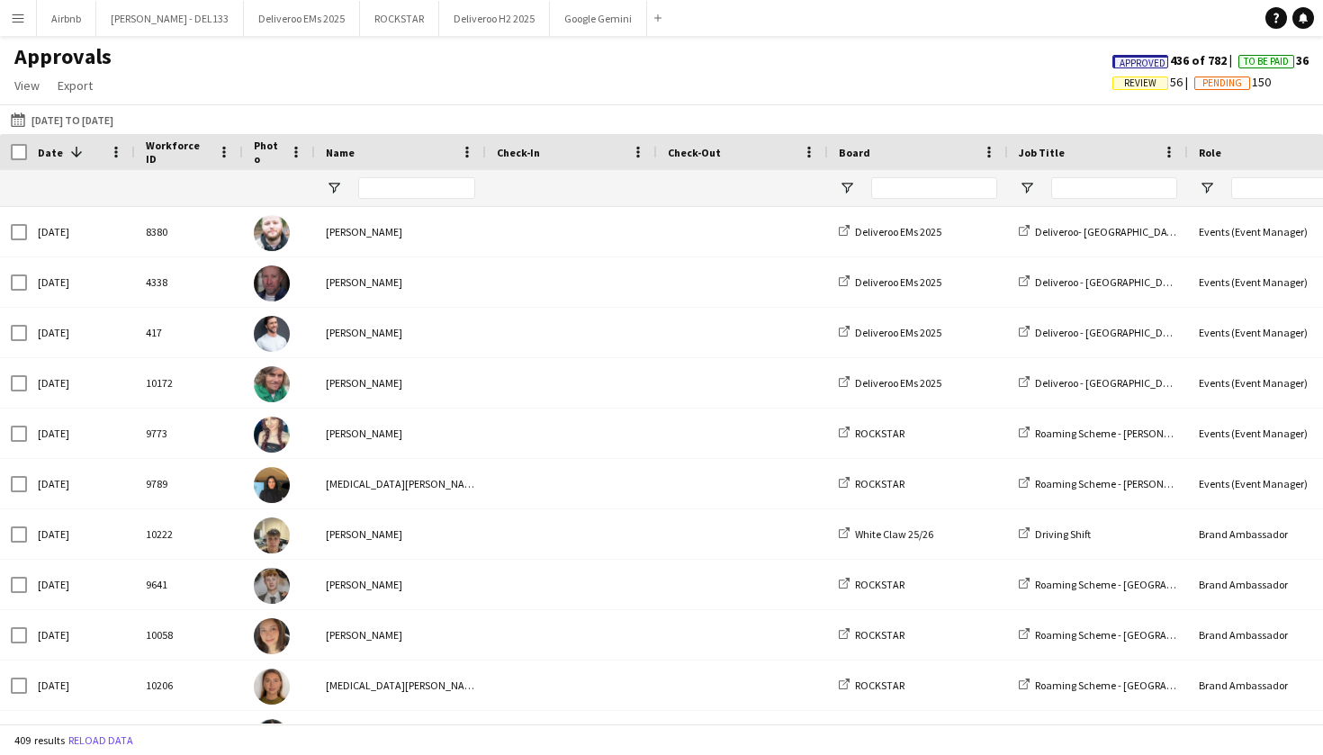
click at [989, 88] on div "Approvals View Customise view Customise filters Reset Filters Reset View Reset …" at bounding box center [661, 73] width 1323 height 61
click at [23, 13] on app-icon "Menu" at bounding box center [18, 18] width 14 height 14
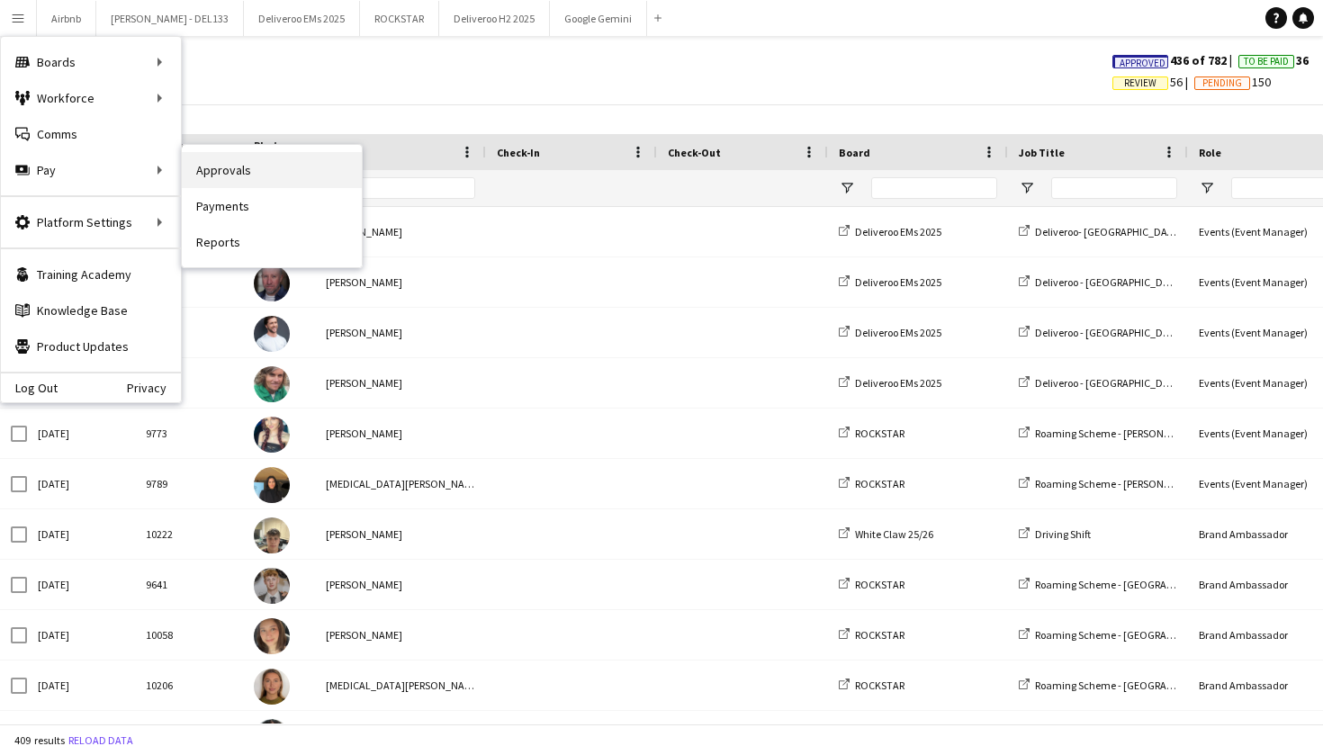
click at [242, 174] on link "Approvals" at bounding box center [272, 170] width 180 height 36
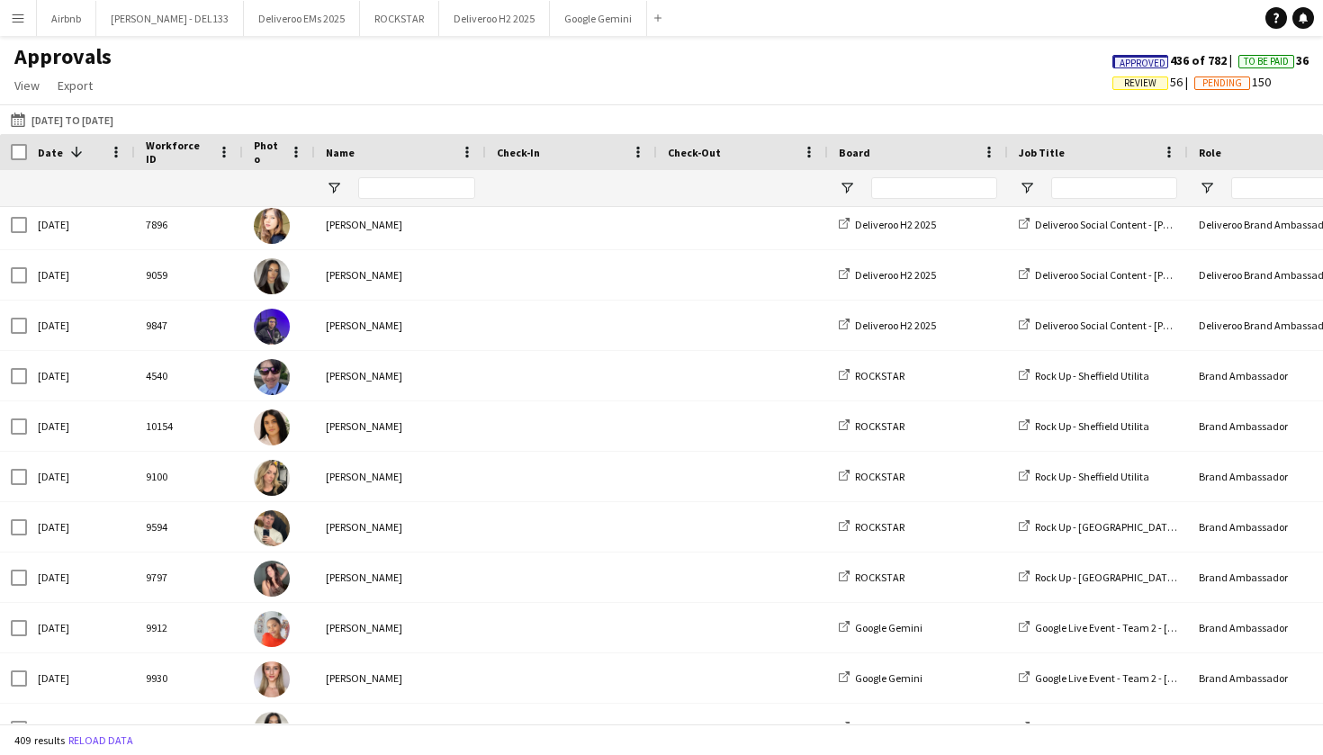
scroll to position [6731, 0]
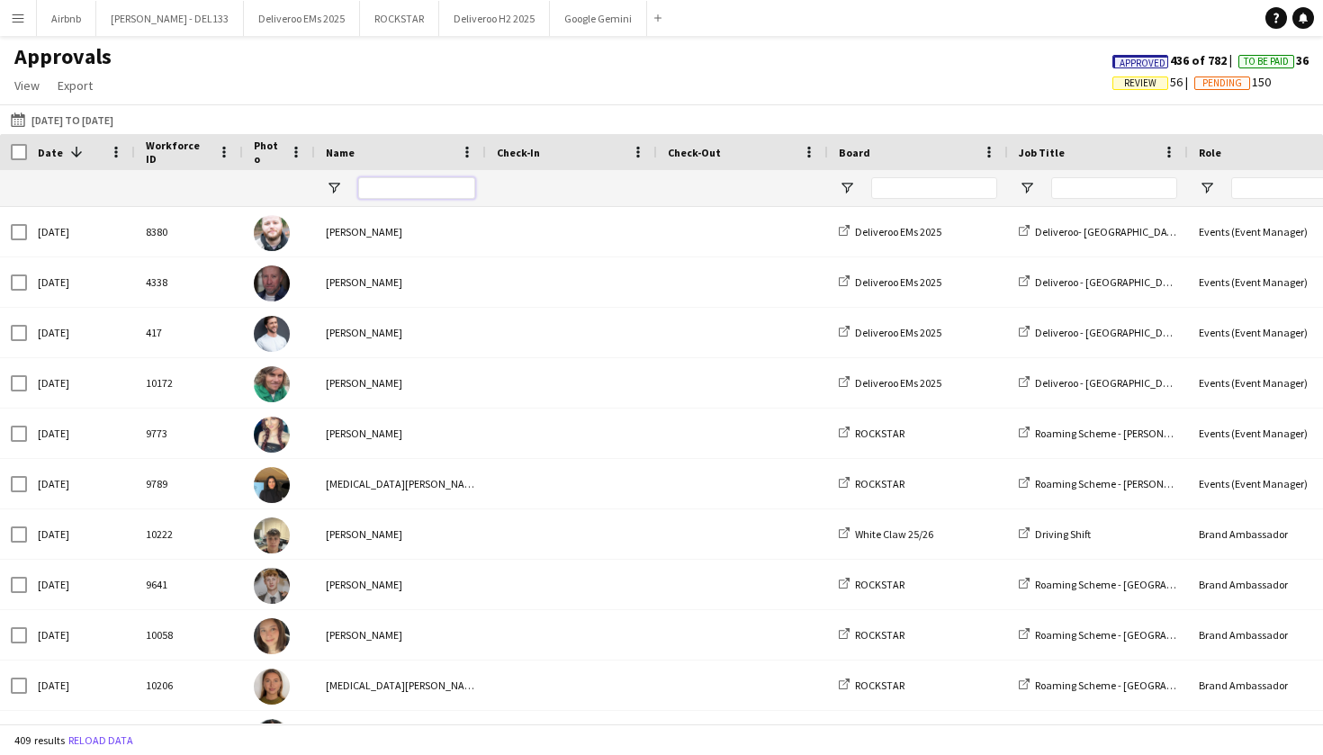
click at [388, 192] on input "Name Filter Input" at bounding box center [416, 188] width 117 height 22
paste input "**********"
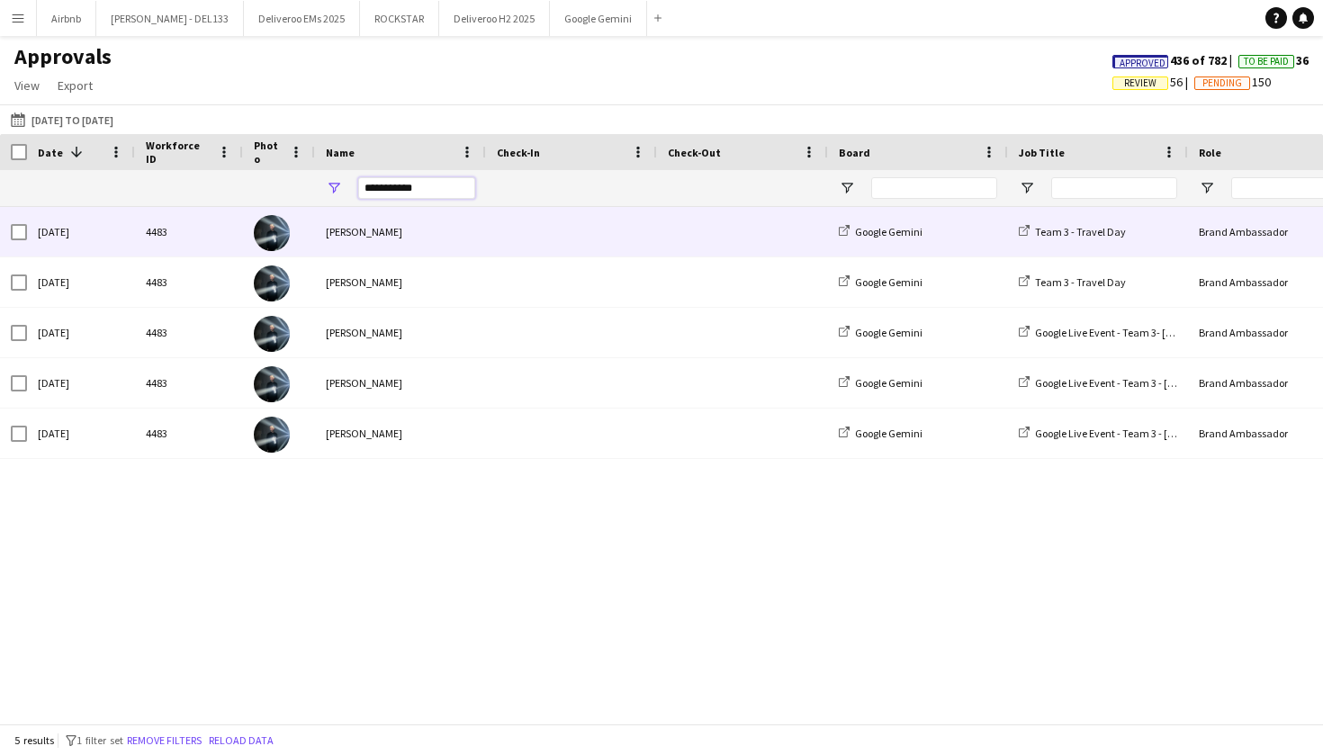
type input "**********"
click at [405, 223] on div "[PERSON_NAME]" at bounding box center [400, 231] width 171 height 49
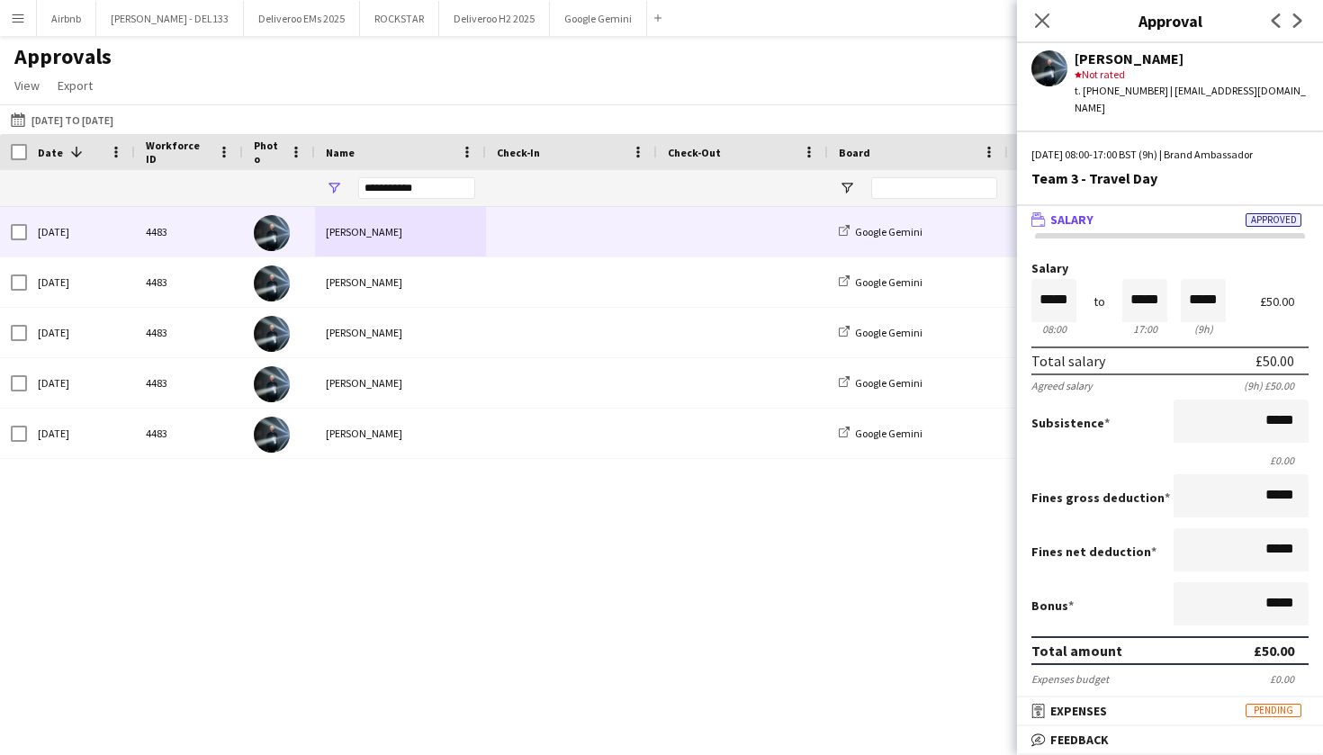
click at [1030, 11] on div "Close pop-in" at bounding box center [1042, 20] width 50 height 41
click at [1043, 20] on icon at bounding box center [1041, 20] width 17 height 17
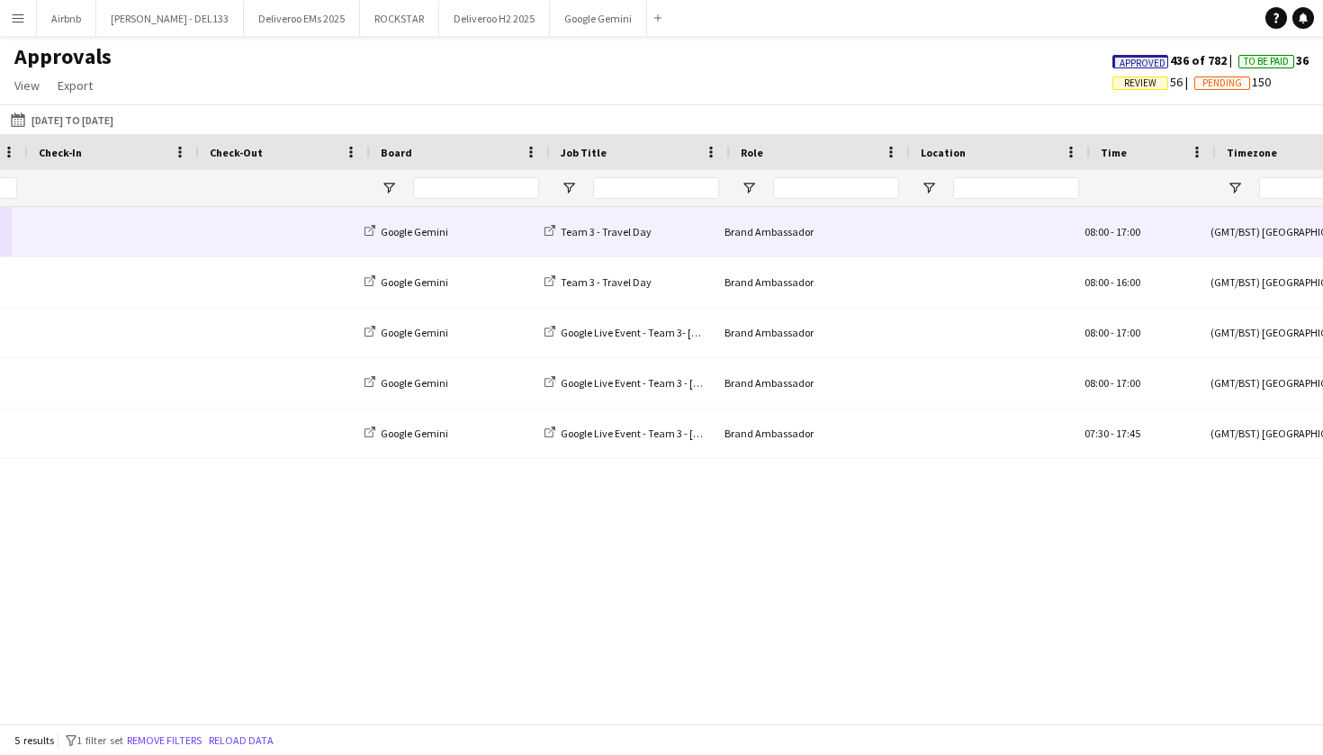
scroll to position [0, 553]
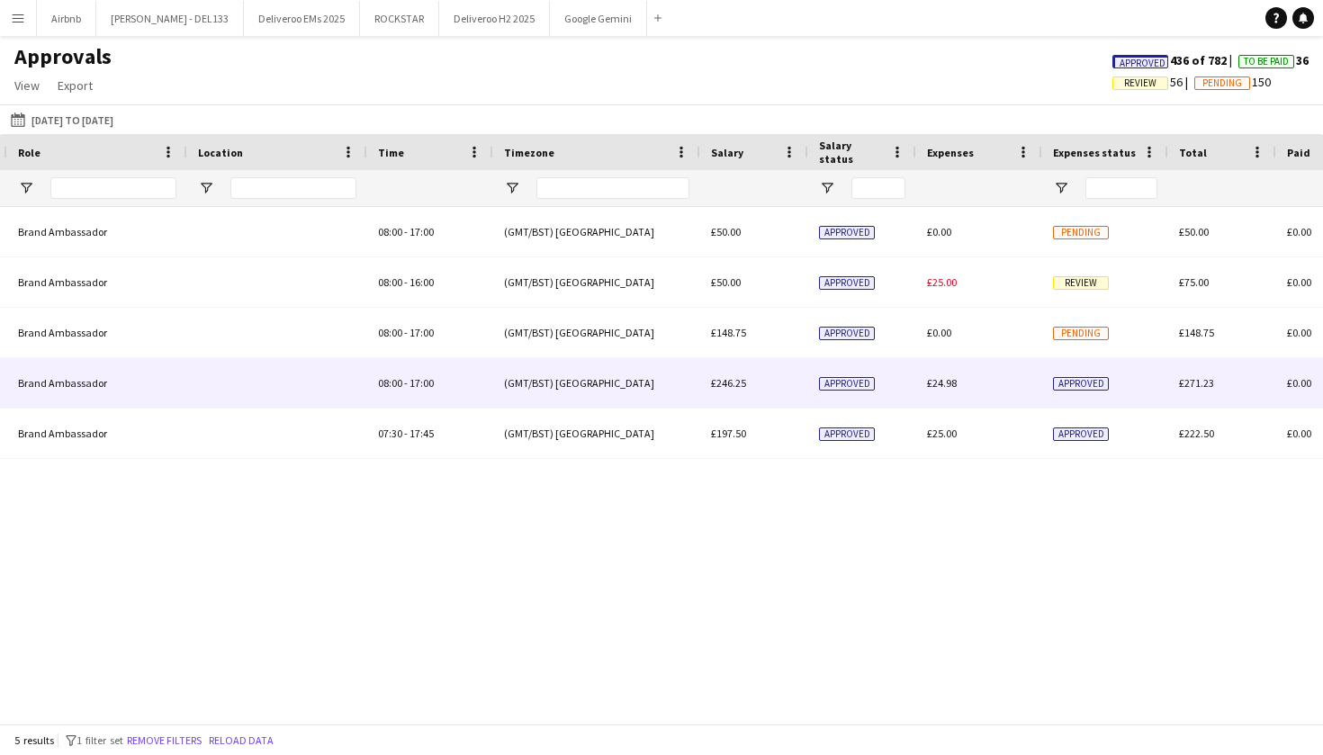
click at [771, 389] on div "£246.25" at bounding box center [754, 382] width 108 height 49
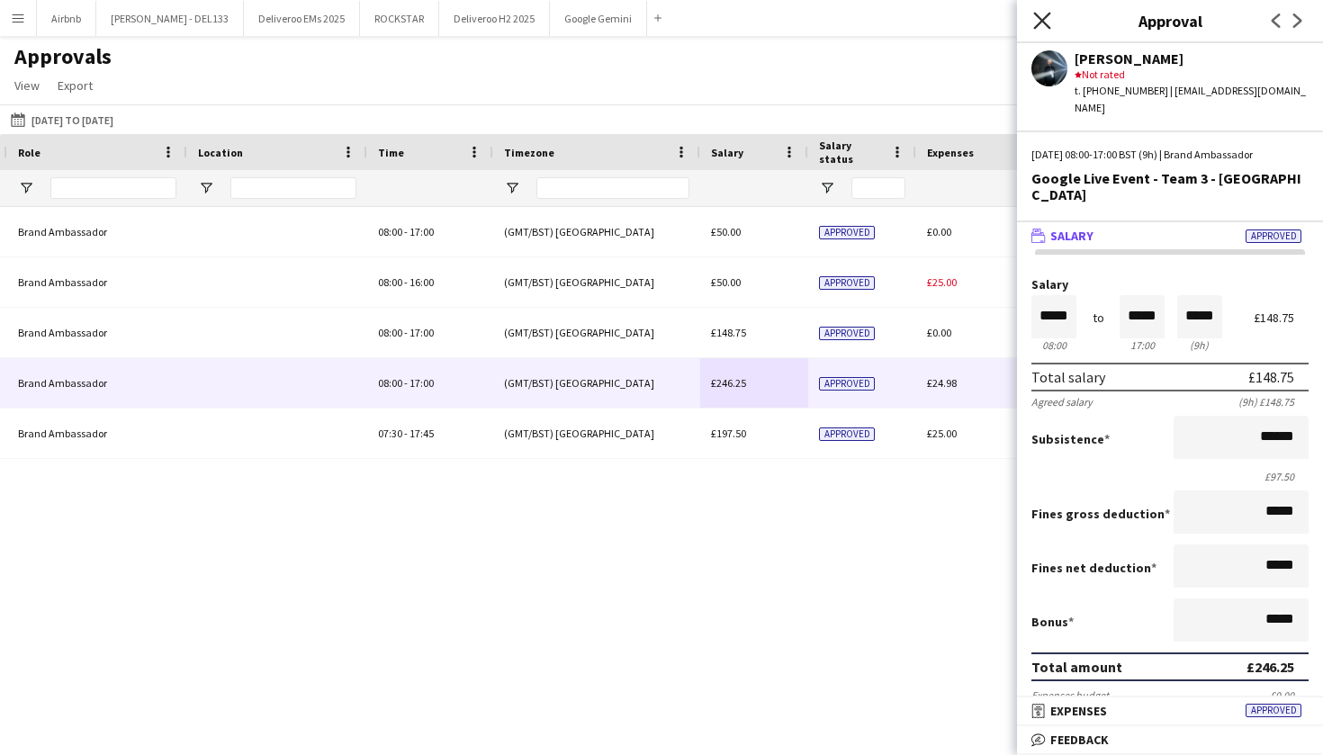
click at [1040, 25] on icon "Close pop-in" at bounding box center [1041, 20] width 17 height 17
